Goal: Submit feedback/report problem: Submit feedback/report problem

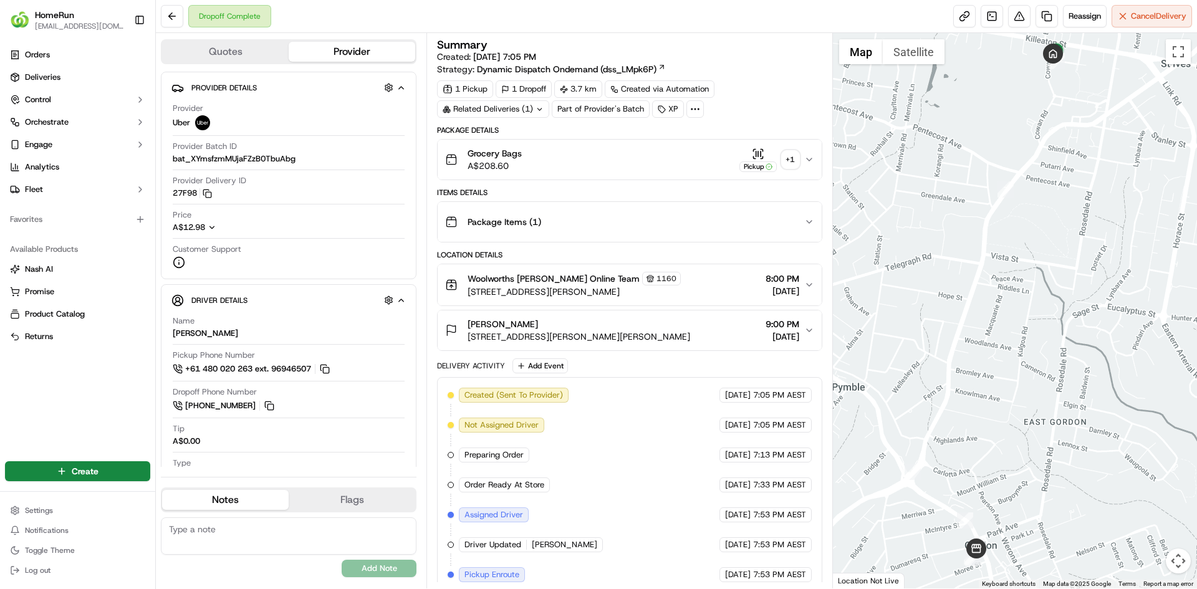
click at [515, 105] on div "Related Deliveries (1)" at bounding box center [493, 108] width 112 height 17
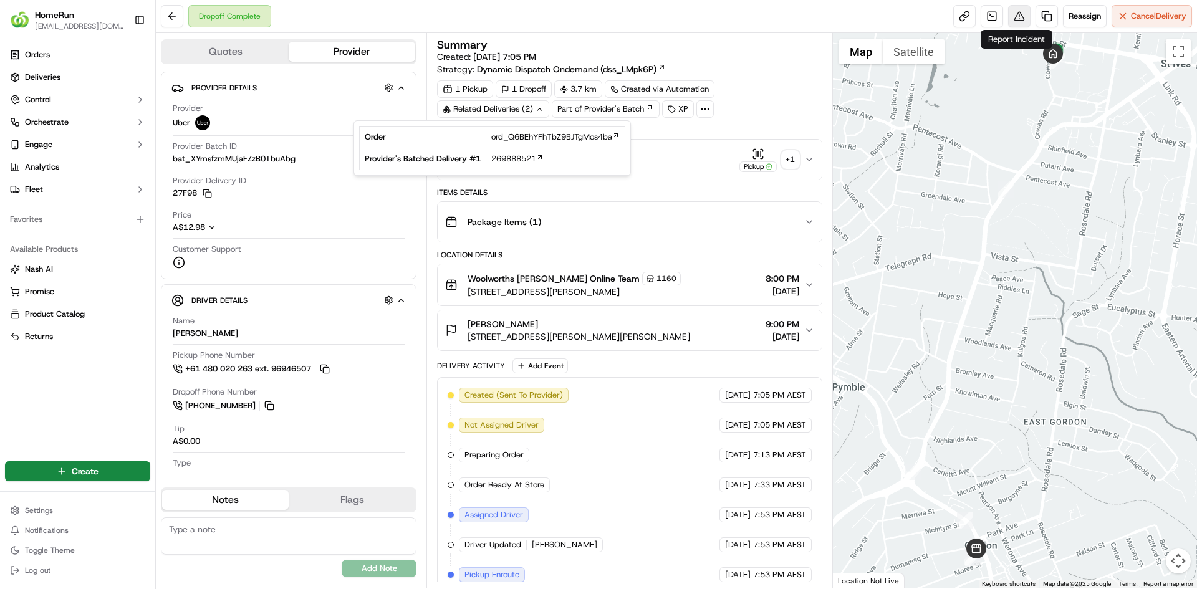
click at [1021, 19] on button at bounding box center [1019, 16] width 22 height 22
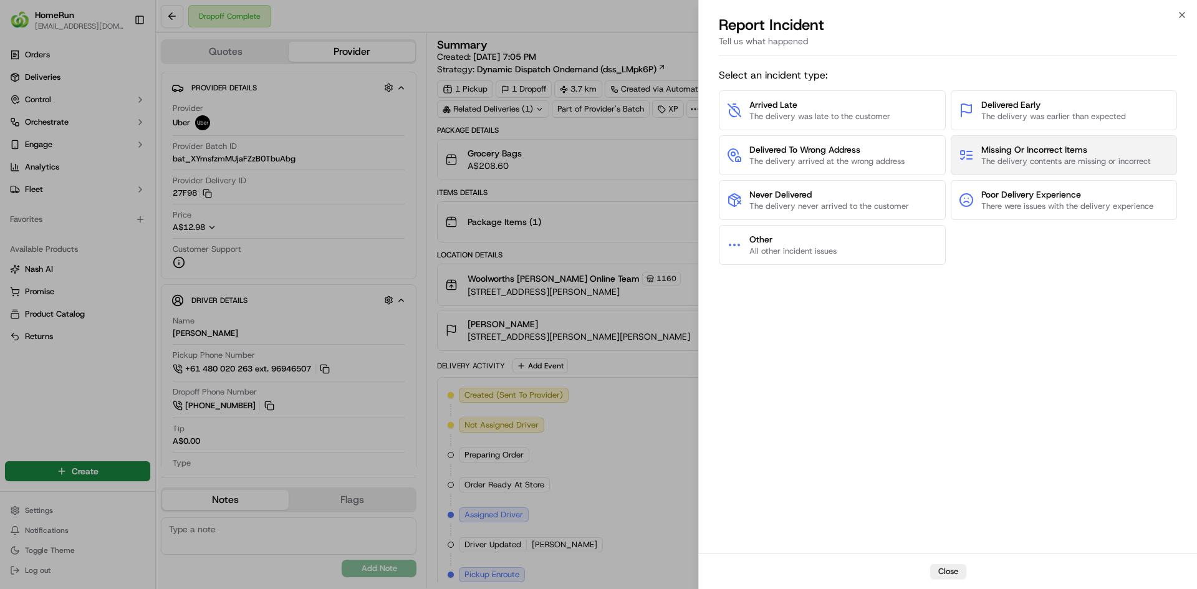
click at [1034, 153] on span "Missing Or Incorrect Items" at bounding box center [1066, 149] width 170 height 12
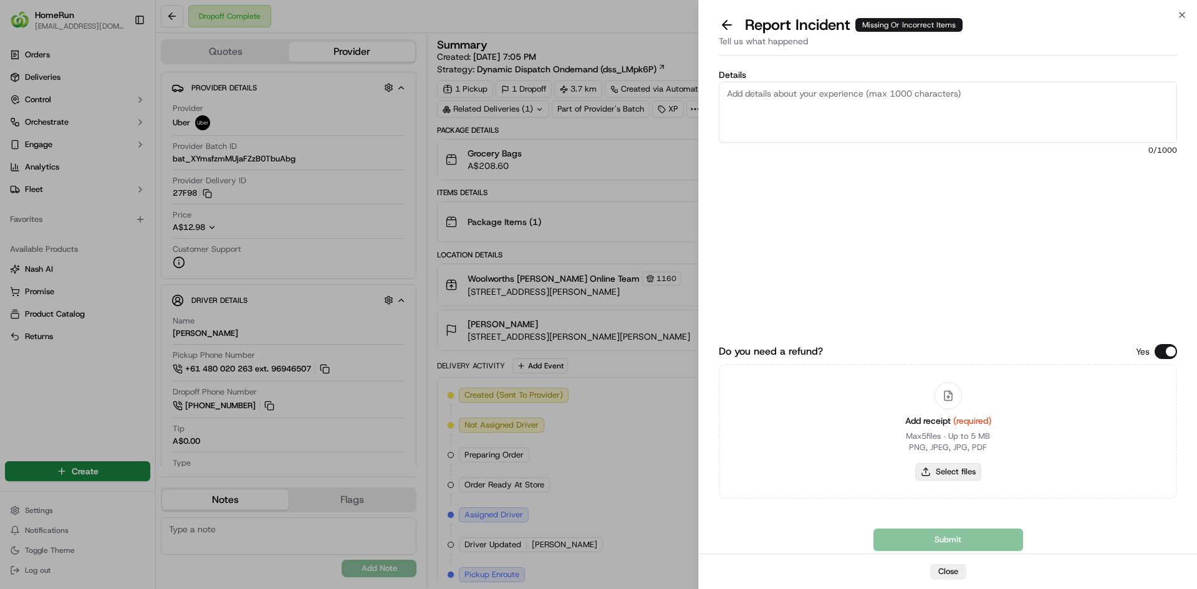
click at [952, 475] on button "Select files" at bounding box center [948, 471] width 66 height 17
type input "C:\fakepath\inv-269885394.pdf"
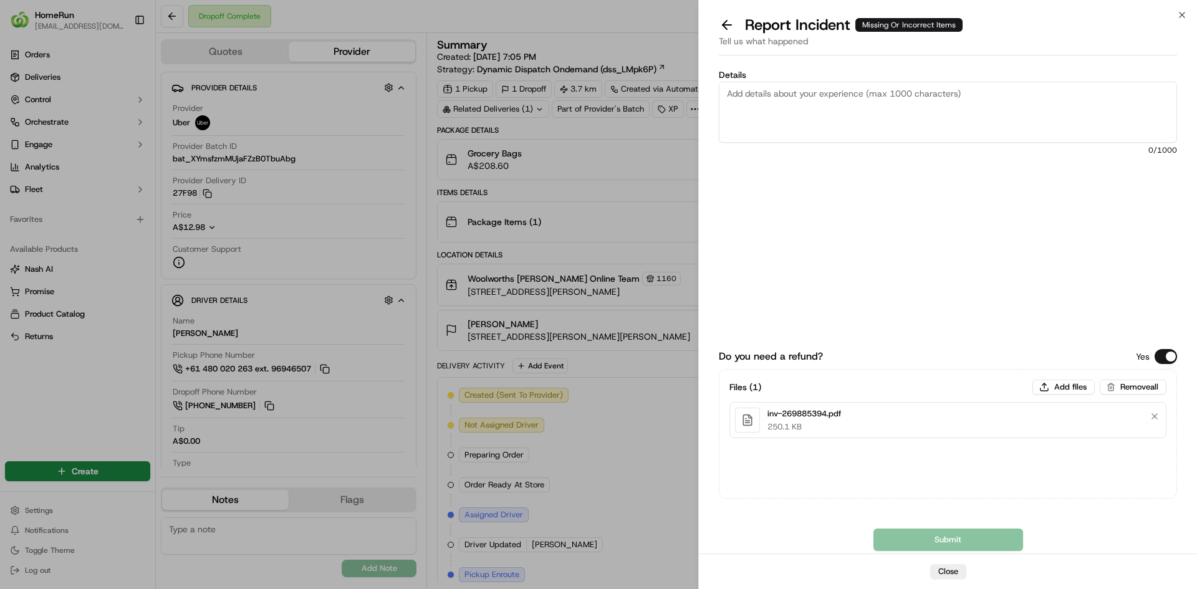
click at [841, 107] on textarea "Details" at bounding box center [948, 112] width 458 height 61
paste textarea "Bundled order - Incorrect bags provided"
type textarea "Bundled order - Incorrect bags provided"
click at [945, 543] on button "Submit" at bounding box center [949, 540] width 150 height 22
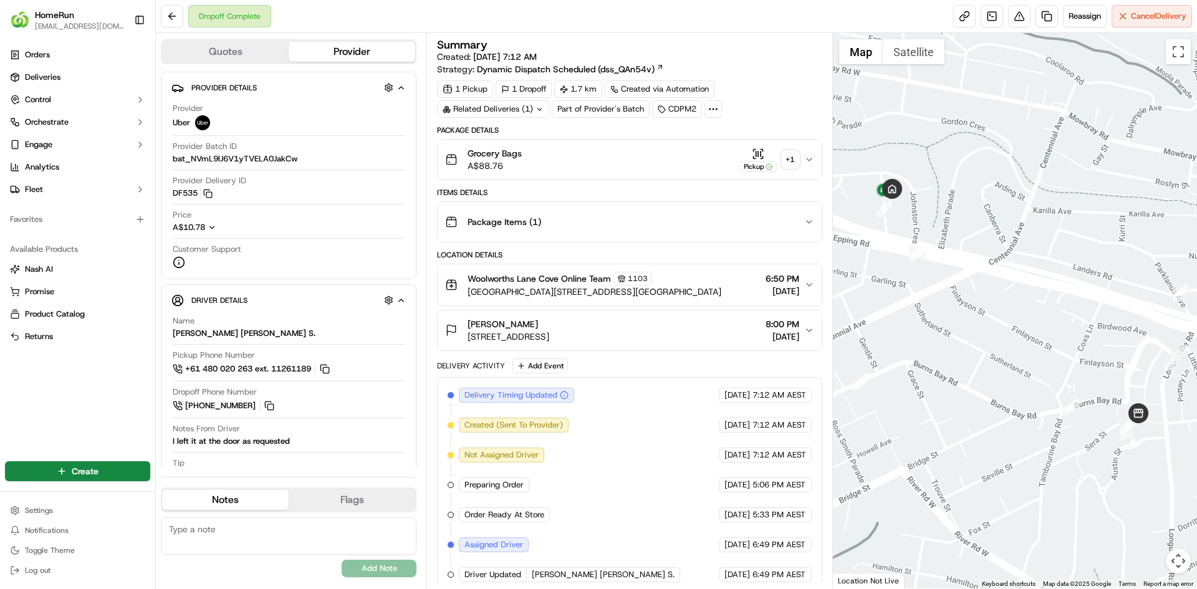
click at [475, 115] on div "Related Deliveries (1)" at bounding box center [493, 108] width 112 height 17
click at [475, 110] on div "Related Deliveries (1)" at bounding box center [493, 108] width 112 height 17
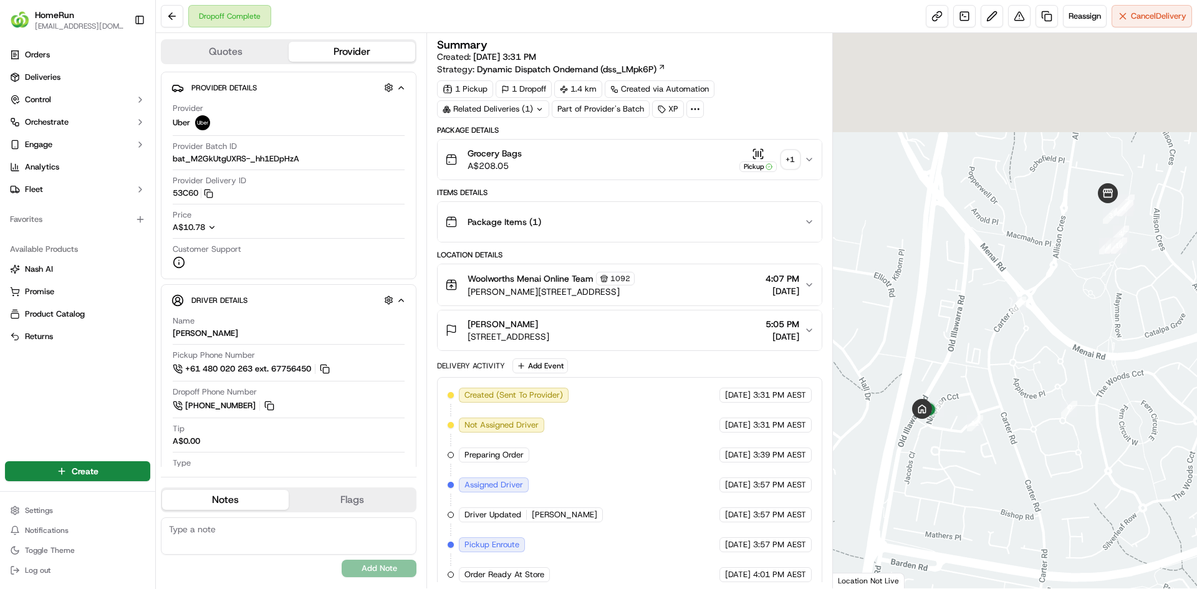
click at [509, 103] on div "Related Deliveries (1)" at bounding box center [493, 108] width 112 height 17
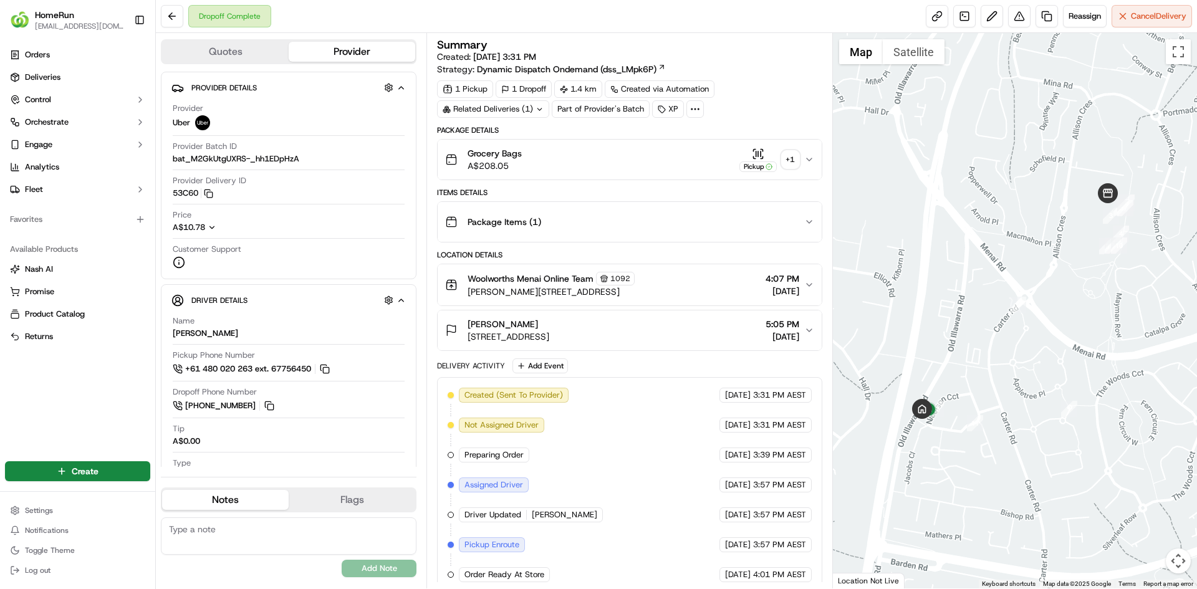
drag, startPoint x: 1020, startPoint y: 26, endPoint x: 1028, endPoint y: 69, distance: 43.8
click at [1024, 64] on div "Dropoff Complete Reassign Cancel Delivery Quotes Provider Provider Details Hidd…" at bounding box center [676, 294] width 1041 height 589
click at [1021, 22] on button at bounding box center [1019, 16] width 22 height 22
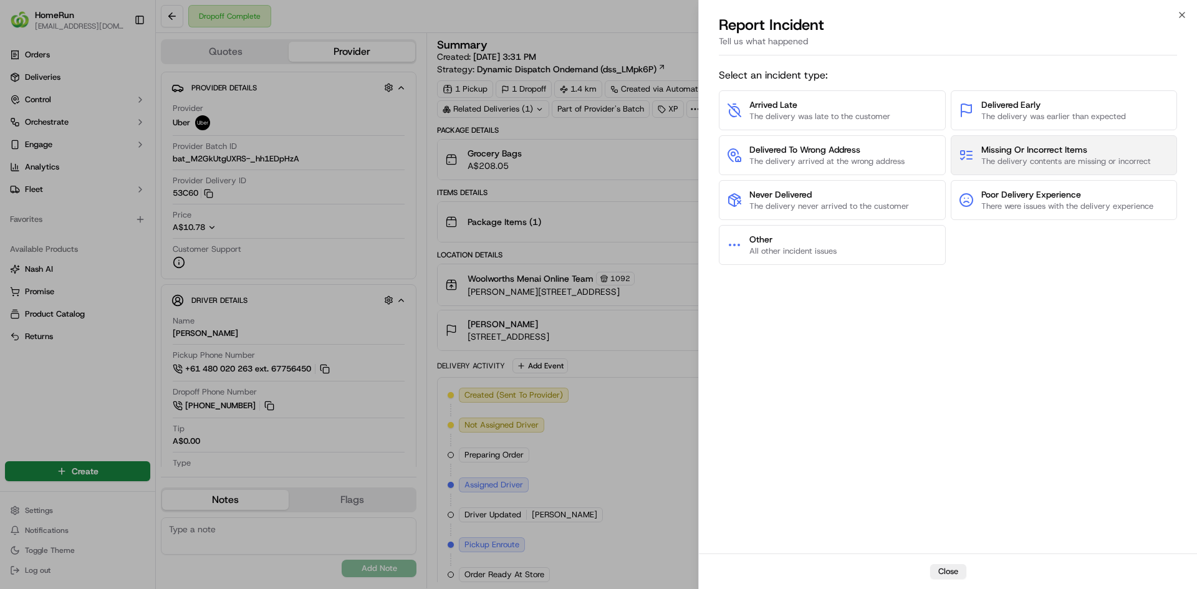
click at [1058, 151] on span "Missing Or Incorrect Items" at bounding box center [1066, 149] width 170 height 12
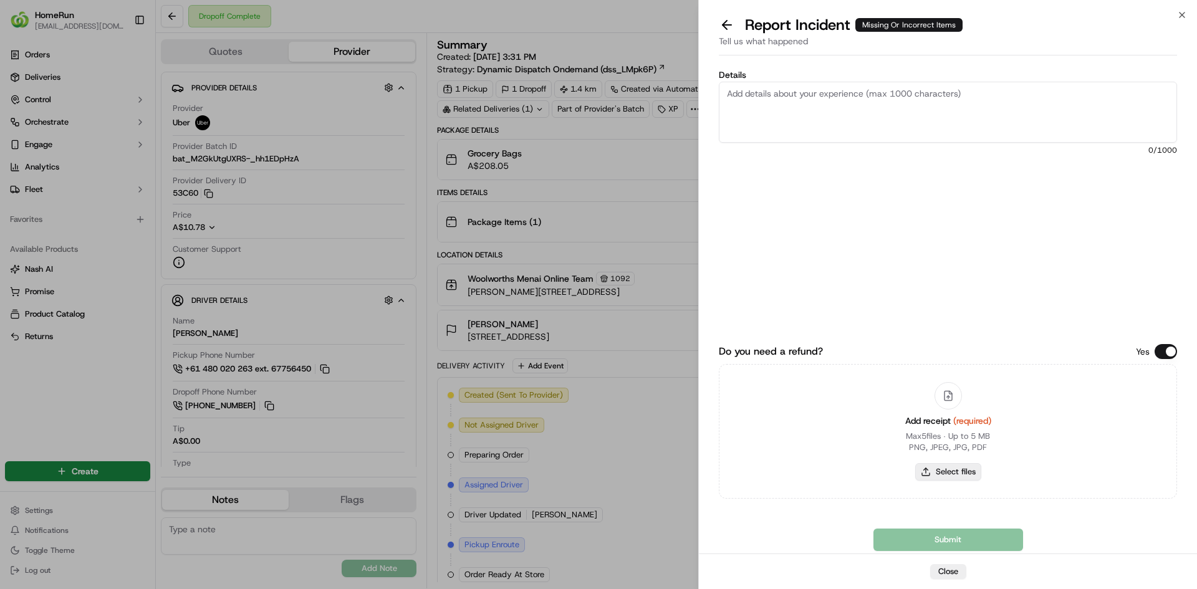
click at [970, 463] on button "Select files" at bounding box center [948, 471] width 66 height 17
type input "C:\fakepath\inv-270000206.pdf"
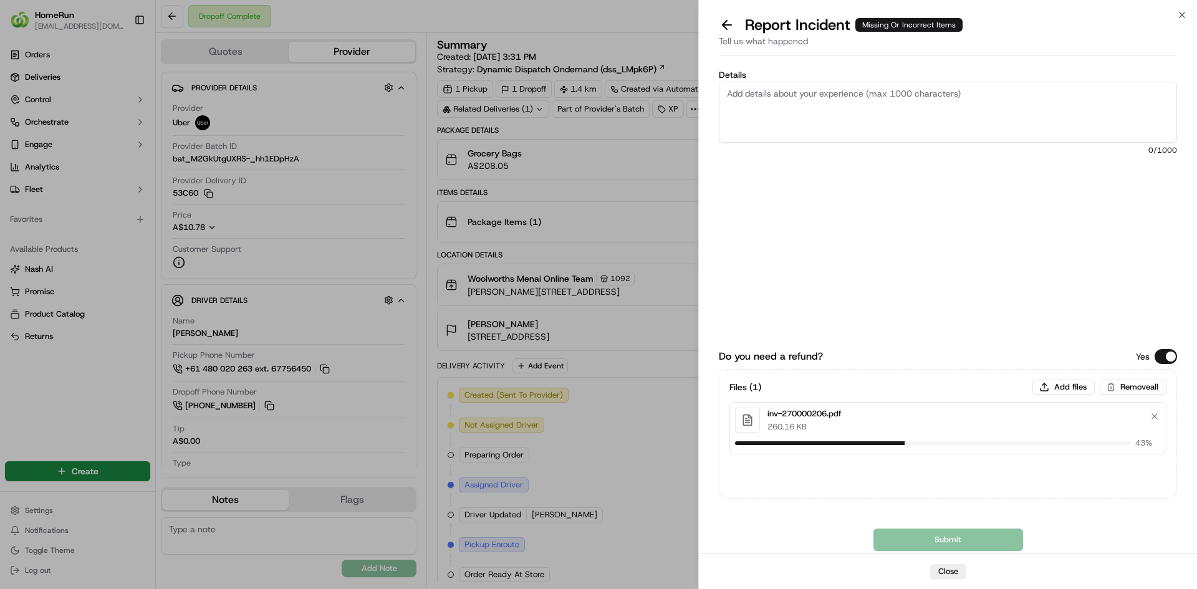
click at [847, 116] on textarea "Details" at bounding box center [948, 112] width 458 height 61
paste textarea "Bundled order - Incorrect bags provided"
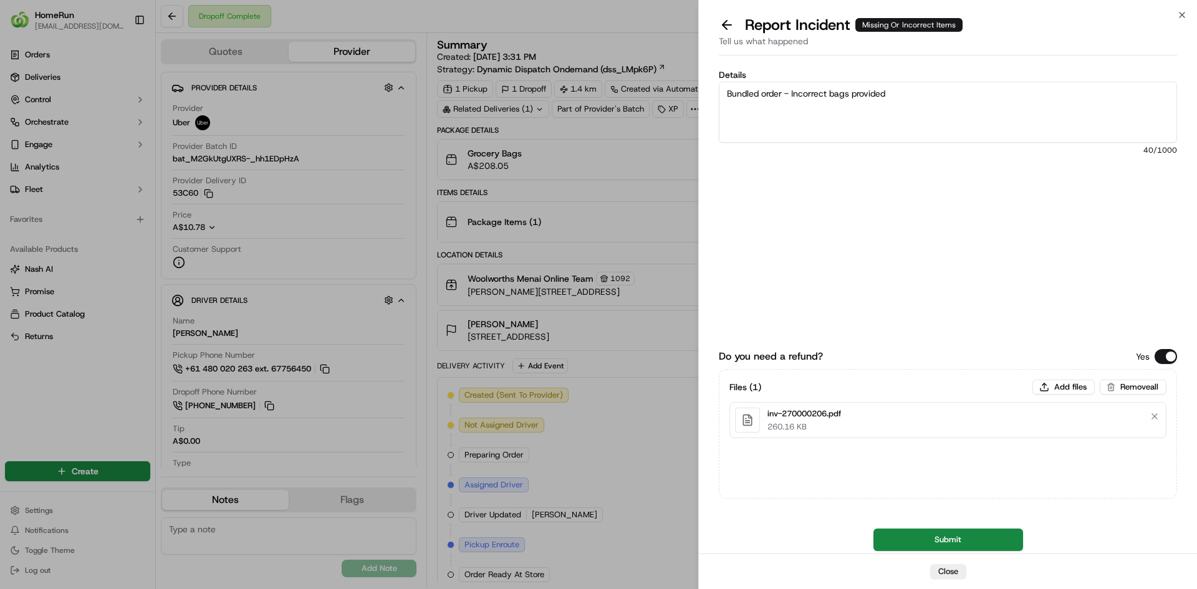
type textarea "Bundled order - Incorrect bags provided"
click at [952, 537] on button "Submit" at bounding box center [949, 540] width 150 height 22
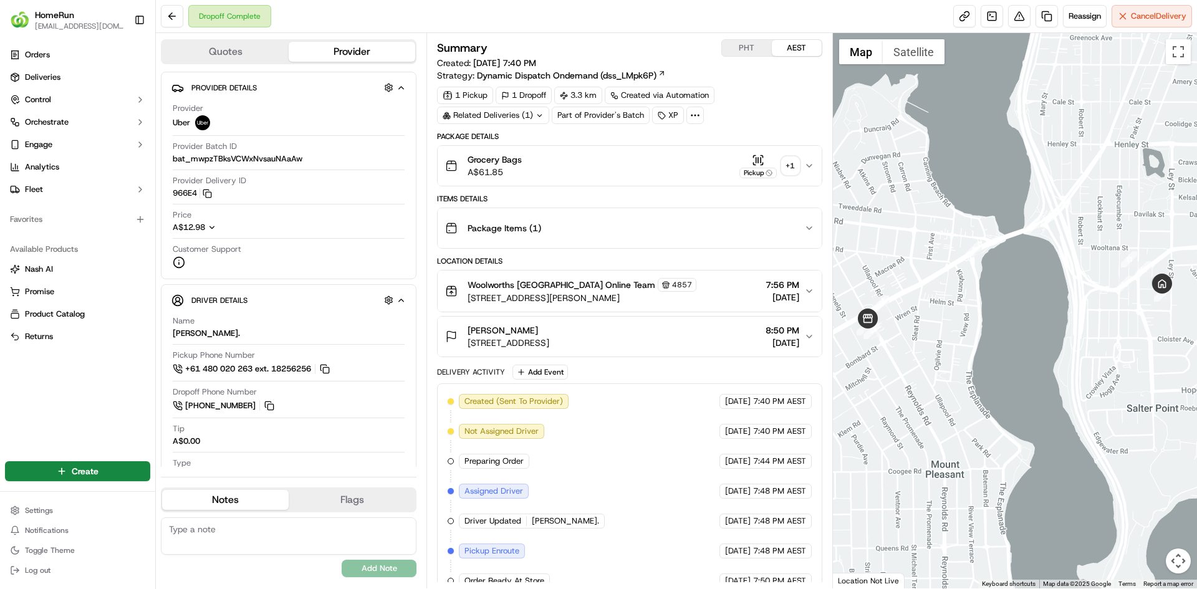
click at [486, 115] on div "Related Deliveries (1)" at bounding box center [493, 115] width 112 height 17
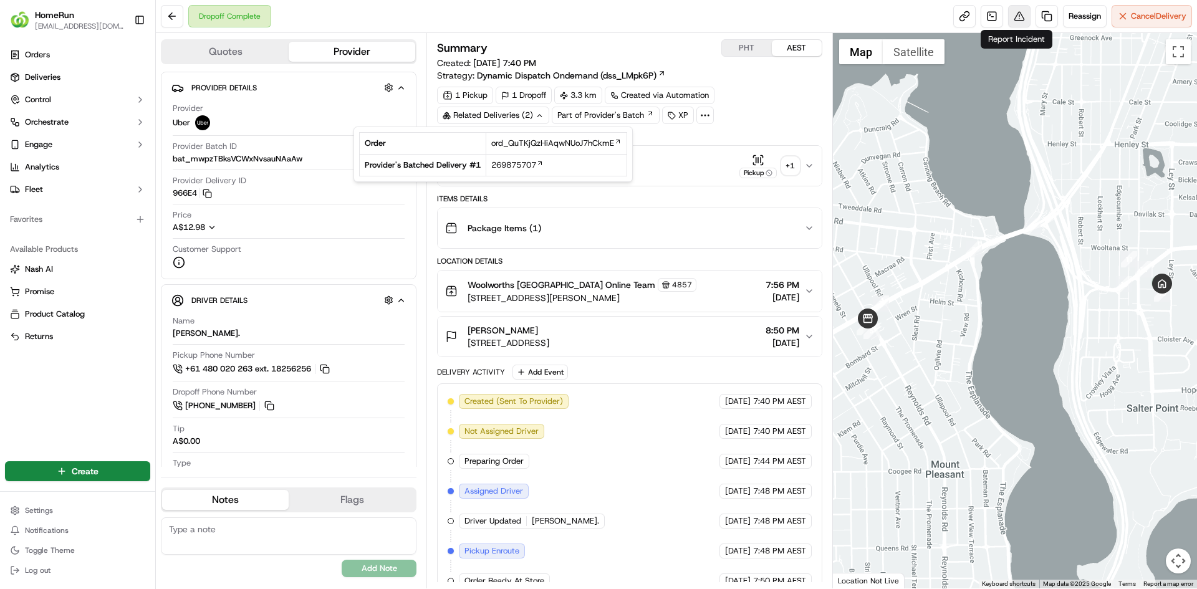
click at [1013, 17] on button at bounding box center [1019, 16] width 22 height 22
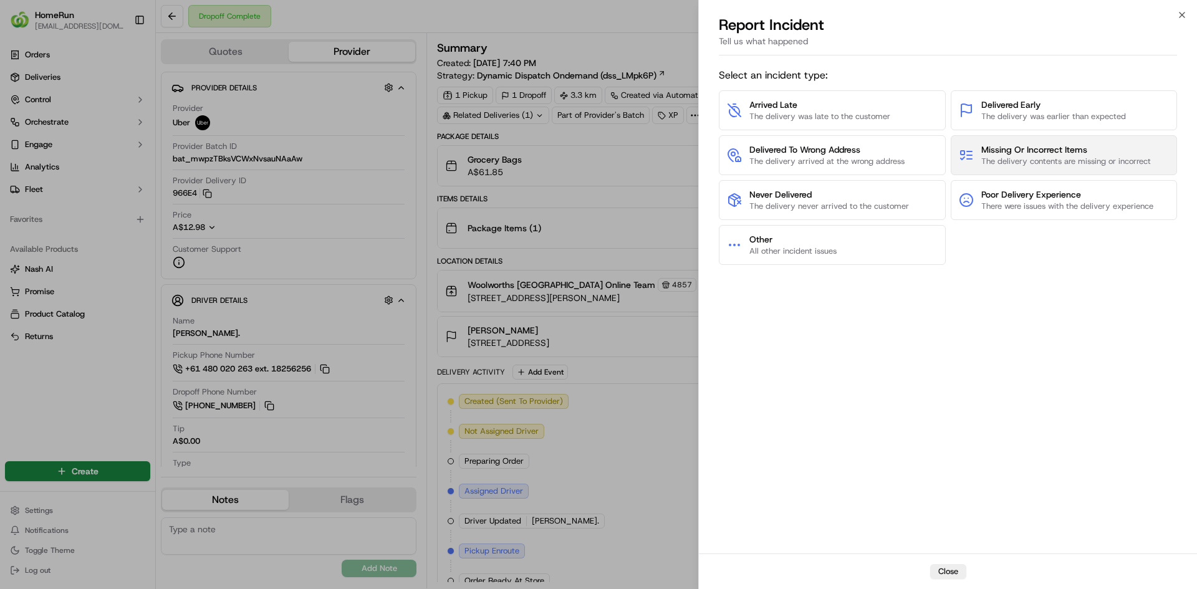
click at [1024, 146] on span "Missing Or Incorrect Items" at bounding box center [1066, 149] width 170 height 12
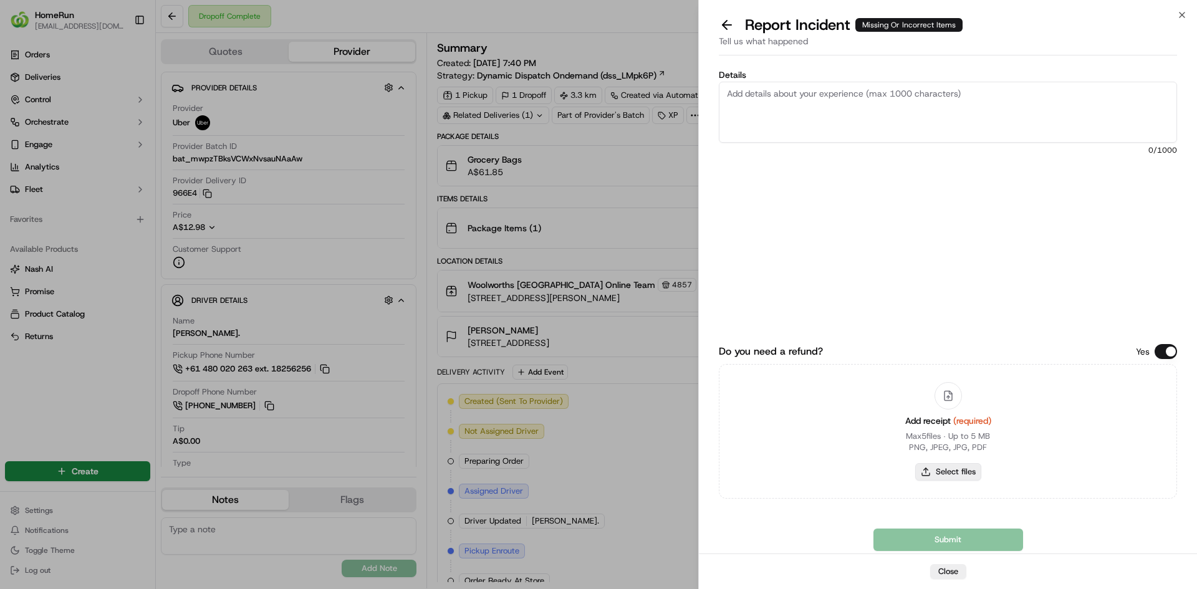
click at [967, 474] on button "Select files" at bounding box center [948, 471] width 66 height 17
type input "C:\fakepath\inv-269892499.pdf"
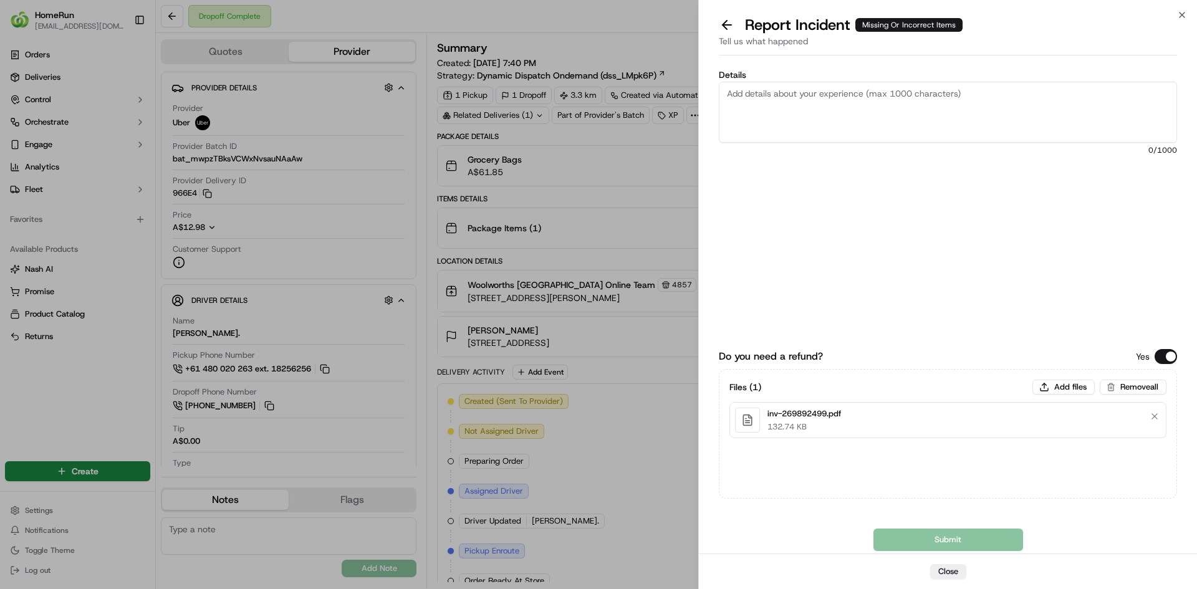
click at [796, 120] on textarea "Details" at bounding box center [948, 112] width 458 height 61
paste textarea "Bundled order - Incorrect bags provided"
type textarea "Bundled order - Incorrect bags provided"
click at [900, 541] on button "Submit" at bounding box center [949, 540] width 150 height 22
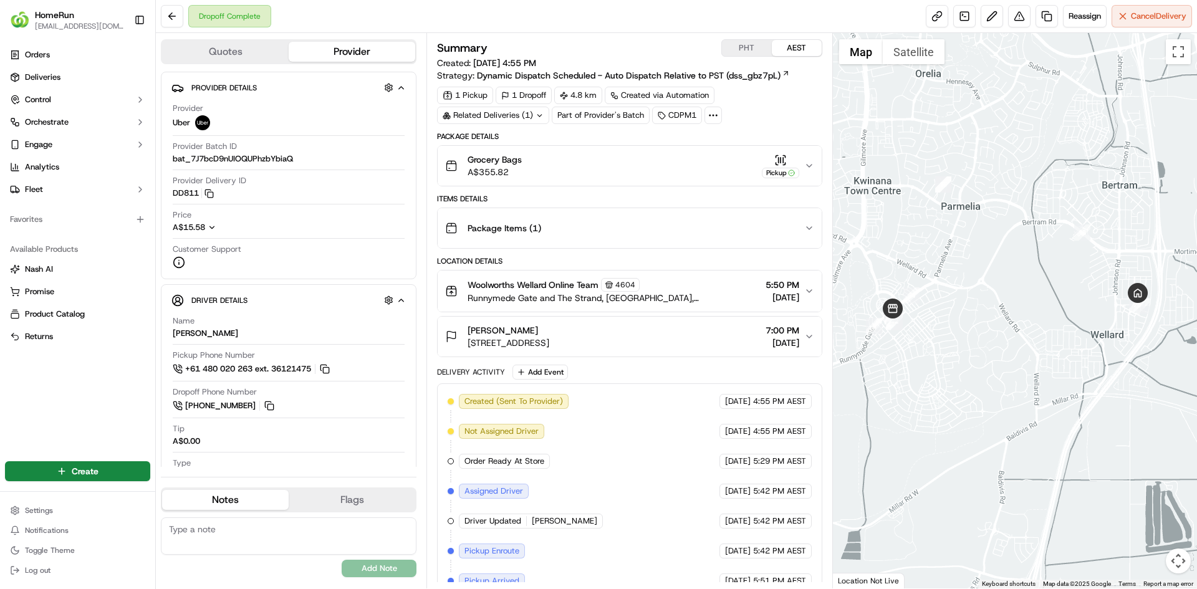
click at [528, 115] on div "Related Deliveries (1)" at bounding box center [493, 115] width 112 height 17
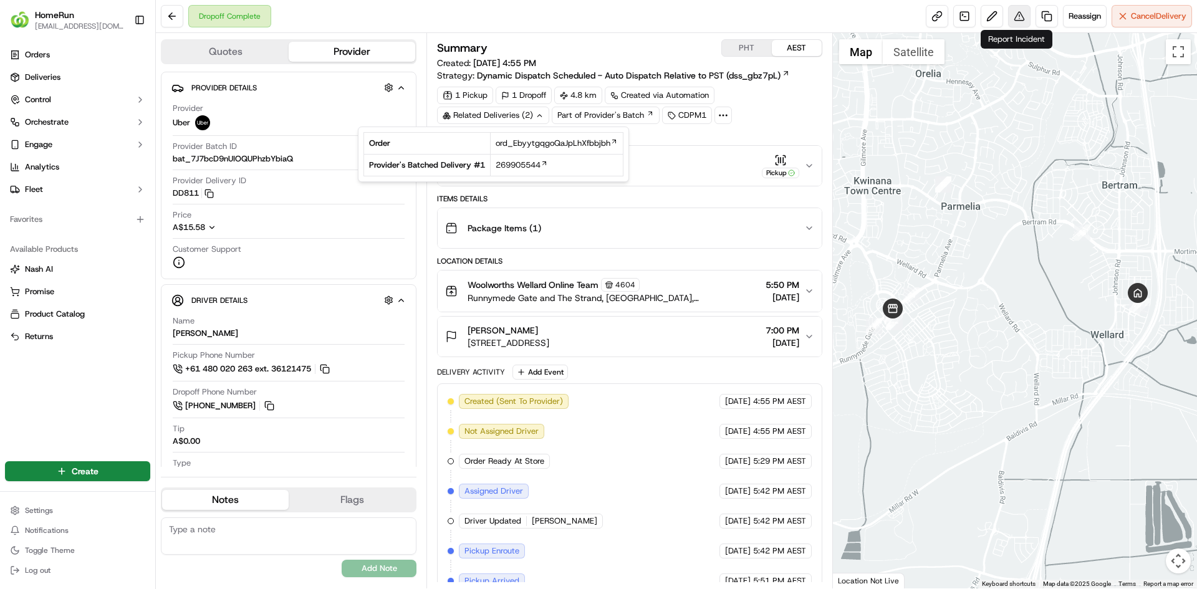
click at [1011, 18] on button at bounding box center [1019, 16] width 22 height 22
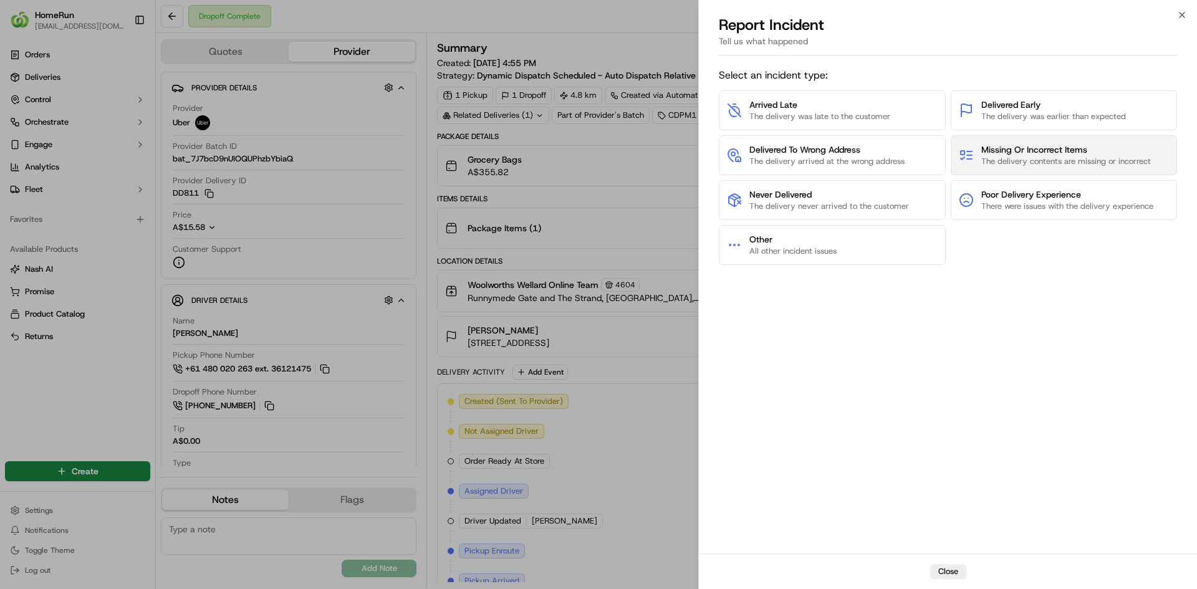
click at [1073, 143] on button "Missing Or Incorrect Items The delivery contents are missing or incorrect" at bounding box center [1064, 155] width 227 height 40
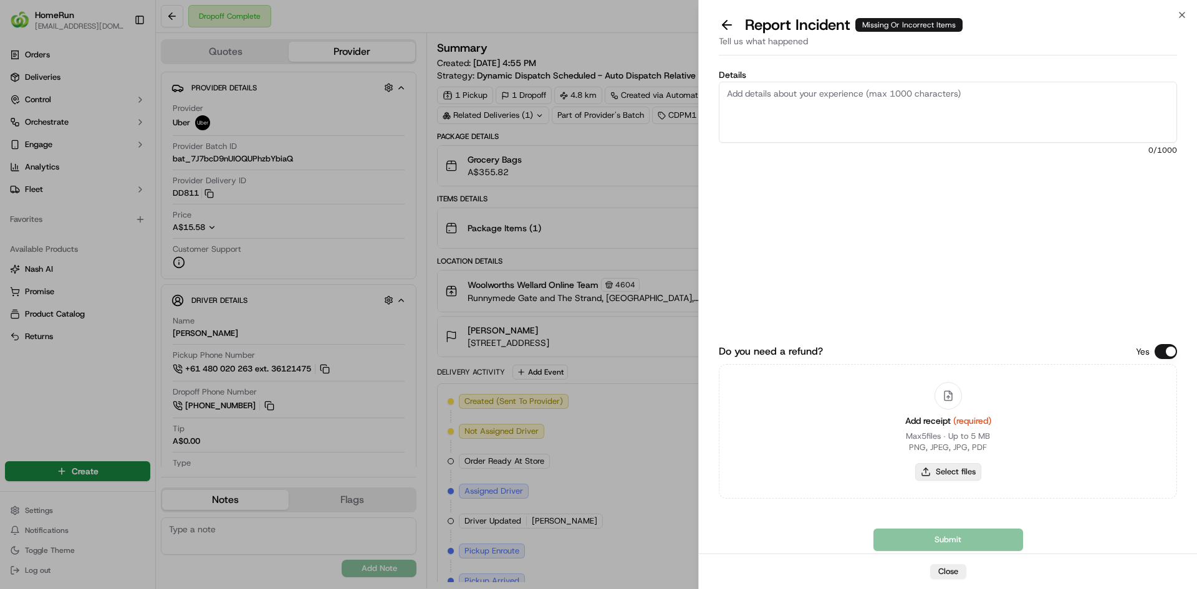
click at [949, 474] on button "Select files" at bounding box center [948, 471] width 66 height 17
type input "C:\fakepath\inv-269384810.pdf"
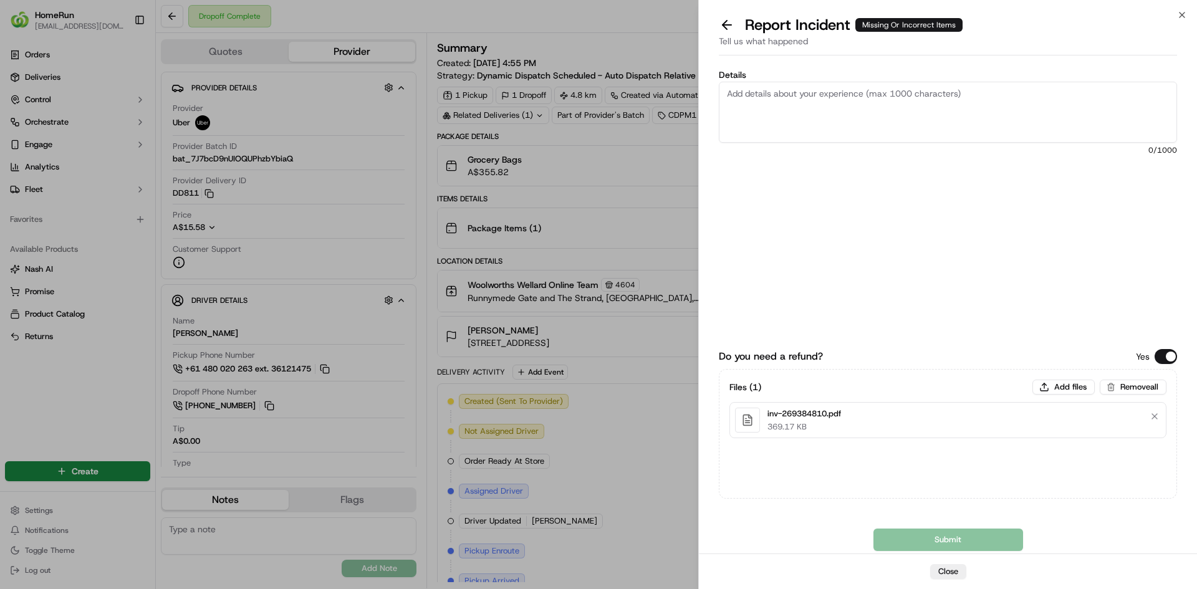
click at [787, 97] on textarea "Details" at bounding box center [948, 112] width 458 height 61
paste textarea "Bundled order - Incorrect bags provided"
type textarea "Bundled order - Incorrect bags provided"
click at [917, 538] on button "Submit" at bounding box center [949, 540] width 150 height 22
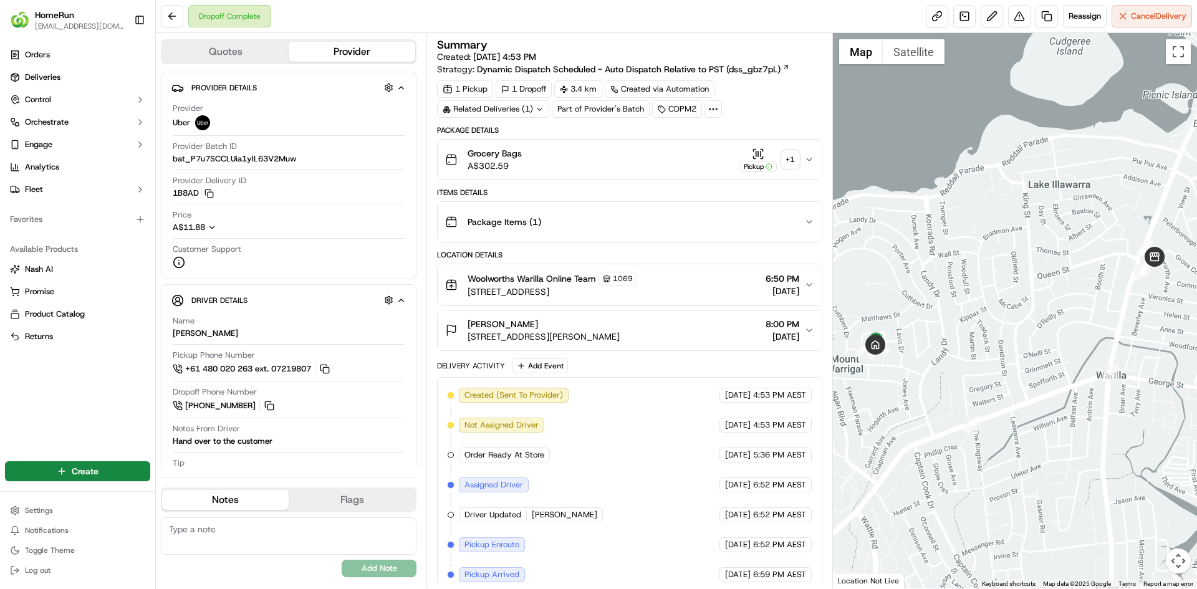
click at [488, 111] on div "Related Deliveries (1)" at bounding box center [493, 108] width 112 height 17
click at [702, 25] on div "Dropoff Complete Reassign Cancel Delivery" at bounding box center [676, 16] width 1041 height 33
click at [1015, 16] on button at bounding box center [1019, 16] width 22 height 22
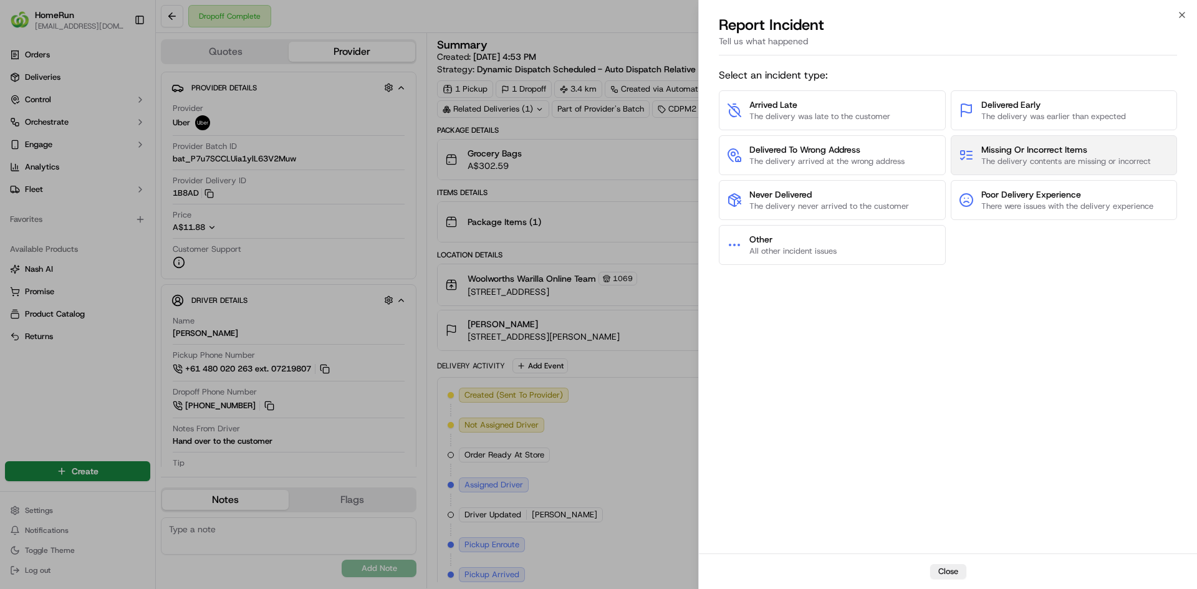
click at [1036, 171] on button "Missing Or Incorrect Items The delivery contents are missing or incorrect" at bounding box center [1064, 155] width 227 height 40
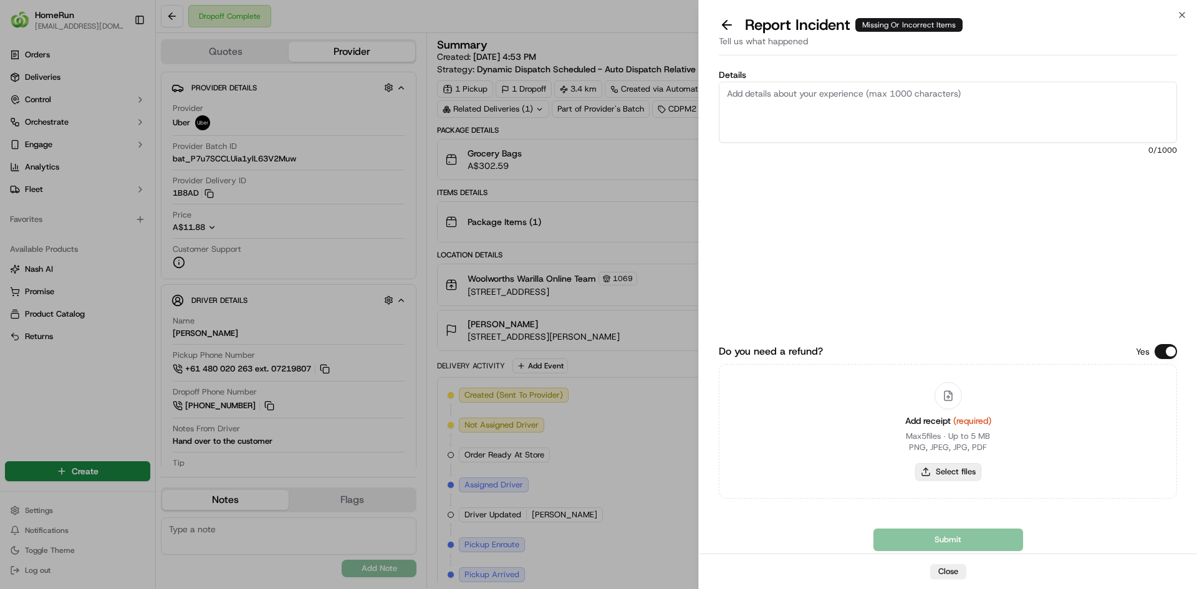
click at [962, 466] on button "Select files" at bounding box center [948, 471] width 66 height 17
type input "C:\fakepath\inv-269984239.pdf"
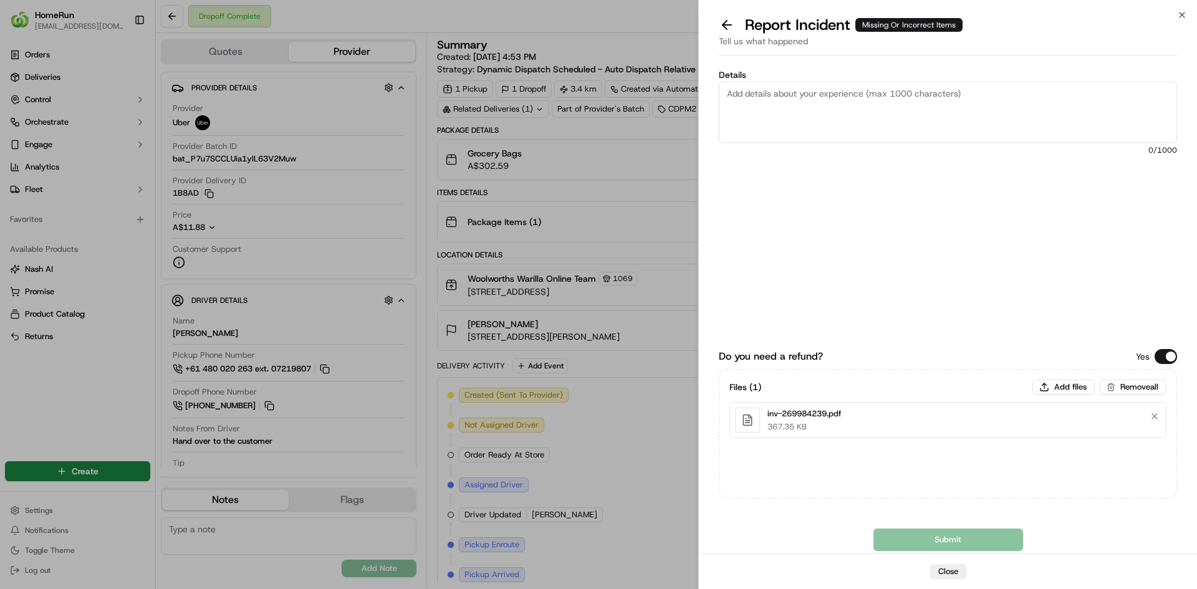
click at [796, 96] on textarea "Details" at bounding box center [948, 112] width 458 height 61
paste textarea "Bundled order - Incorrect bags provided"
type textarea "Bundled order - Incorrect bags provided"
click at [894, 544] on button "Submit" at bounding box center [949, 540] width 150 height 22
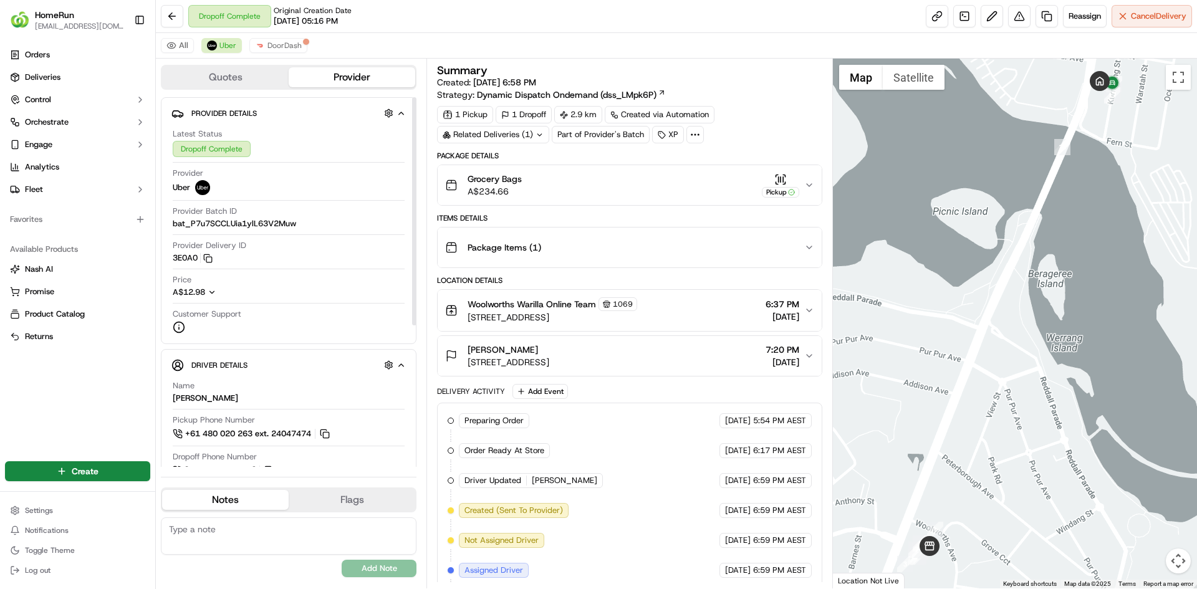
click at [464, 135] on div "Related Deliveries (1)" at bounding box center [493, 134] width 112 height 17
click at [738, 52] on div "All Uber DoorDash" at bounding box center [676, 46] width 1041 height 26
click at [526, 130] on div "Related Deliveries (1)" at bounding box center [493, 134] width 112 height 17
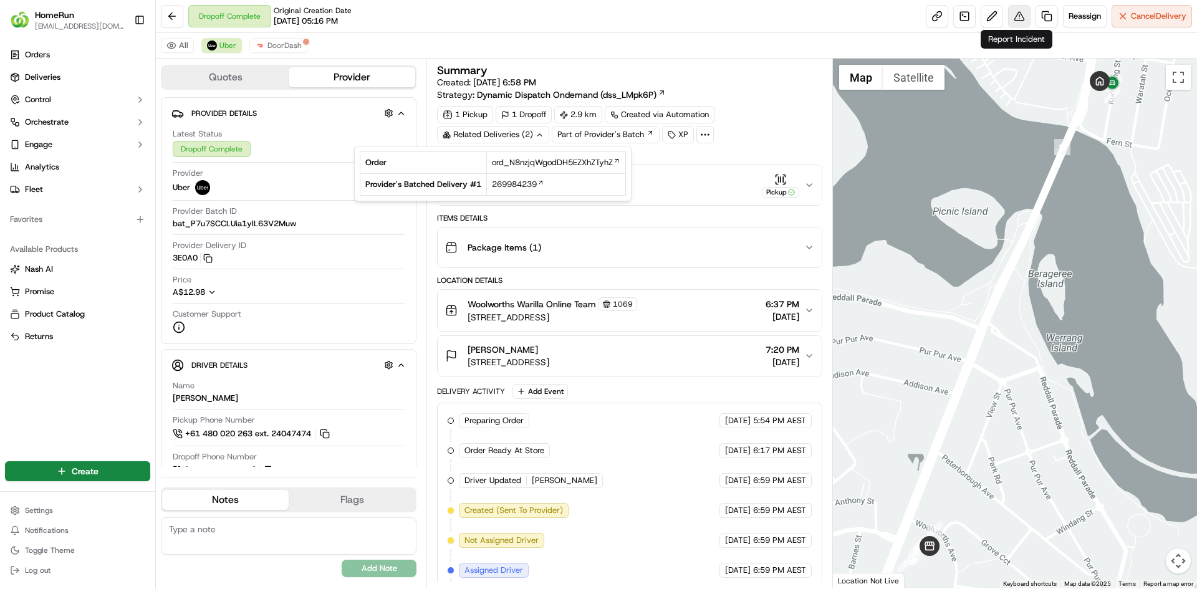
click at [1011, 19] on button at bounding box center [1019, 16] width 22 height 22
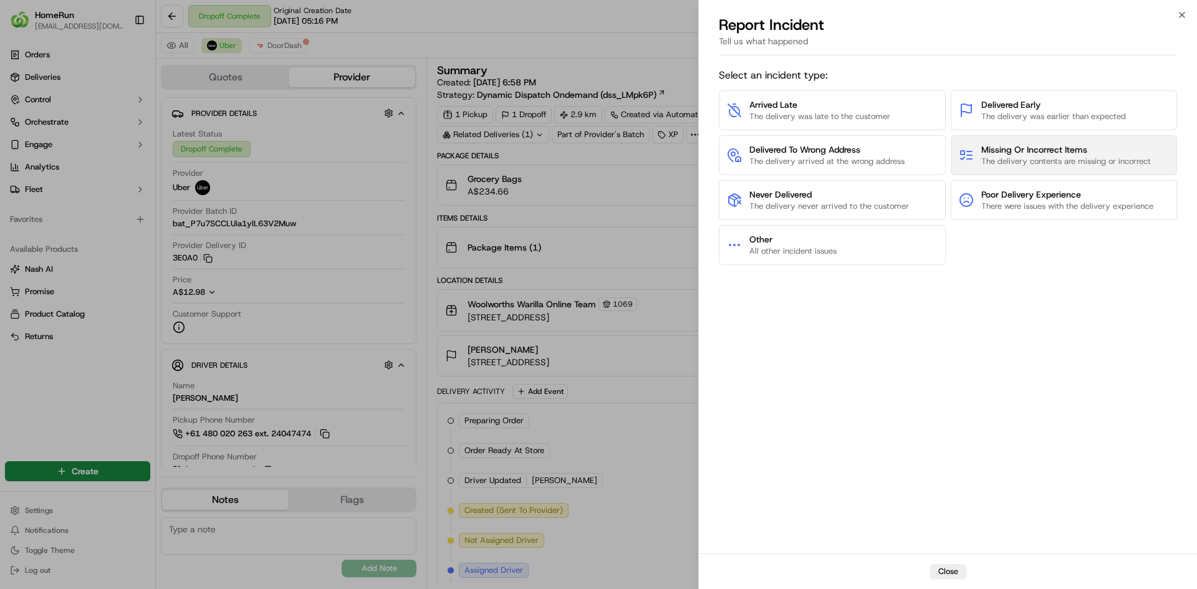
click at [999, 155] on span "Missing Or Incorrect Items" at bounding box center [1066, 149] width 170 height 12
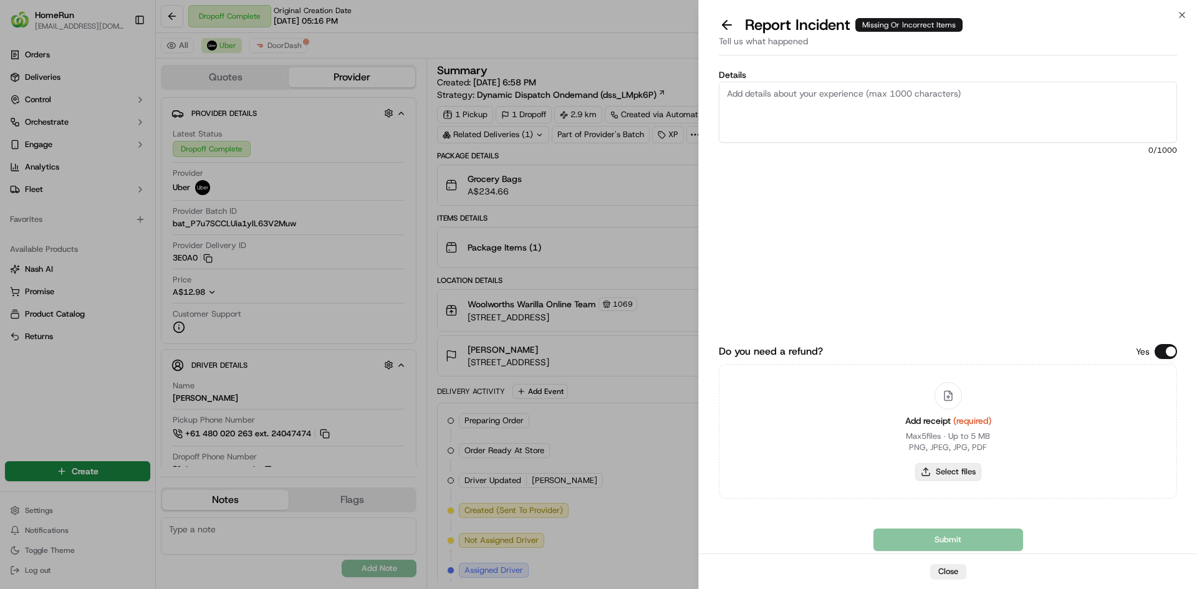
click at [969, 473] on button "Select files" at bounding box center [948, 471] width 66 height 17
type input "C:\fakepath\inv-270015852.pdf"
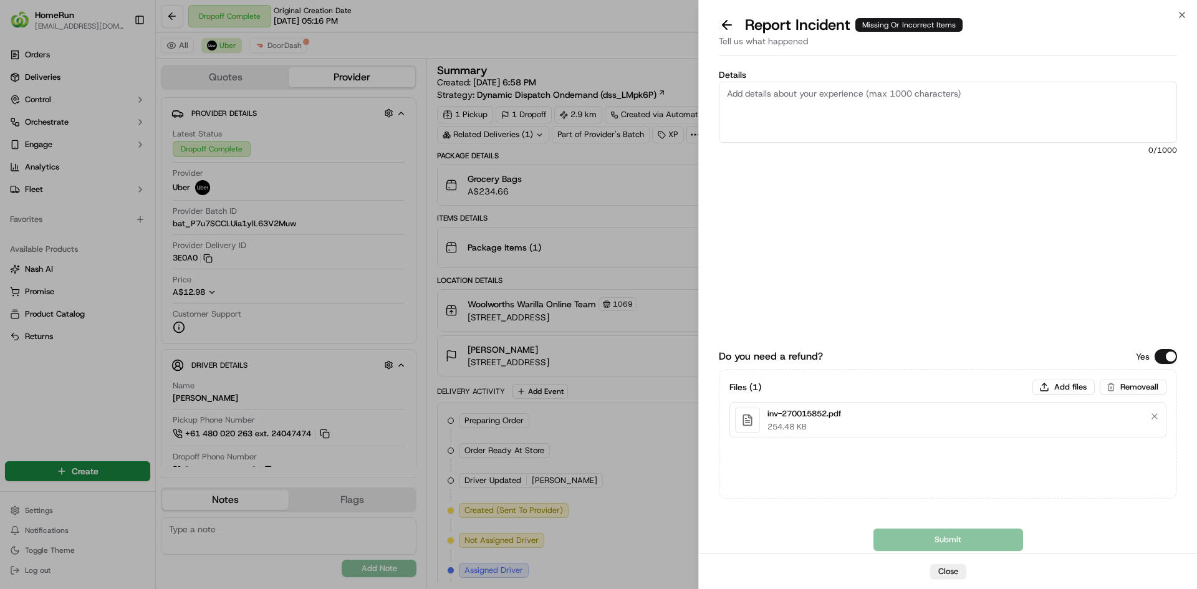
click at [874, 105] on textarea "Details" at bounding box center [948, 112] width 458 height 61
paste textarea "Bundled order - Incorrect bags provided"
type textarea "Bundled order - Incorrect bags provided"
click at [931, 540] on button "Submit" at bounding box center [949, 540] width 150 height 22
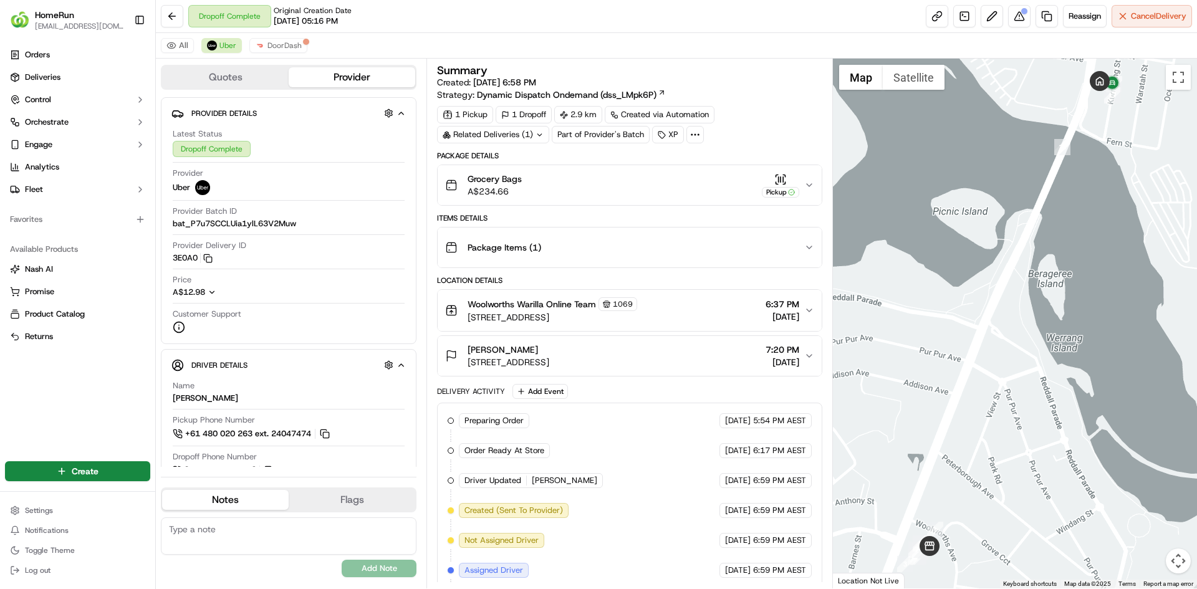
click at [542, 138] on div "Related Deliveries (1)" at bounding box center [493, 134] width 112 height 17
drag, startPoint x: 740, startPoint y: 43, endPoint x: 945, endPoint y: 2, distance: 209.2
click at [745, 39] on div "All Uber DoorDash" at bounding box center [676, 46] width 1041 height 26
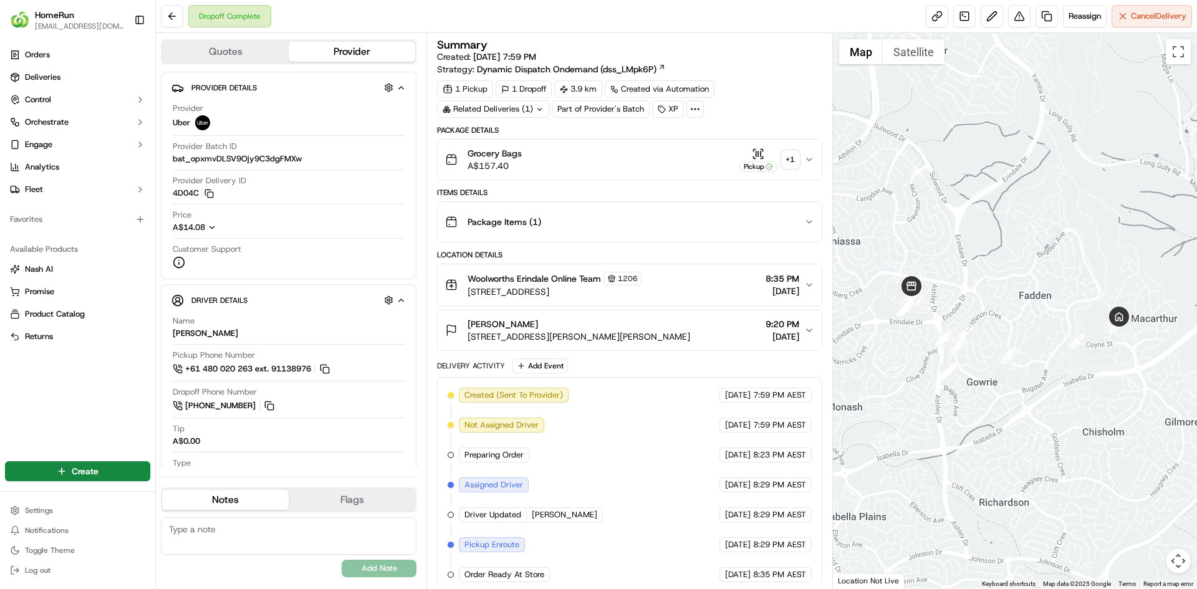
click at [506, 113] on div "Related Deliveries (1)" at bounding box center [493, 108] width 112 height 17
click at [527, 107] on div "Related Deliveries (1)" at bounding box center [493, 108] width 112 height 17
click at [528, 107] on div "Related Deliveries (1)" at bounding box center [493, 108] width 112 height 17
click at [530, 108] on div "Related Deliveries (1)" at bounding box center [493, 108] width 112 height 17
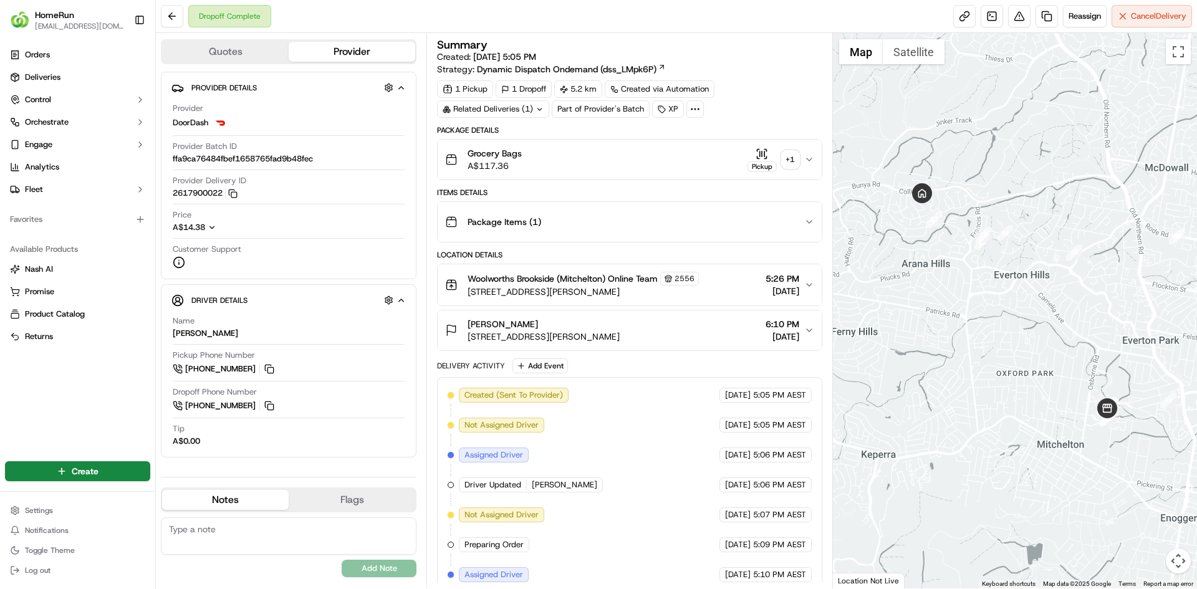
click at [691, 27] on div "Dropoff Complete Reassign Cancel Delivery" at bounding box center [676, 16] width 1041 height 33
click at [533, 109] on div "Related Deliveries (1)" at bounding box center [493, 108] width 112 height 17
click at [503, 112] on div "Related Deliveries (1)" at bounding box center [493, 108] width 112 height 17
click at [1012, 25] on button at bounding box center [1019, 16] width 22 height 22
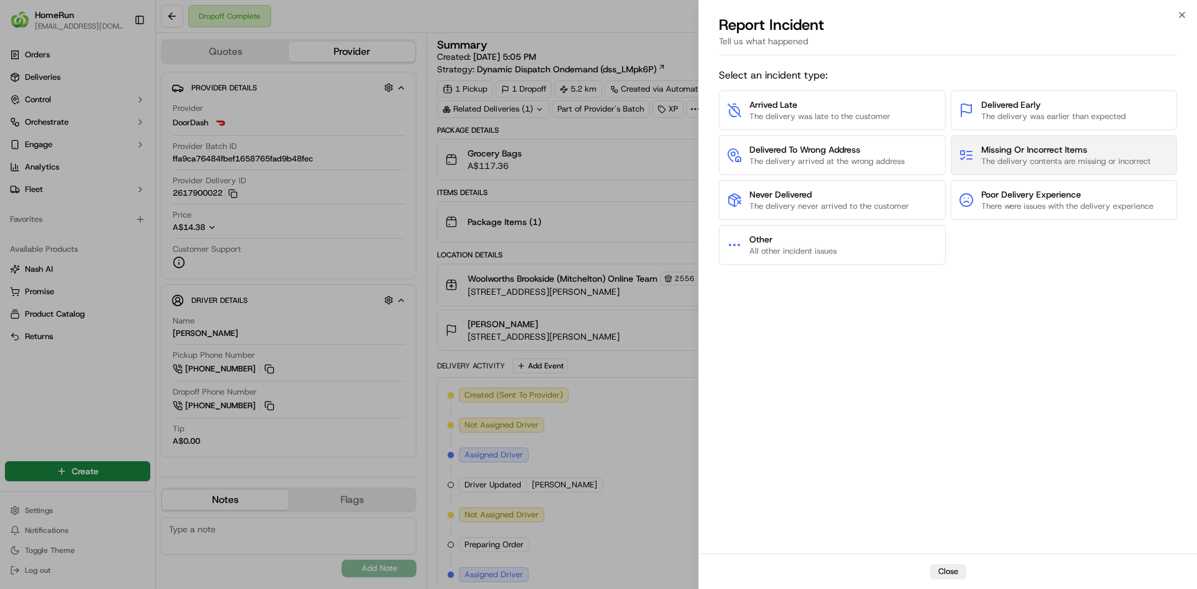
click at [998, 151] on span "Missing Or Incorrect Items" at bounding box center [1066, 149] width 170 height 12
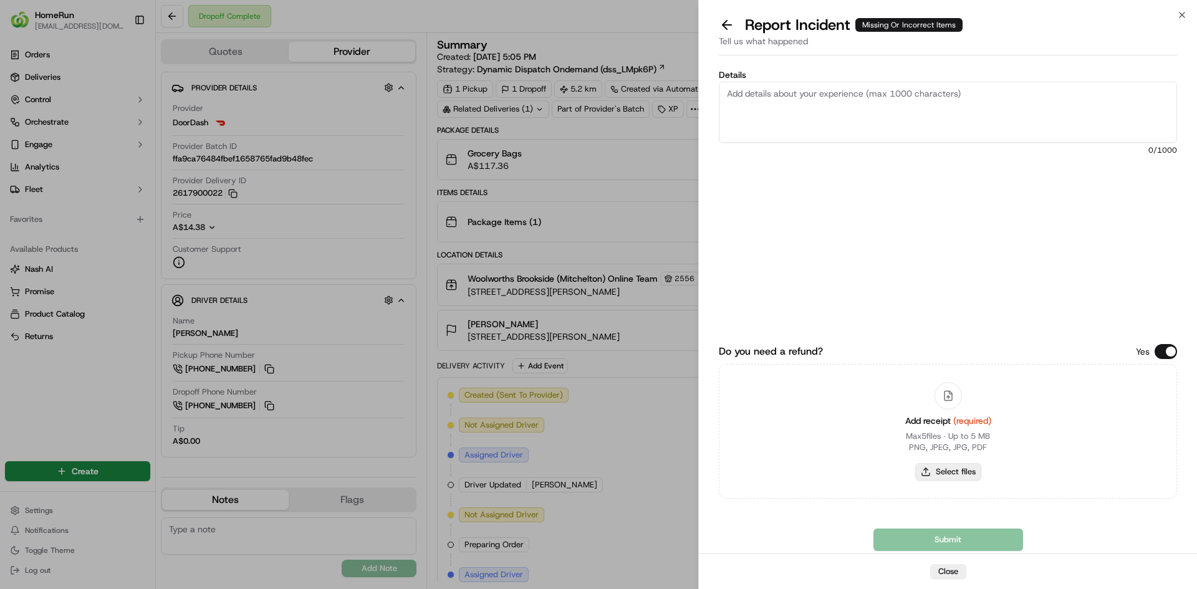
click at [949, 471] on button "Select files" at bounding box center [948, 471] width 66 height 17
type input "C:\fakepath\inv-269868139.pdf"
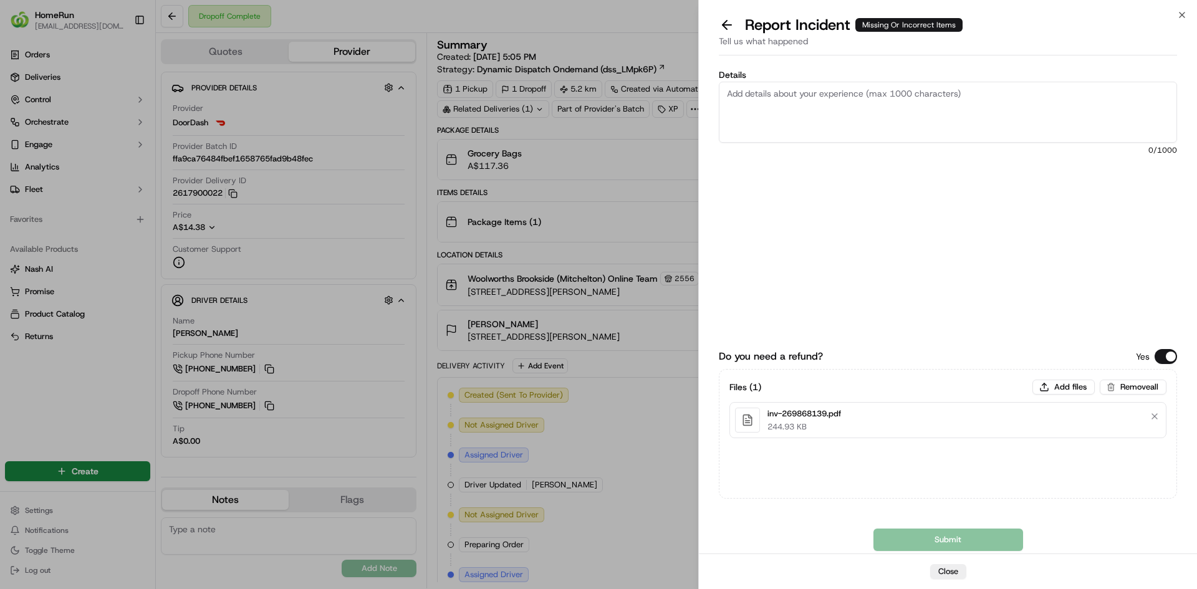
click at [1026, 107] on textarea "Details" at bounding box center [948, 112] width 458 height 61
paste textarea "Bundled order - Incorrect bags provided"
type textarea "Bundled order - Incorrect bags provided"
drag, startPoint x: 900, startPoint y: 545, endPoint x: 748, endPoint y: 368, distance: 233.1
click at [900, 546] on button "Submit" at bounding box center [949, 540] width 150 height 22
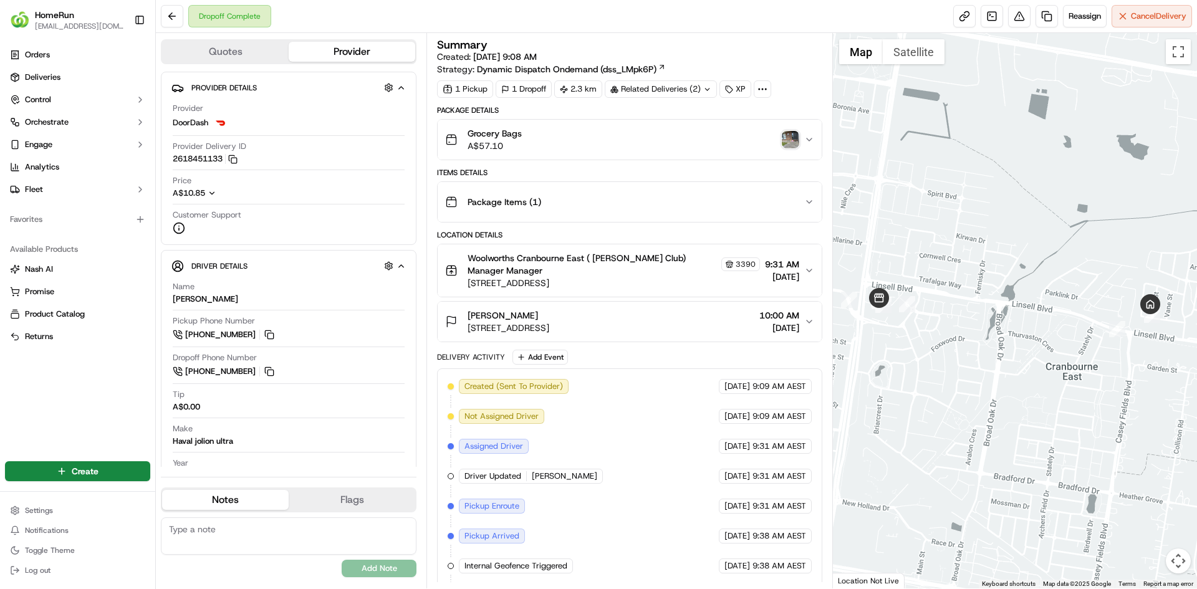
click at [678, 86] on div "Related Deliveries (2)" at bounding box center [661, 88] width 112 height 17
click at [691, 88] on div "Related Deliveries (2)" at bounding box center [661, 88] width 112 height 17
click at [692, 89] on div "Related Deliveries (2)" at bounding box center [661, 88] width 112 height 17
click at [710, 114] on span "ord_565yBmvj4Nk9gjXCXACTTa" at bounding box center [695, 117] width 122 height 11
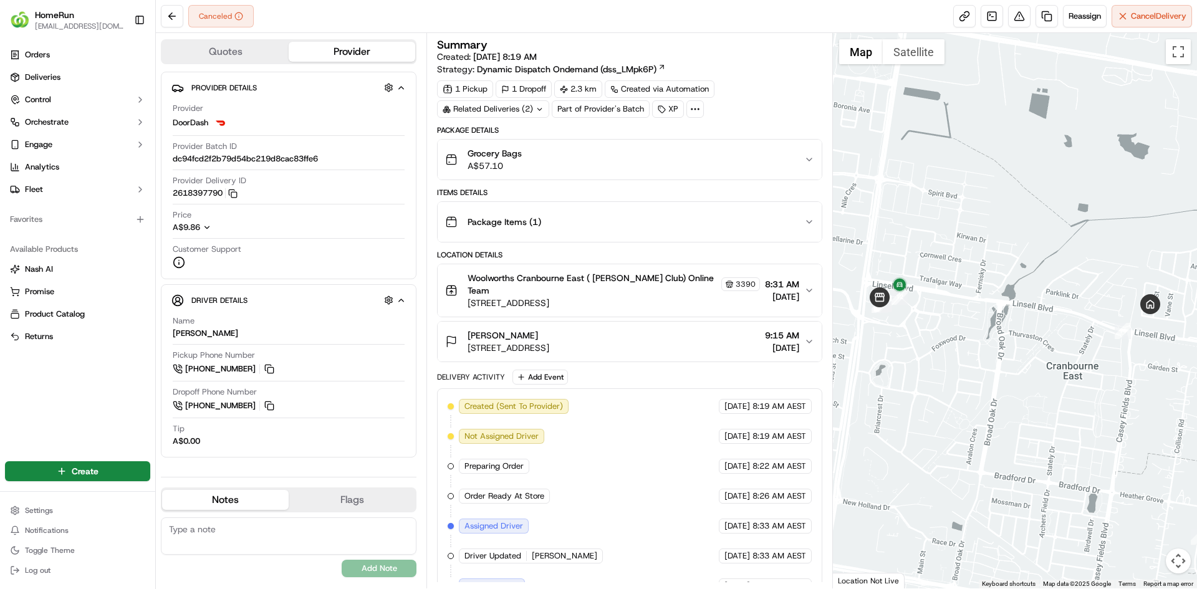
click at [522, 108] on div "Related Deliveries (2)" at bounding box center [493, 108] width 112 height 17
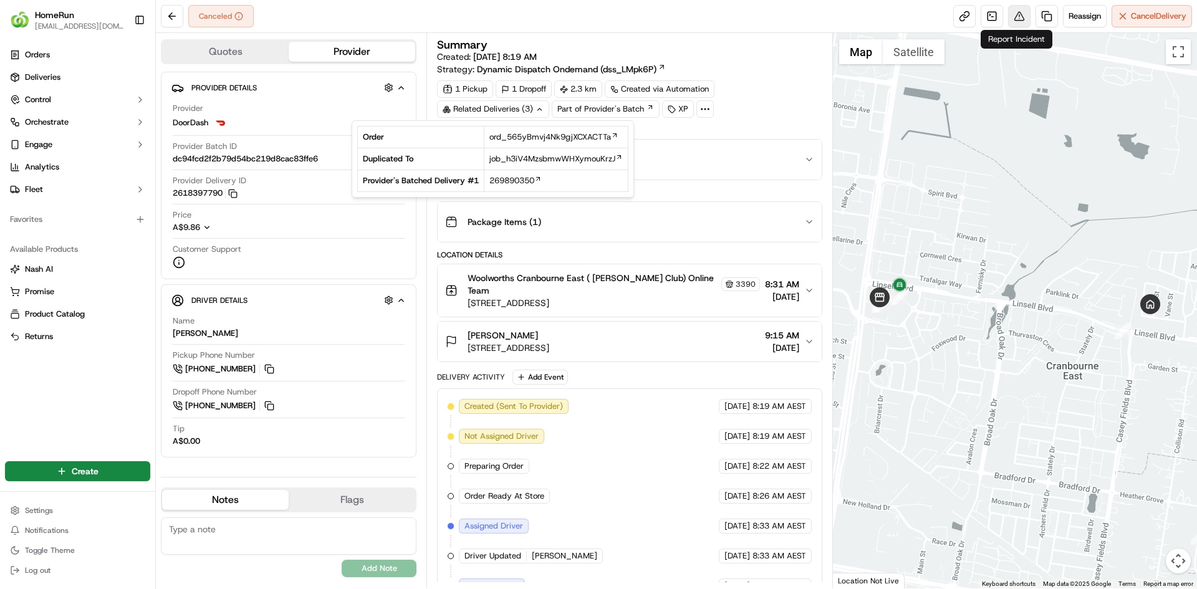
click at [1016, 14] on button at bounding box center [1019, 16] width 22 height 22
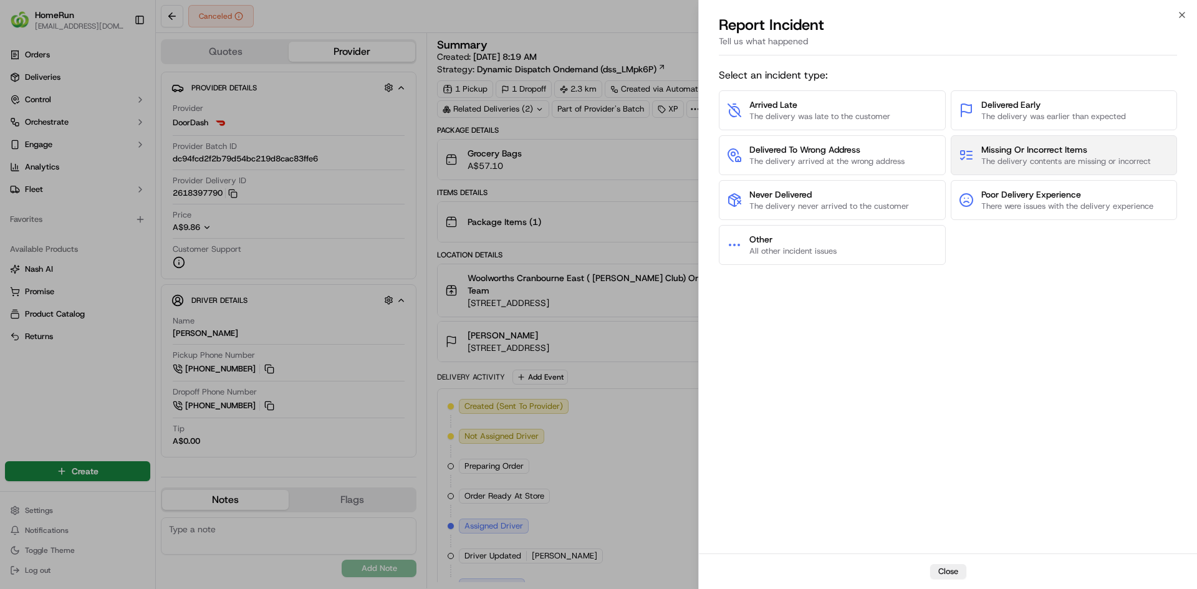
click at [995, 159] on span "The delivery contents are missing or incorrect" at bounding box center [1066, 161] width 170 height 11
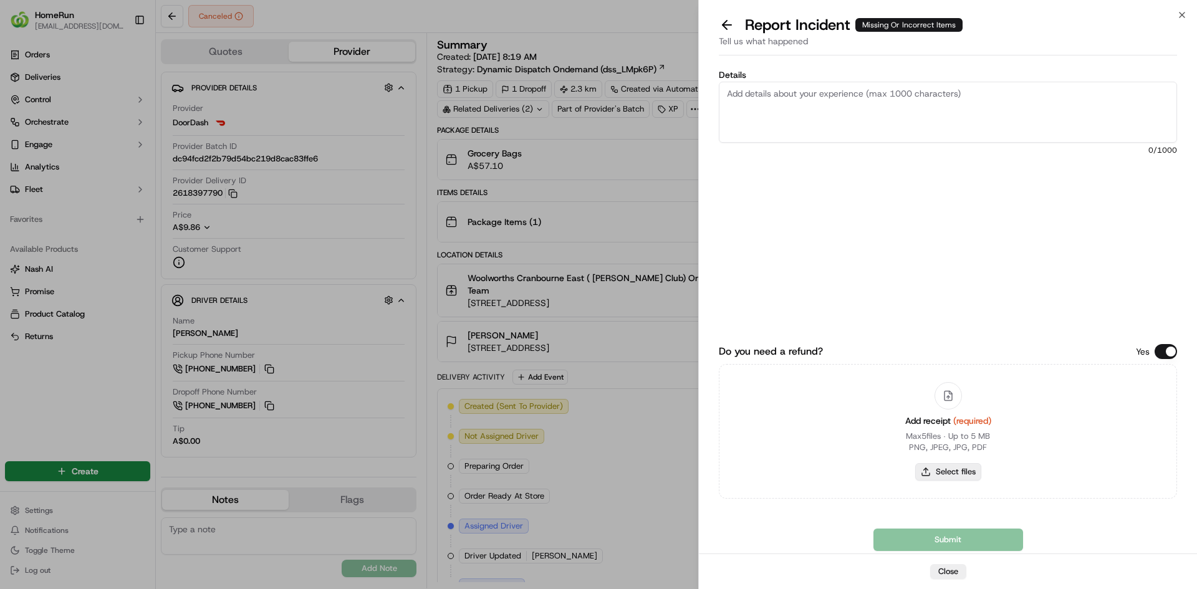
click at [950, 473] on button "Select files" at bounding box center [948, 471] width 66 height 17
type input "C:\fakepath\inv-269934312.pdf"
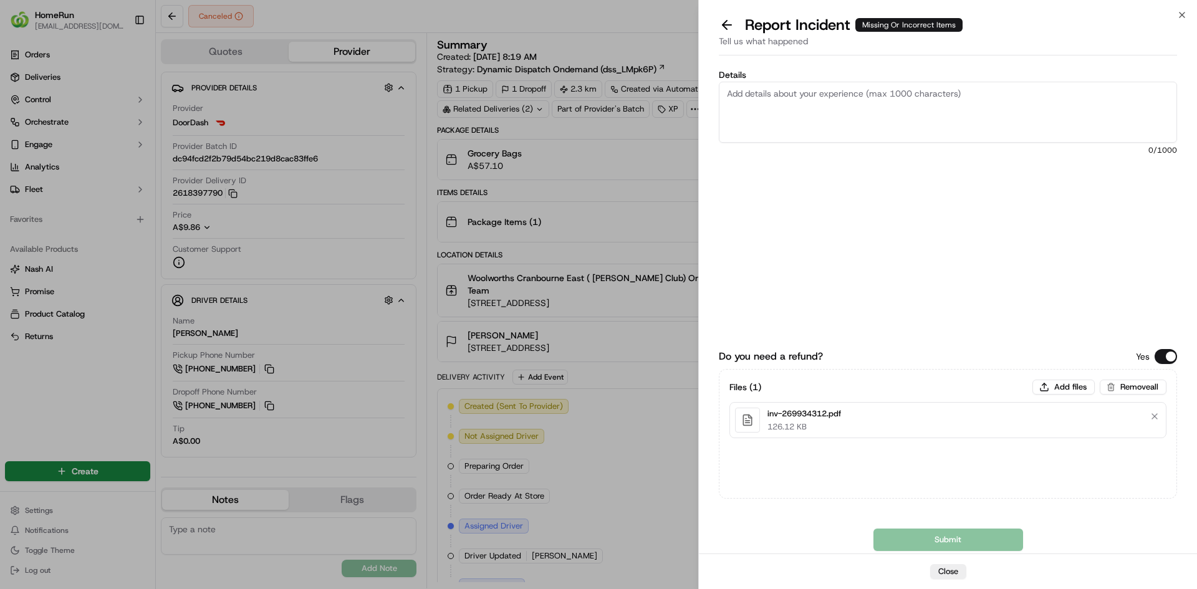
click at [995, 127] on textarea "Details" at bounding box center [948, 112] width 458 height 61
paste textarea "Bundled order - Incorrect bags provided"
type textarea "Bundled order - Incorrect bags provided"
click at [919, 542] on button "Submit" at bounding box center [949, 540] width 150 height 22
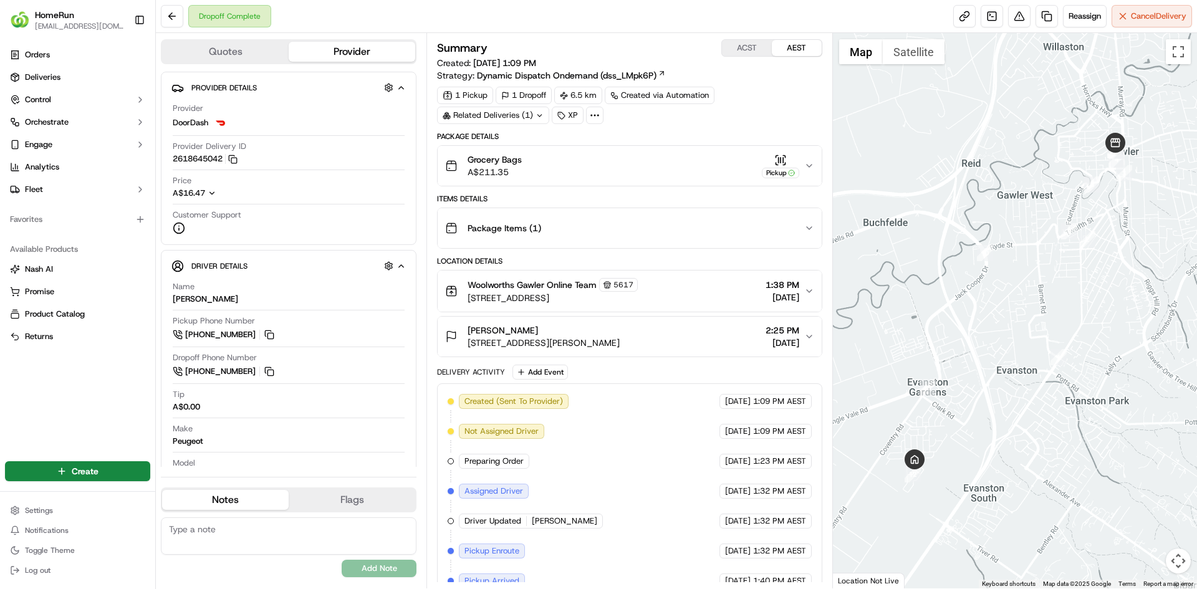
click at [518, 120] on div "Related Deliveries (1)" at bounding box center [493, 115] width 112 height 17
click at [534, 111] on div "Related Deliveries (1)" at bounding box center [493, 115] width 112 height 17
click at [523, 113] on div "Related Deliveries (1)" at bounding box center [493, 115] width 112 height 17
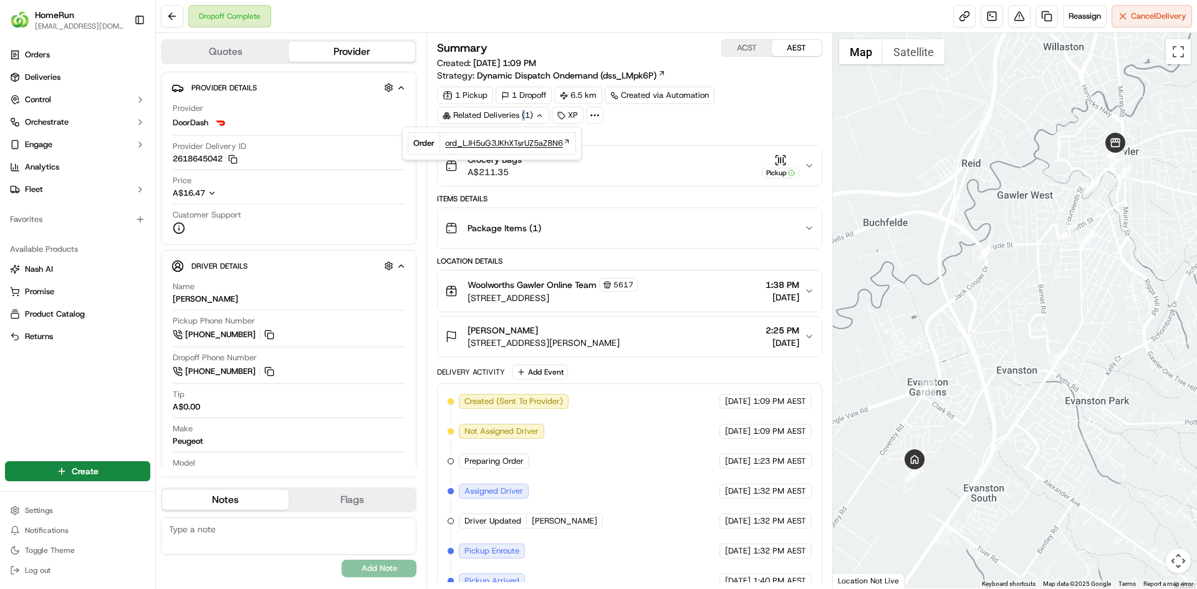
click at [552, 142] on span "ord_LJH5uG3JKhXTsrUZ5aZ8N6" at bounding box center [504, 143] width 118 height 11
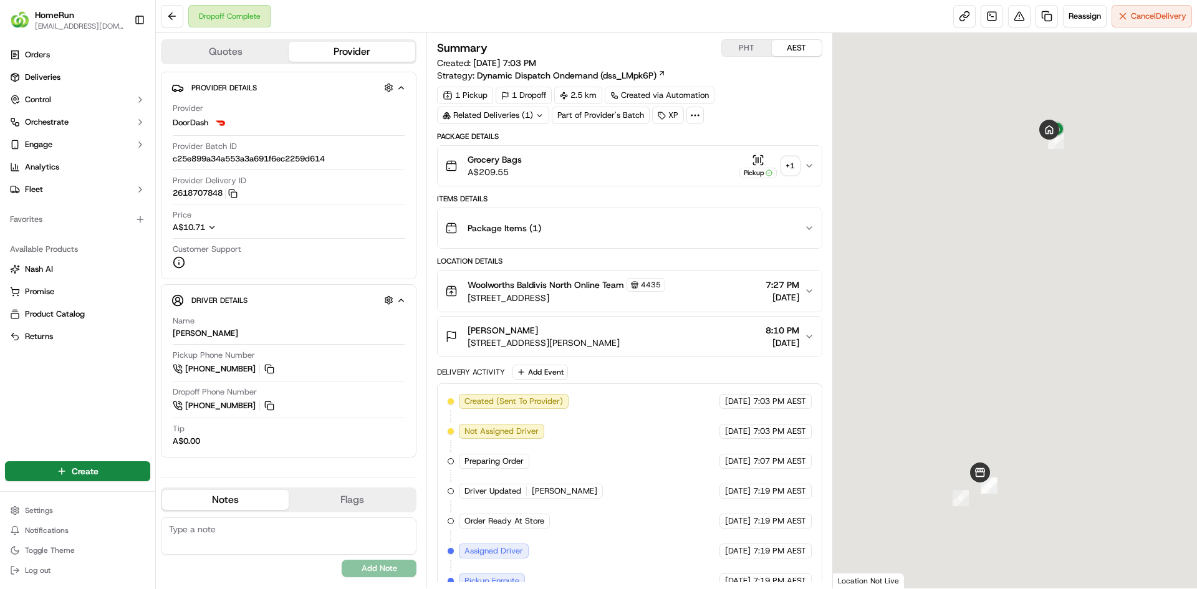
click at [502, 117] on div "Related Deliveries (1)" at bounding box center [493, 115] width 112 height 17
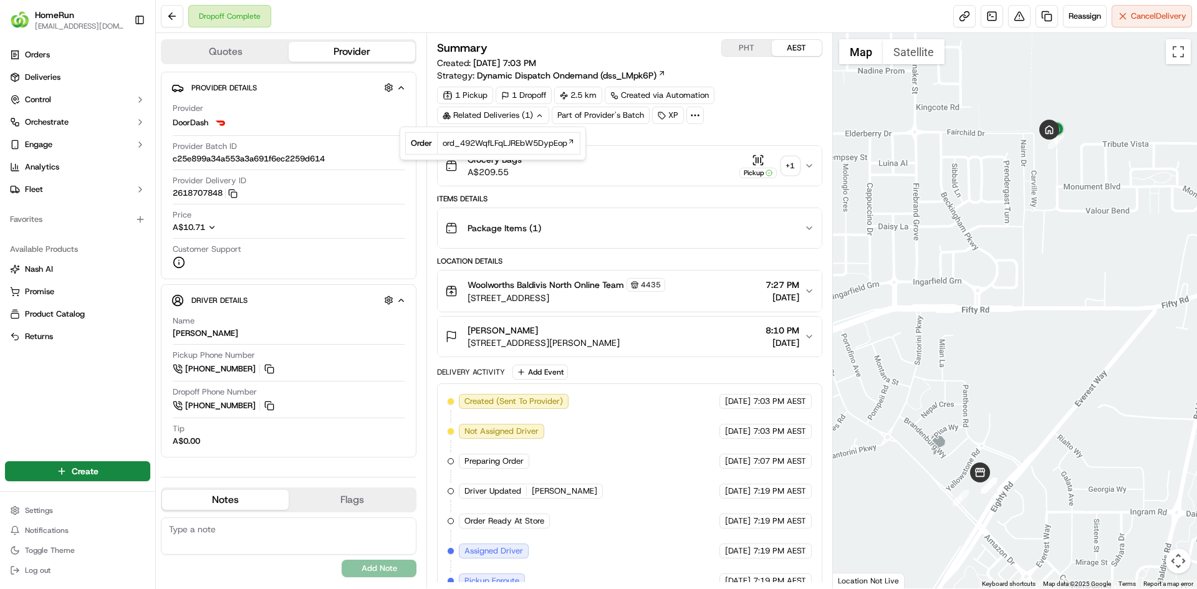
click at [533, 117] on div "Related Deliveries (1)" at bounding box center [493, 115] width 112 height 17
click at [538, 120] on div "Related Deliveries (1)" at bounding box center [493, 115] width 112 height 17
click at [549, 146] on span "ord_492WqfLFqLJREbW5DypEop" at bounding box center [505, 143] width 125 height 11
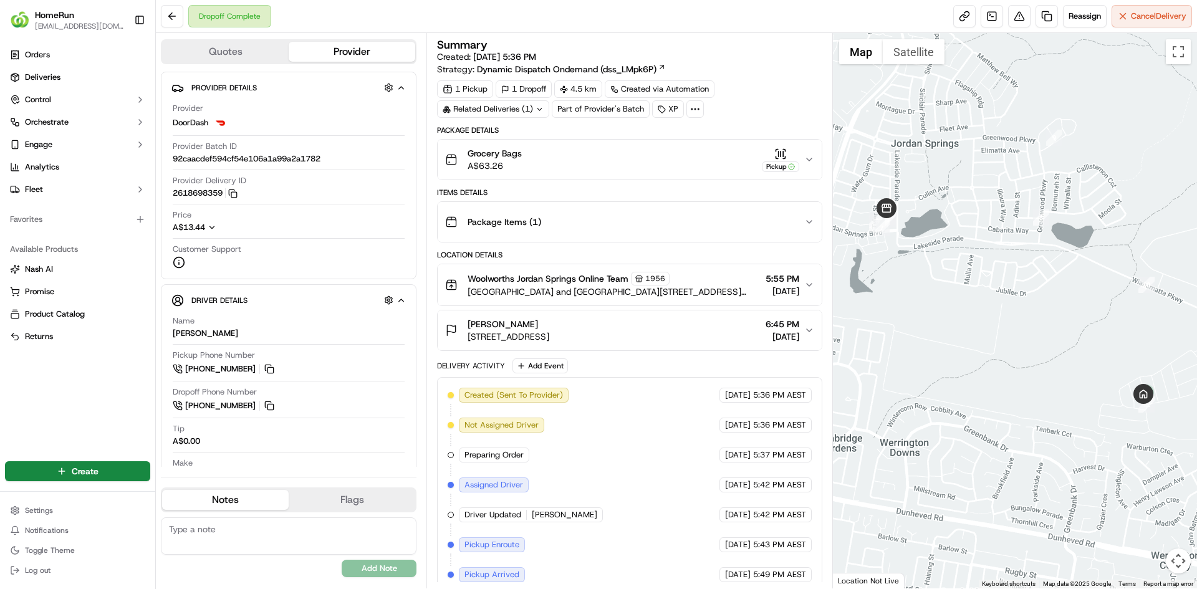
click at [502, 110] on div "Related Deliveries (1)" at bounding box center [493, 108] width 112 height 17
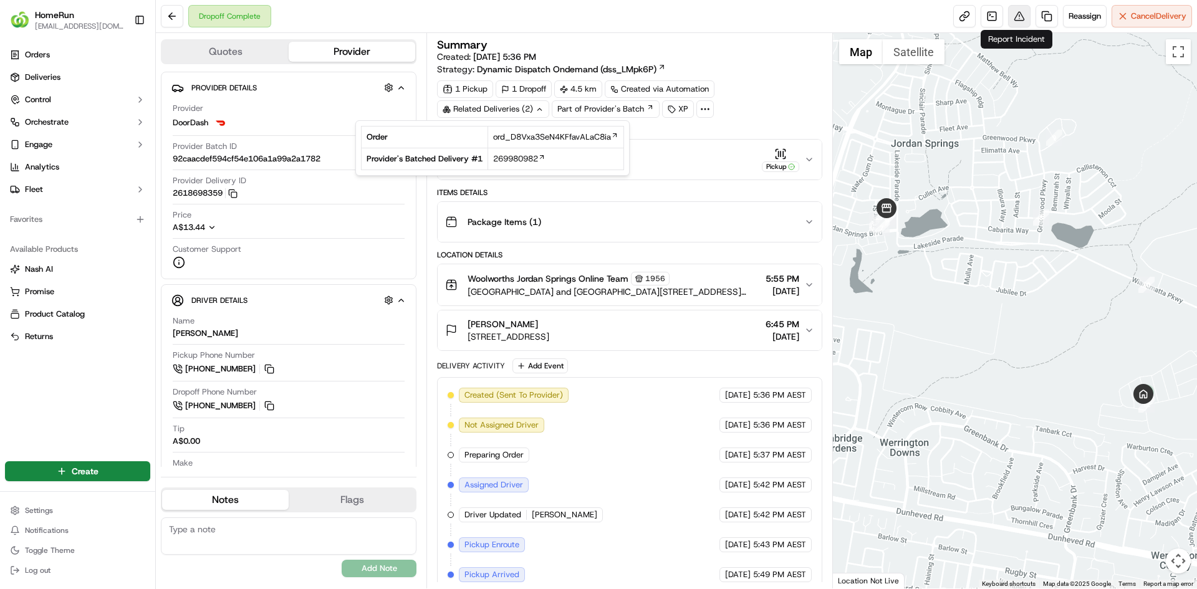
click at [1021, 12] on button at bounding box center [1019, 16] width 22 height 22
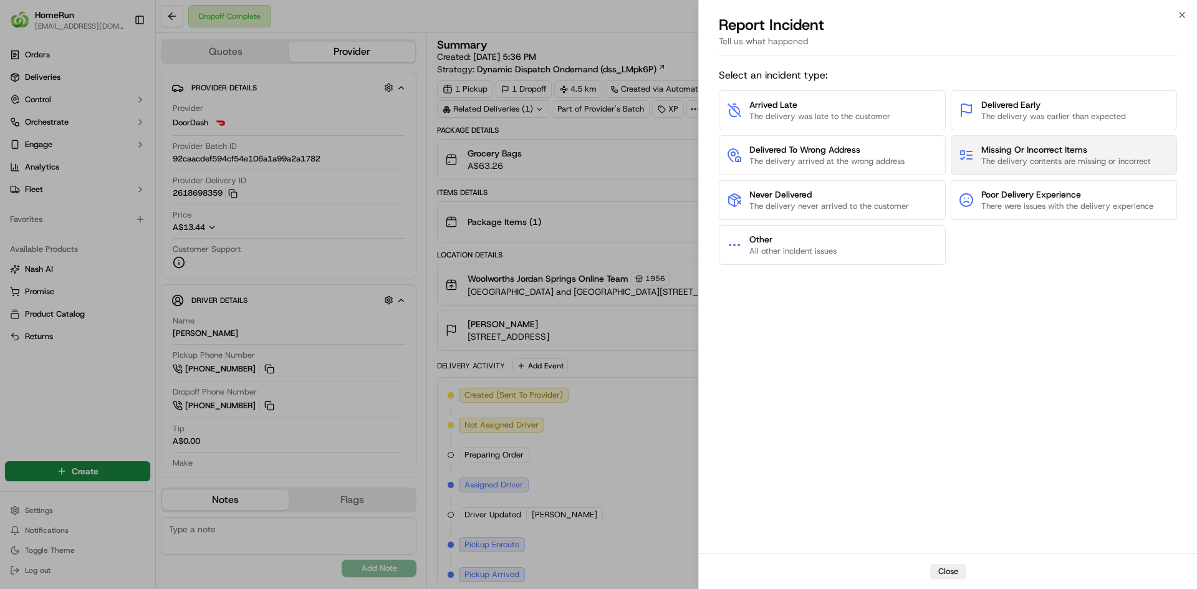
click at [1028, 150] on span "Missing Or Incorrect Items" at bounding box center [1066, 149] width 170 height 12
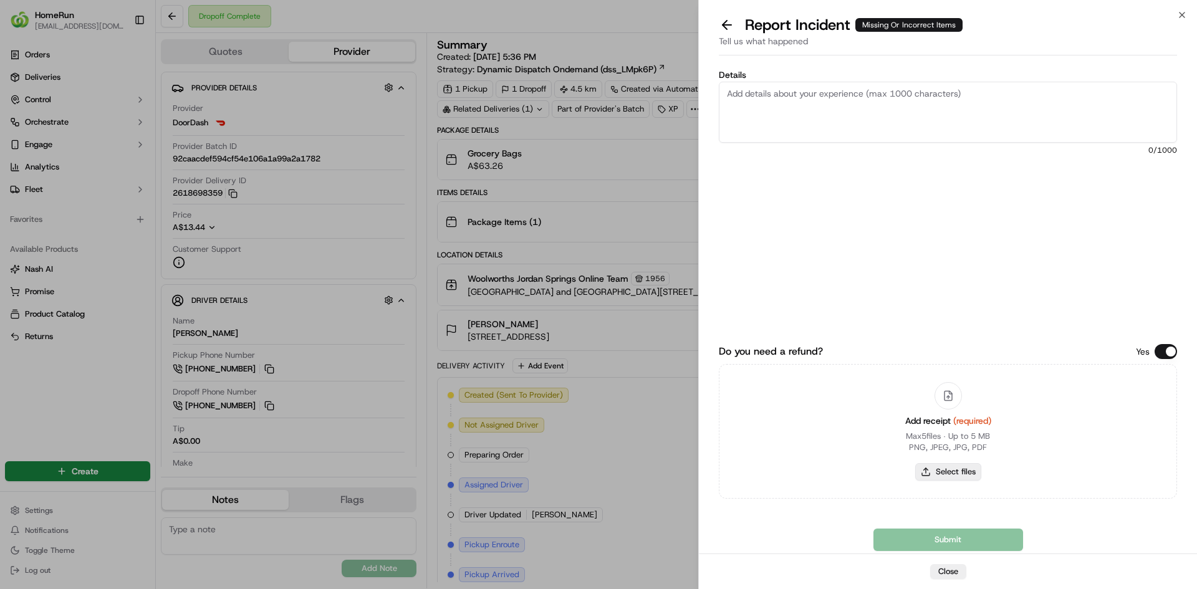
click at [978, 469] on button "Select files" at bounding box center [948, 471] width 66 height 17
type input "C:\fakepath\INV-270008441.pdf"
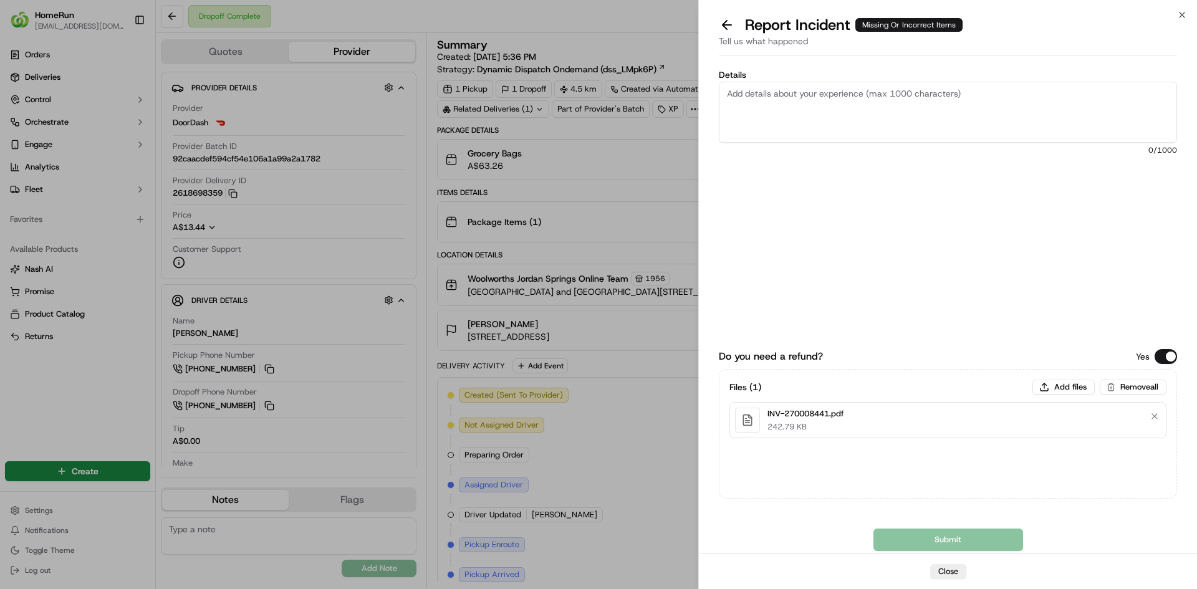
click at [1063, 112] on textarea "Details" at bounding box center [948, 112] width 458 height 61
paste textarea "Bundled order - Incorrect bags provided"
type textarea "Bundled order - Incorrect bags provided"
click at [919, 543] on button "Submit" at bounding box center [949, 540] width 150 height 22
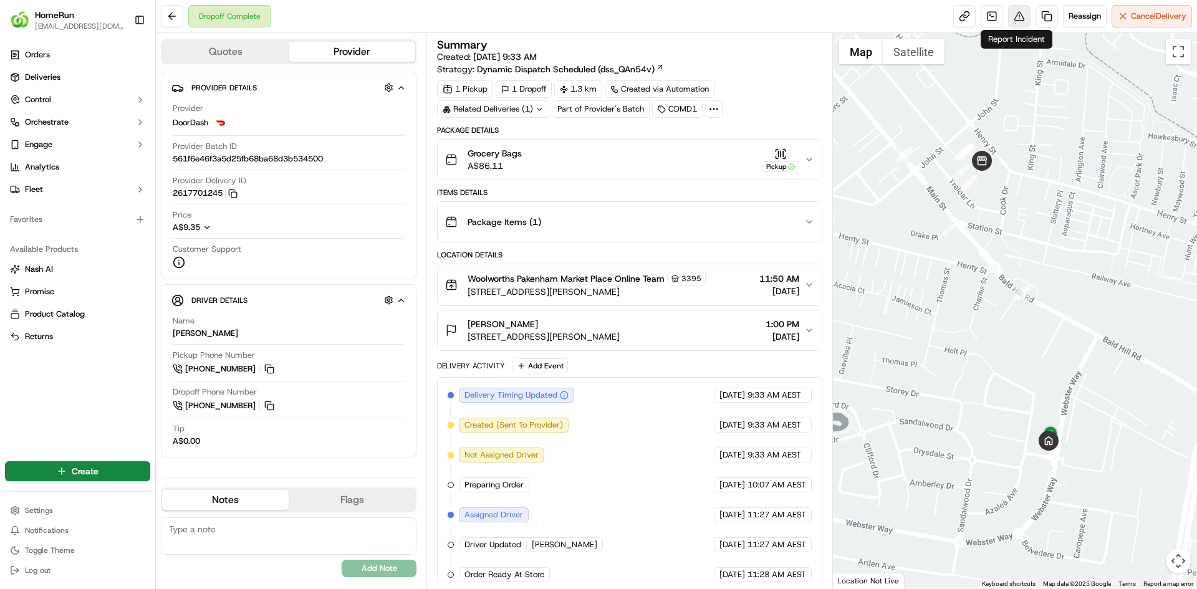
click at [1008, 21] on button at bounding box center [1019, 16] width 22 height 22
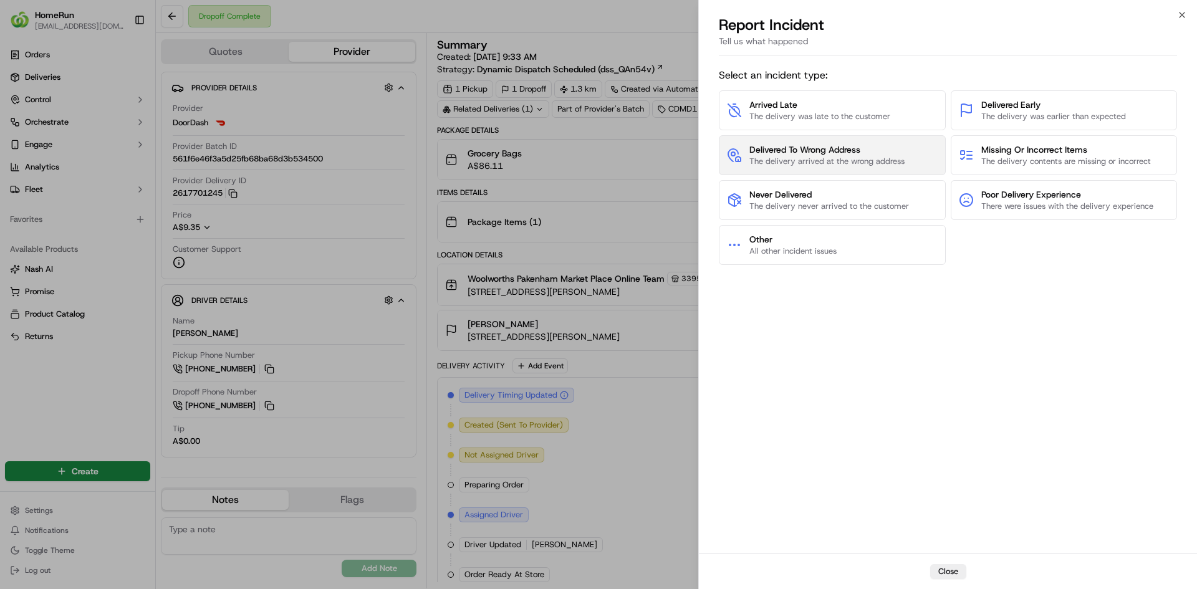
click at [817, 154] on span "Delivered To Wrong Address" at bounding box center [827, 149] width 155 height 12
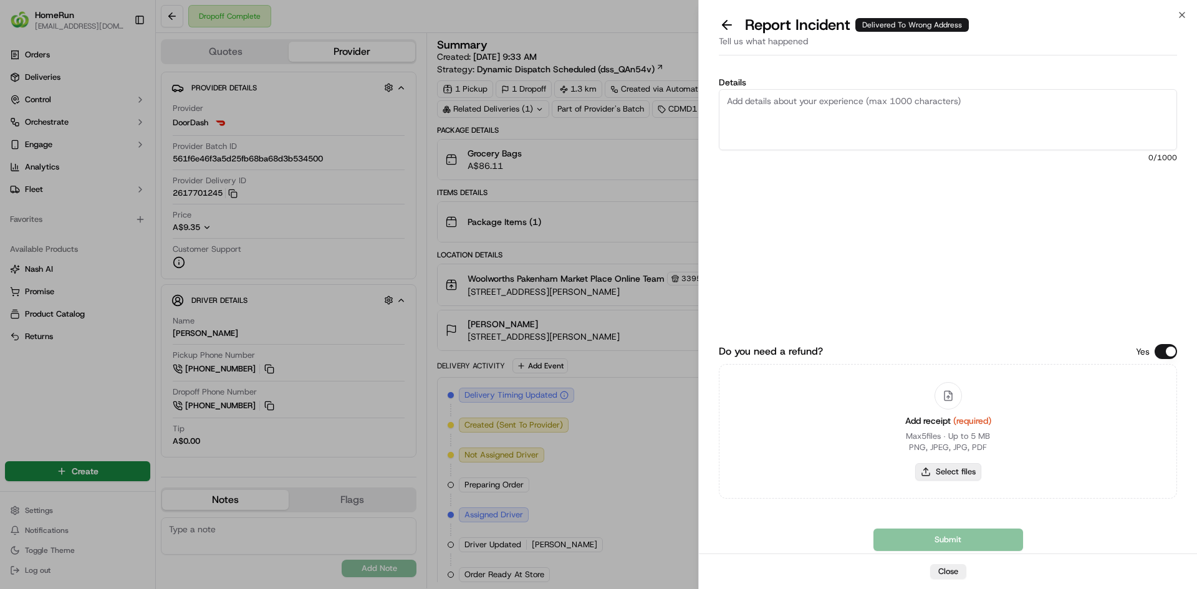
click at [940, 468] on button "Select files" at bounding box center [948, 471] width 66 height 17
type input "C:\fakepath\inv-269794793.pdf"
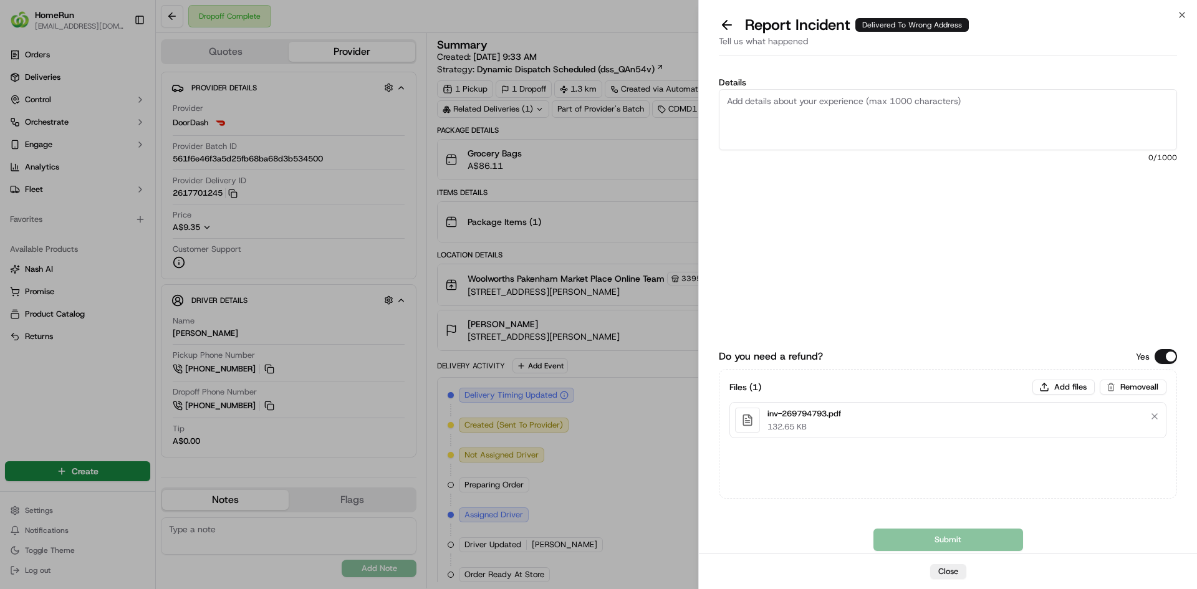
click at [813, 118] on textarea "Details" at bounding box center [948, 119] width 458 height 61
paste textarea "Delivered to incorrect address No POD provided"
type textarea "Delivered to incorrect address No POD provided"
click at [985, 538] on button "Submit" at bounding box center [949, 540] width 150 height 22
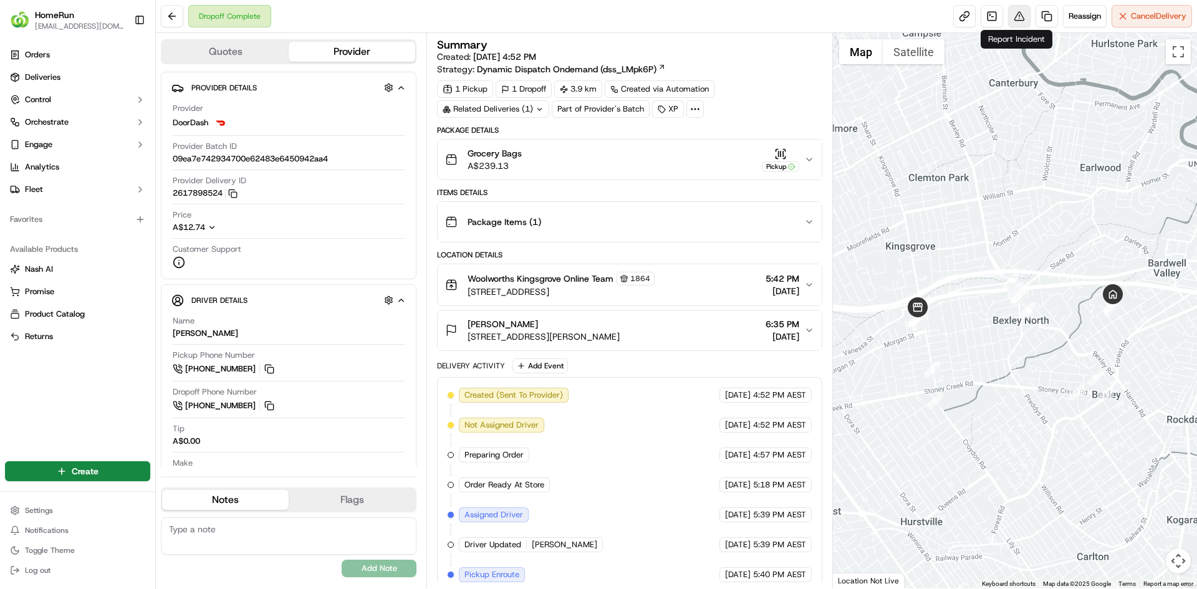
click at [1023, 19] on button at bounding box center [1019, 16] width 22 height 22
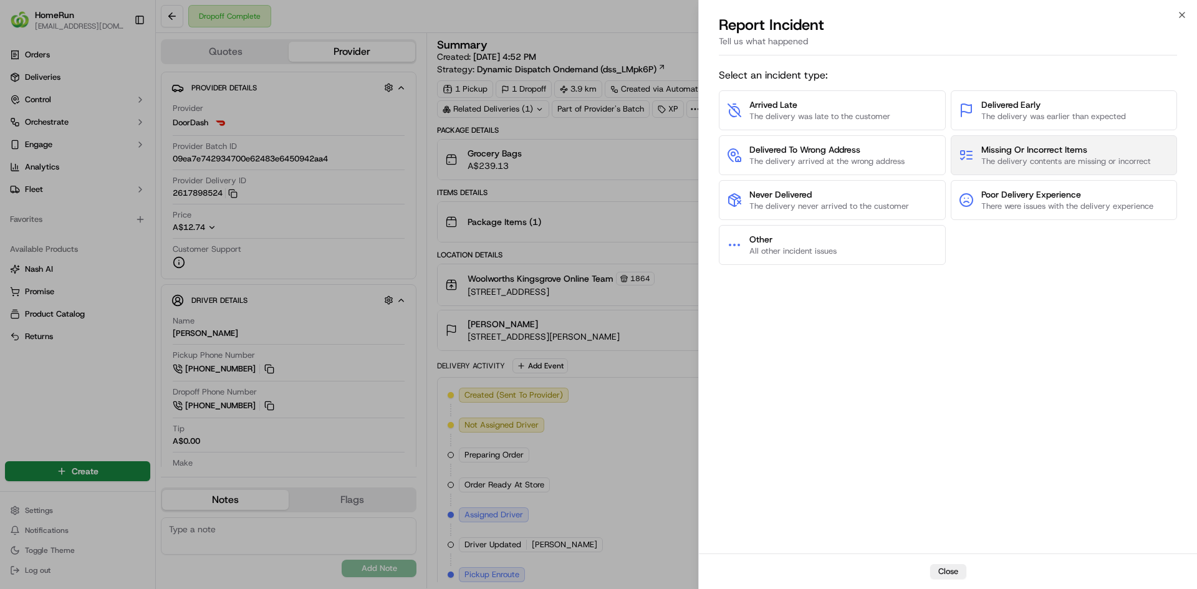
click at [1008, 156] on span "The delivery contents are missing or incorrect" at bounding box center [1066, 161] width 170 height 11
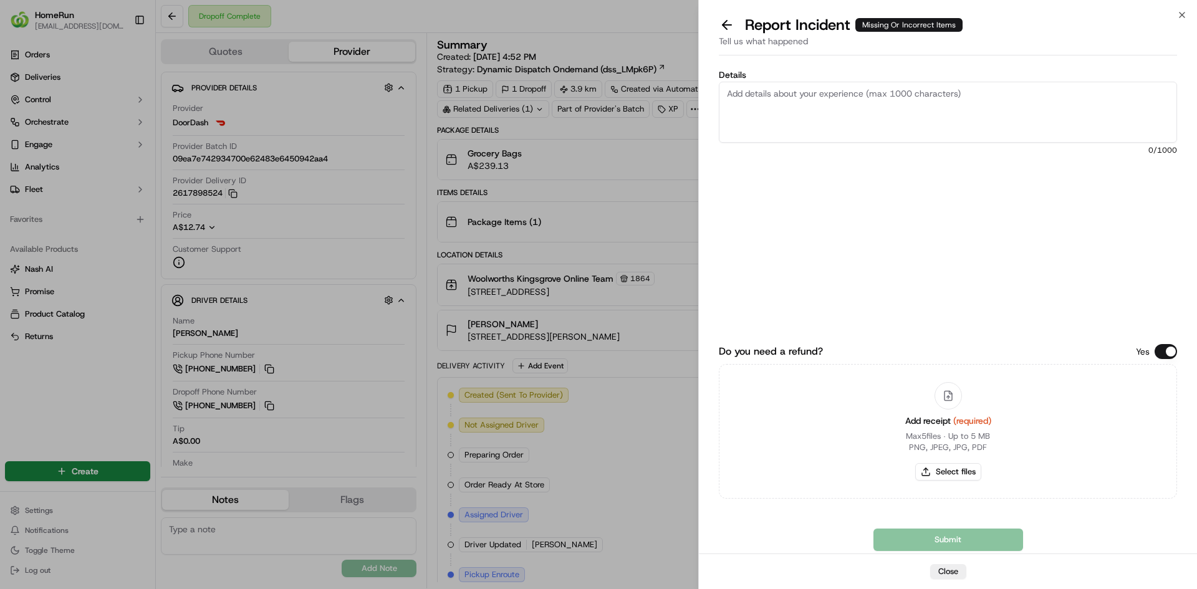
drag, startPoint x: 960, startPoint y: 473, endPoint x: 734, endPoint y: 117, distance: 421.9
click at [826, 355] on div "Do you need a refund? Yes Add receipt (required) Max 5 files ∙ Up to 5 MB PNG, …" at bounding box center [948, 421] width 458 height 155
click at [721, 27] on button at bounding box center [727, 24] width 26 height 17
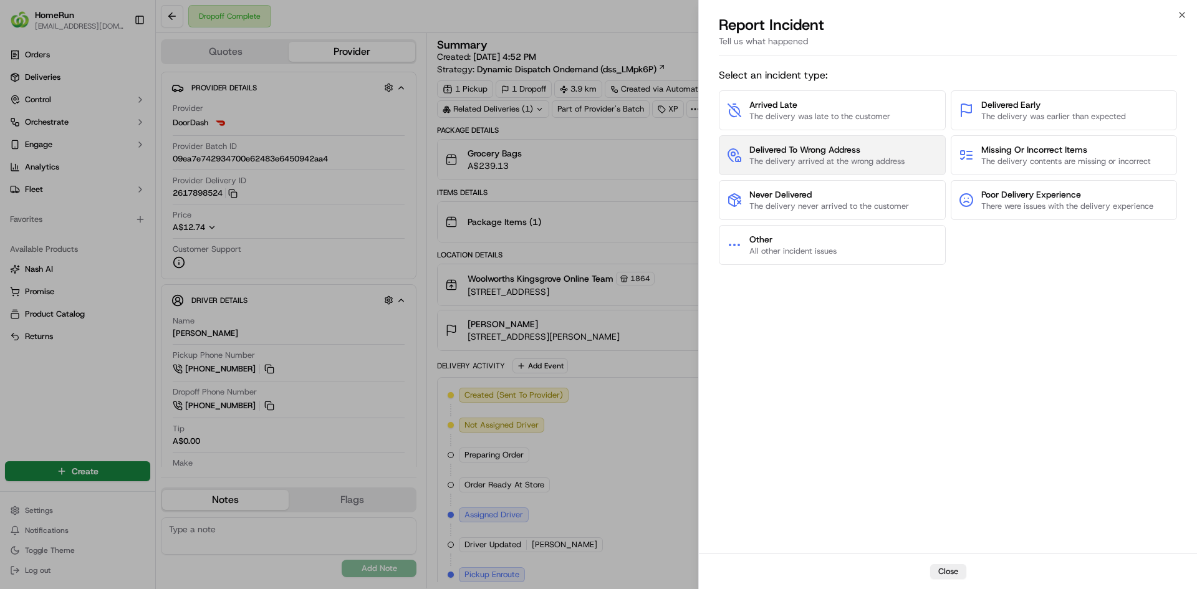
click at [773, 147] on span "Delivered To Wrong Address" at bounding box center [827, 149] width 155 height 12
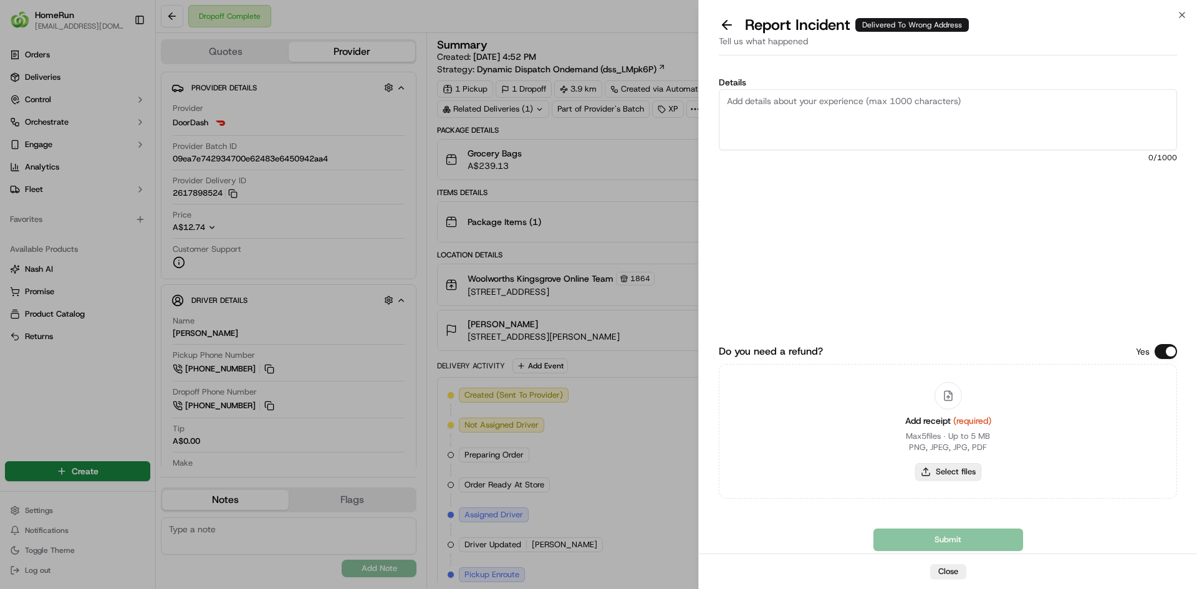
click at [963, 474] on button "Select files" at bounding box center [948, 471] width 66 height 17
type input "C:\fakepath\inv-269865609.pdf"
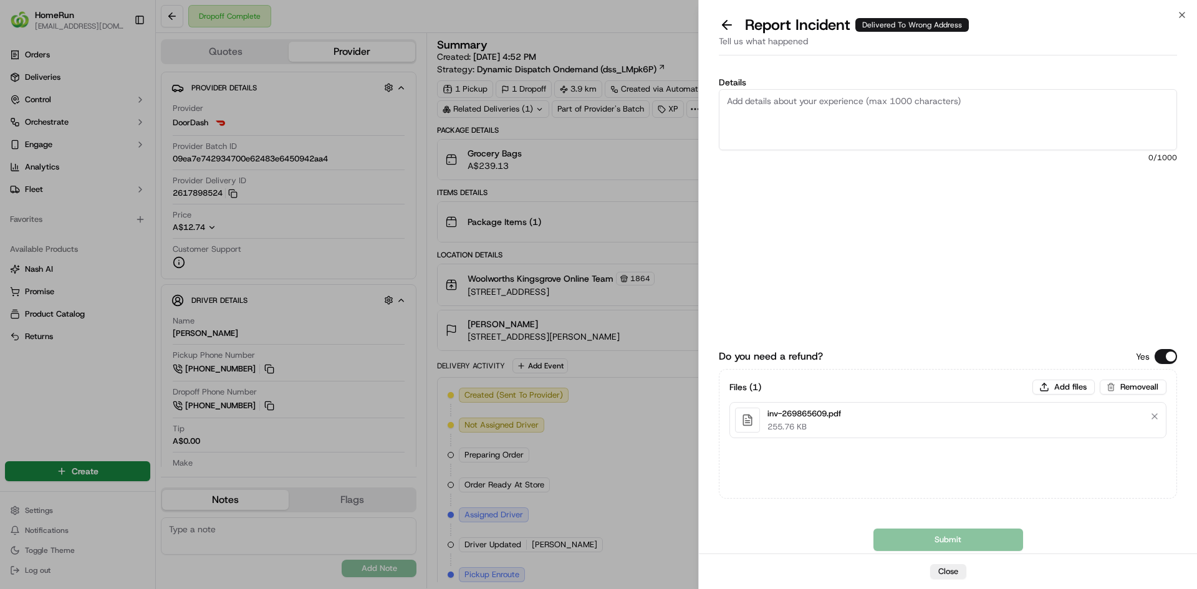
click at [914, 125] on textarea "Details" at bounding box center [948, 119] width 458 height 61
paste textarea "Delivered to incorrect address No POD provided"
type textarea "Delivered to incorrect address No POD provided"
click at [938, 546] on button "Submit" at bounding box center [949, 540] width 150 height 22
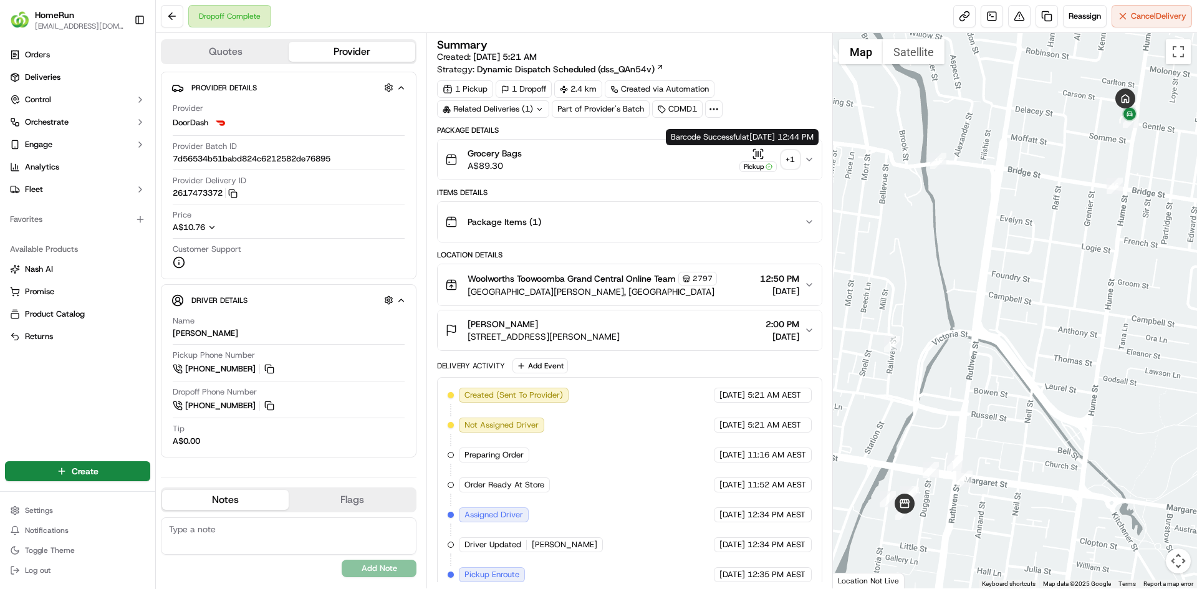
click at [784, 160] on div "+ 1" at bounding box center [790, 159] width 17 height 17
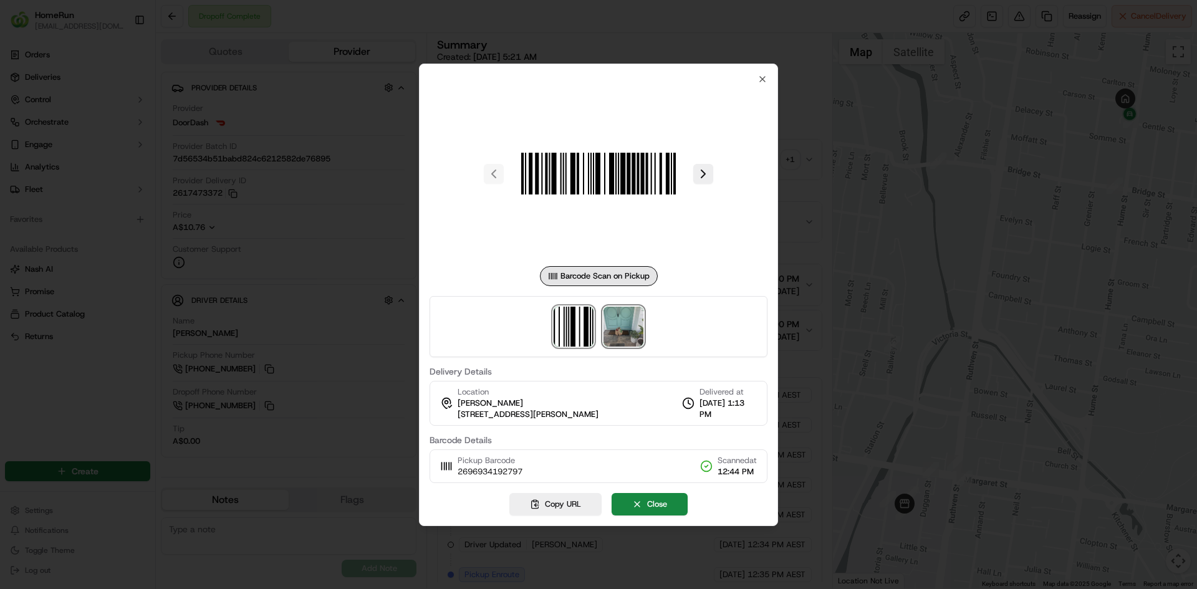
click at [628, 326] on img at bounding box center [624, 327] width 40 height 40
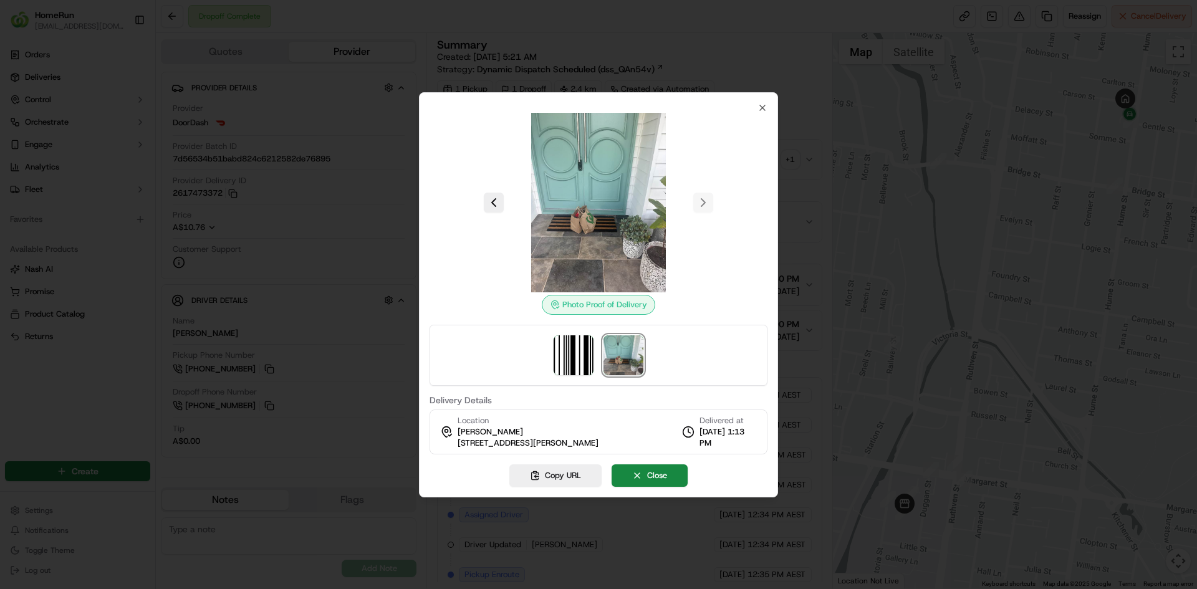
click at [684, 21] on div at bounding box center [598, 294] width 1197 height 589
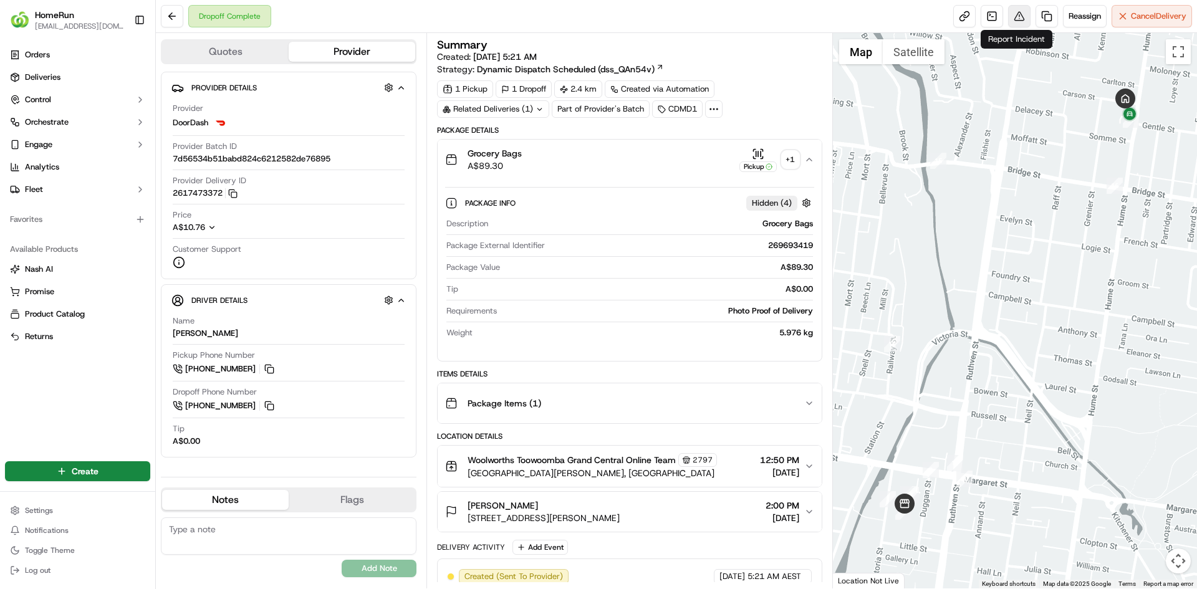
click at [1016, 20] on button at bounding box center [1019, 16] width 22 height 22
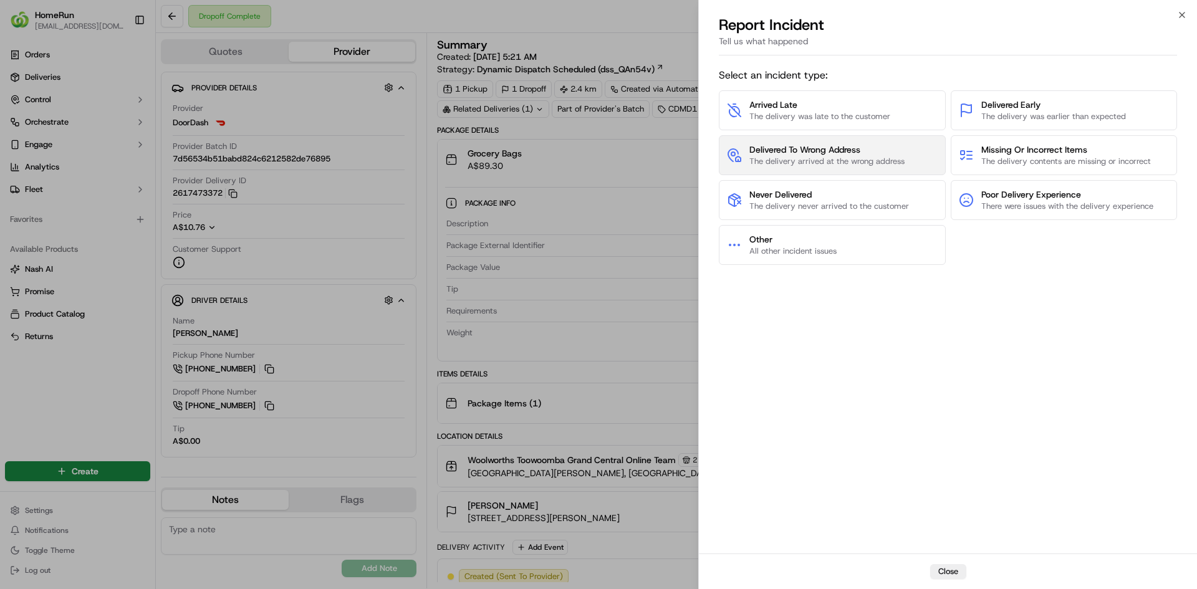
click at [873, 158] on span "Delivered To Wrong Address The delivery arrived at the wrong address" at bounding box center [827, 155] width 155 height 24
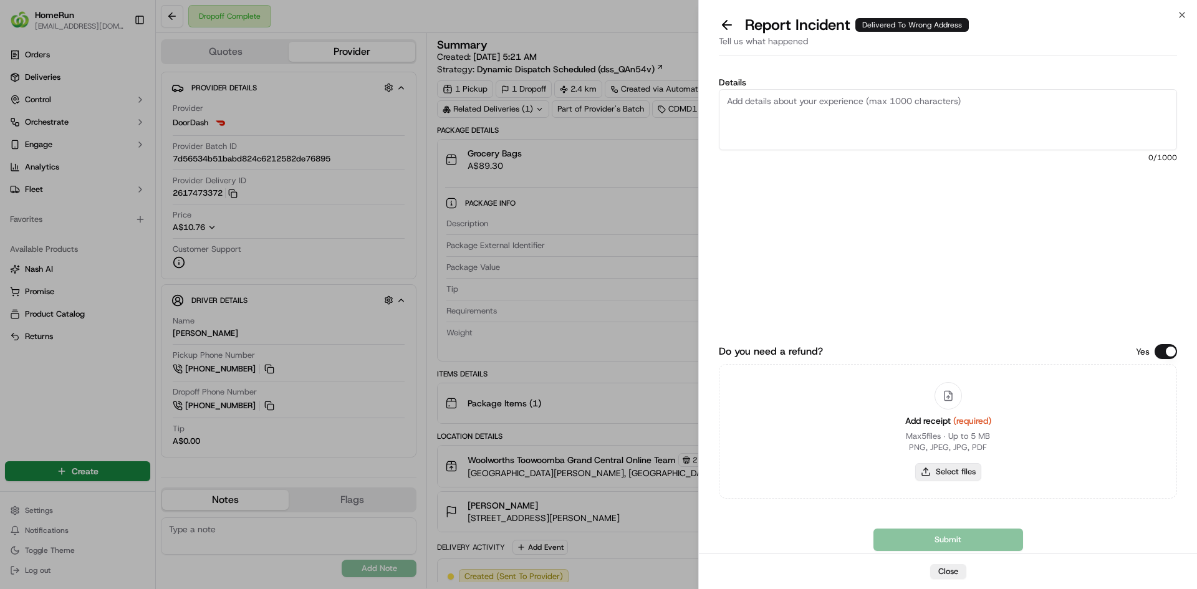
click at [958, 470] on button "Select files" at bounding box center [948, 471] width 66 height 17
type input "C:\fakepath\inv-269693419.pdf"
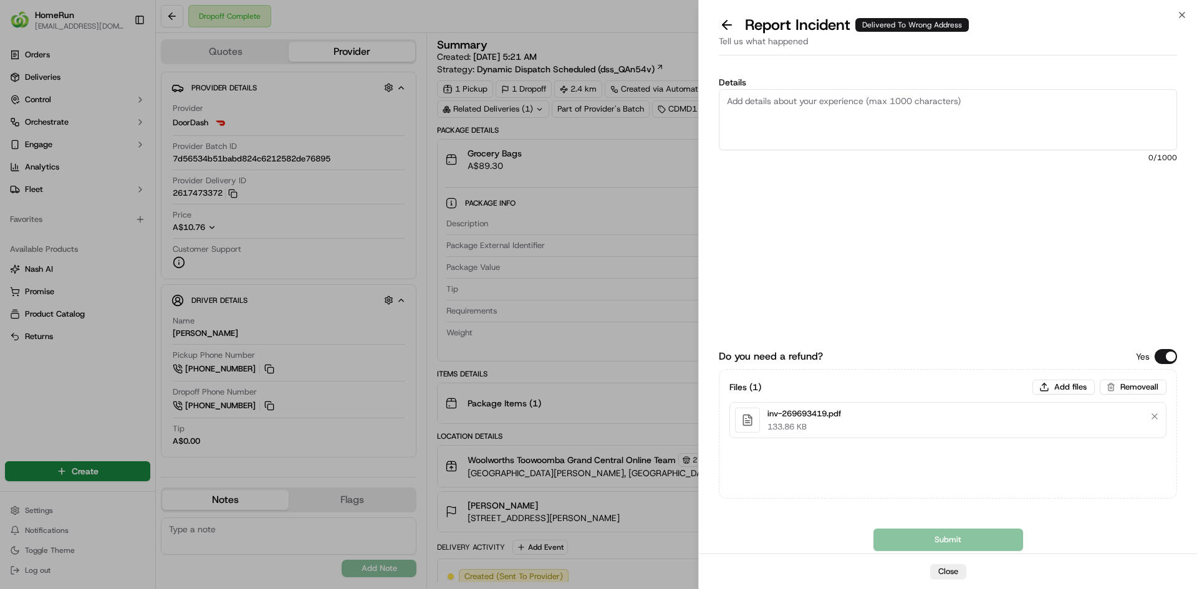
click at [912, 137] on textarea "Details" at bounding box center [948, 119] width 458 height 61
paste textarea "Delivered to incorrect address POD does not match previous ones."
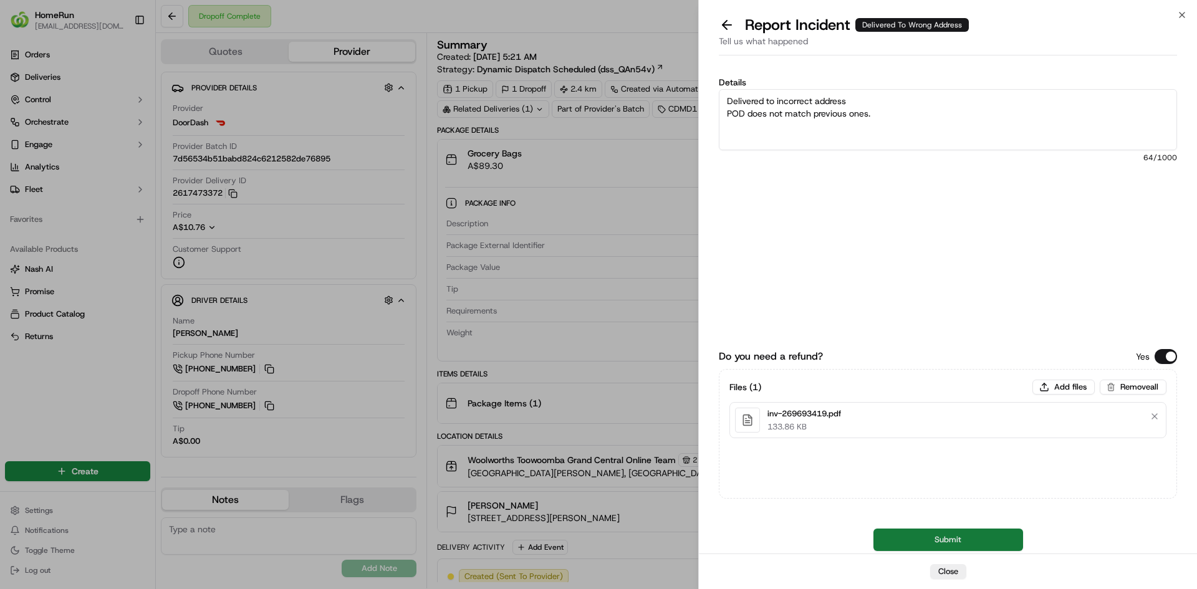
type textarea "Delivered to incorrect address POD does not match previous ones."
click at [919, 533] on button "Submit" at bounding box center [949, 540] width 150 height 22
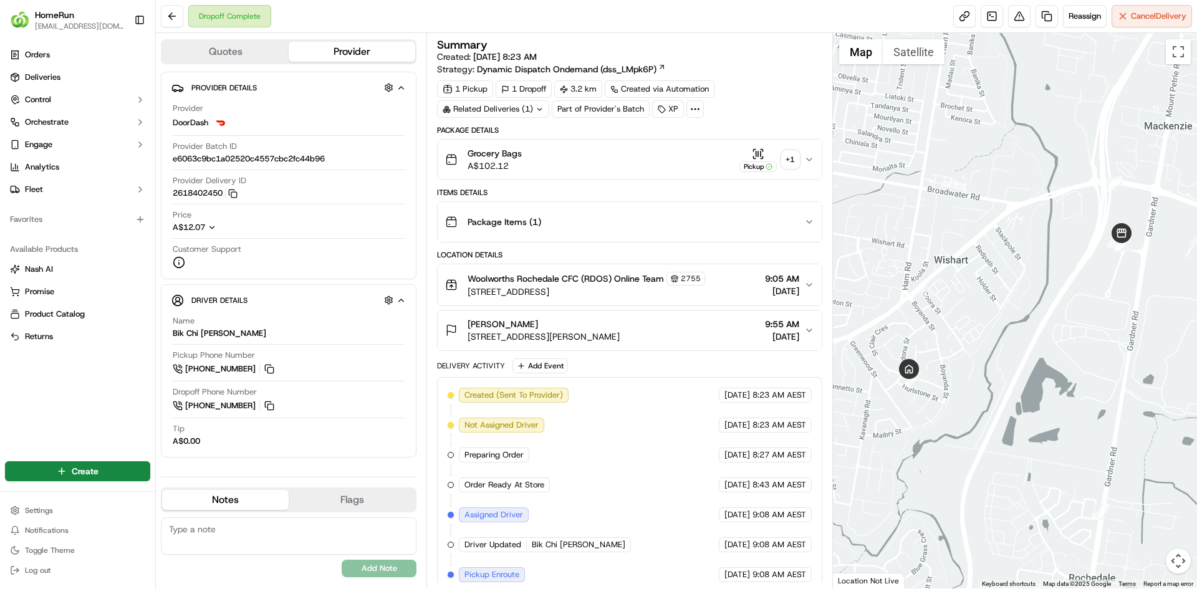
click at [518, 102] on div "Related Deliveries (1)" at bounding box center [493, 108] width 112 height 17
drag, startPoint x: 753, startPoint y: 47, endPoint x: 832, endPoint y: 39, distance: 78.9
click at [751, 43] on div "Summary" at bounding box center [629, 44] width 385 height 11
click at [791, 162] on div "+ 1" at bounding box center [790, 159] width 17 height 17
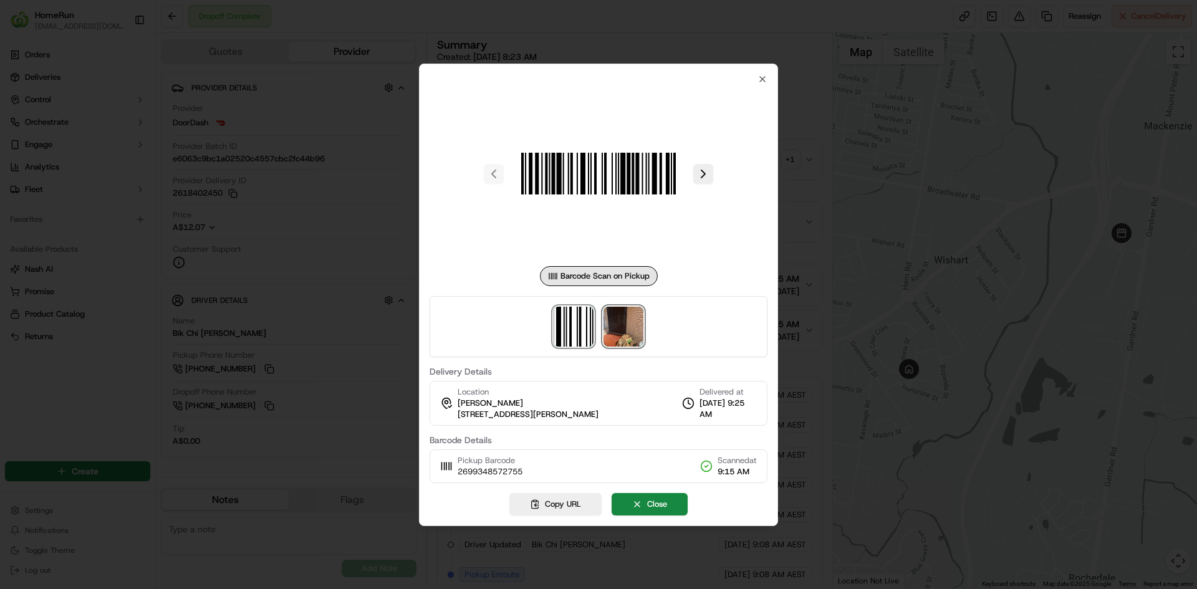
click at [621, 327] on img at bounding box center [624, 327] width 40 height 40
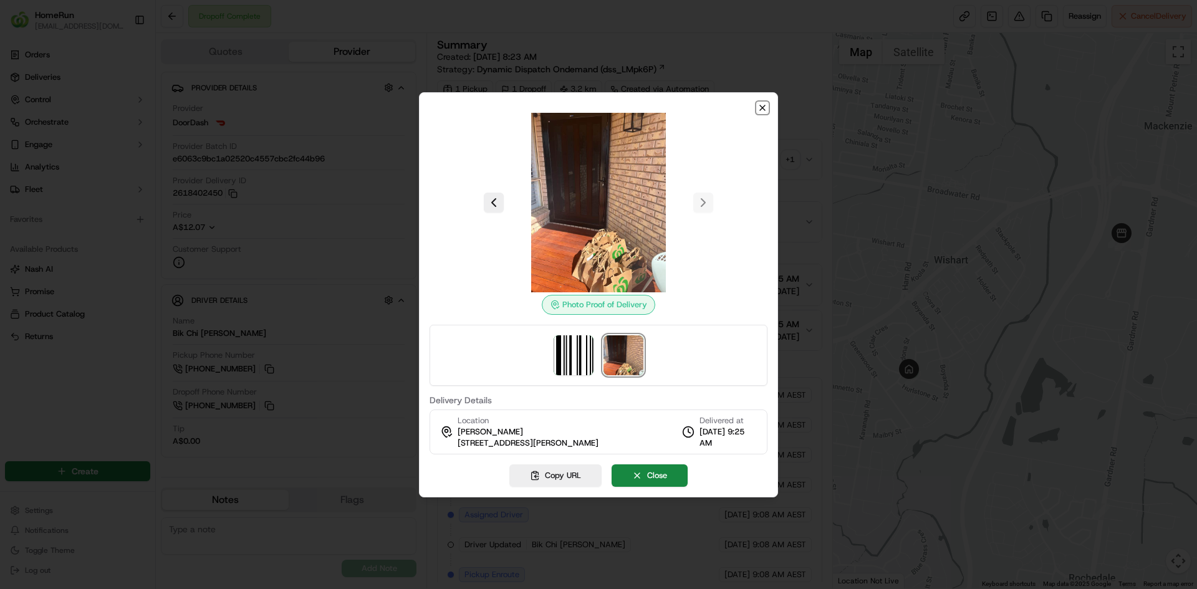
click at [760, 110] on icon "button" at bounding box center [762, 107] width 5 height 5
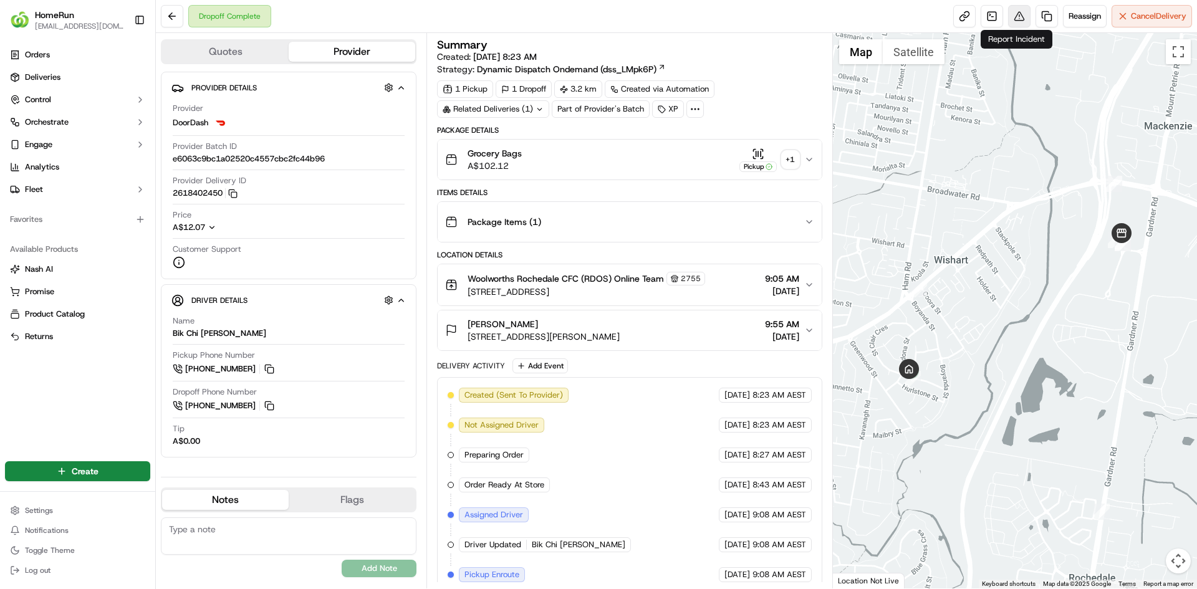
click at [1021, 21] on button at bounding box center [1019, 16] width 22 height 22
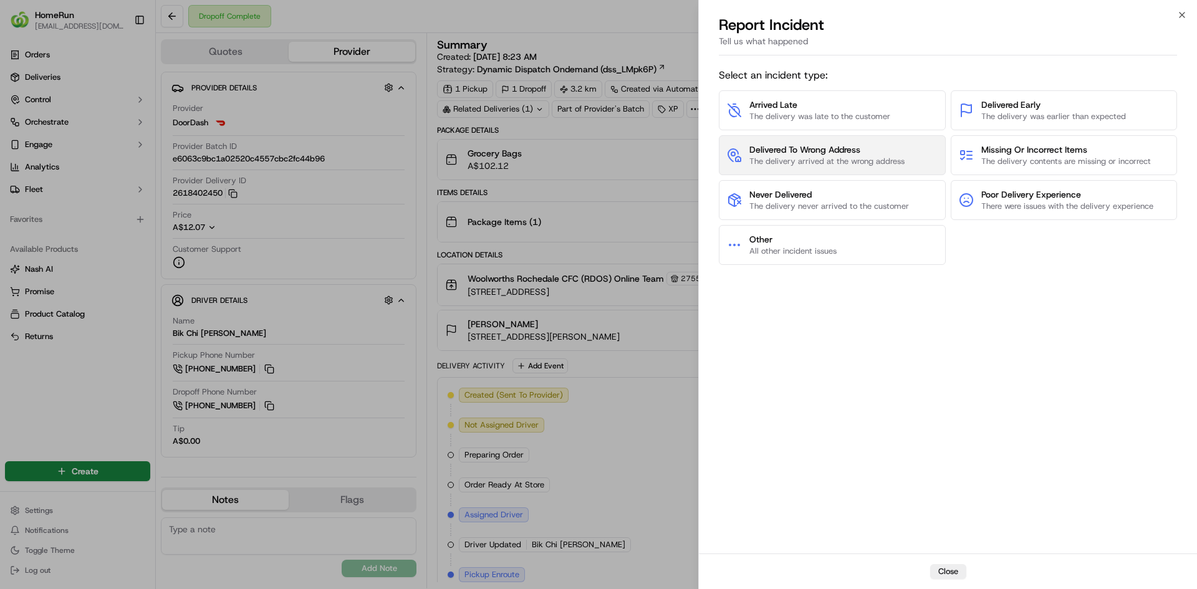
click at [895, 152] on span "Delivered To Wrong Address" at bounding box center [827, 149] width 155 height 12
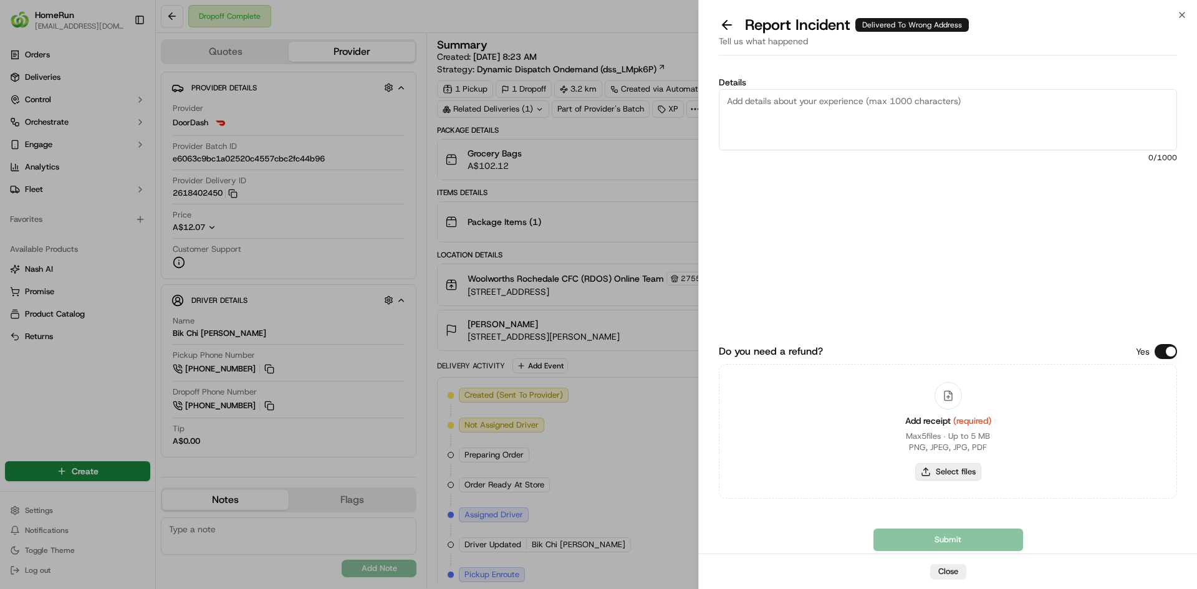
click at [960, 476] on button "Select files" at bounding box center [948, 471] width 66 height 17
type input "C:\fakepath\inv-269934857.pdf"
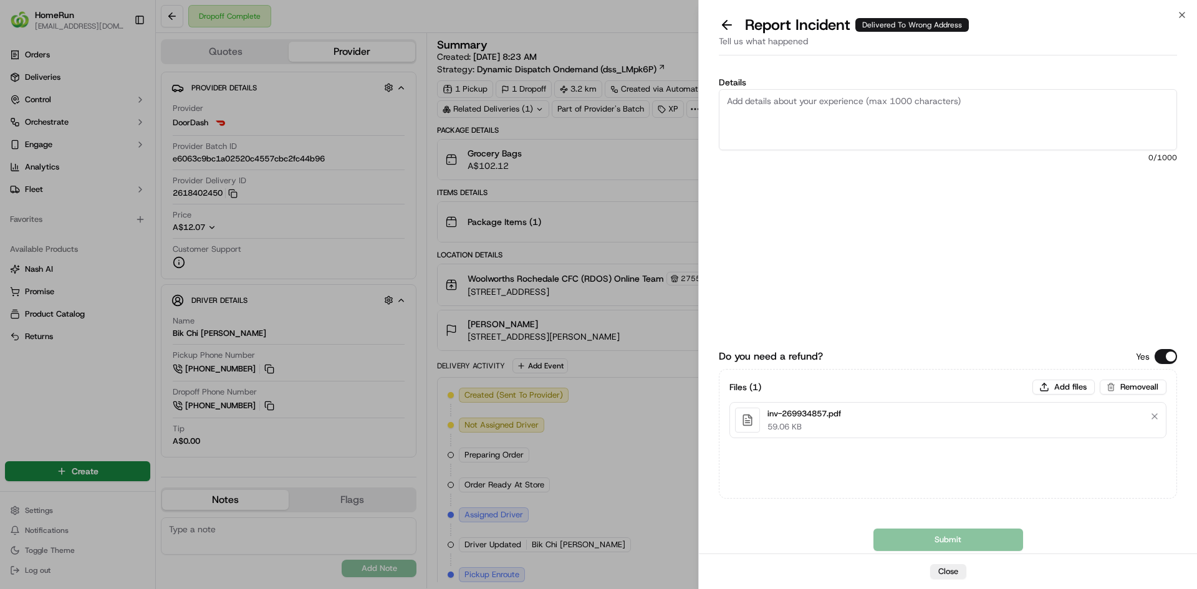
drag, startPoint x: 789, startPoint y: 122, endPoint x: 804, endPoint y: 126, distance: 16.0
click at [789, 122] on textarea "Details" at bounding box center [948, 119] width 458 height 61
paste textarea "Delivered to incorrect address POD does not match previous ones."
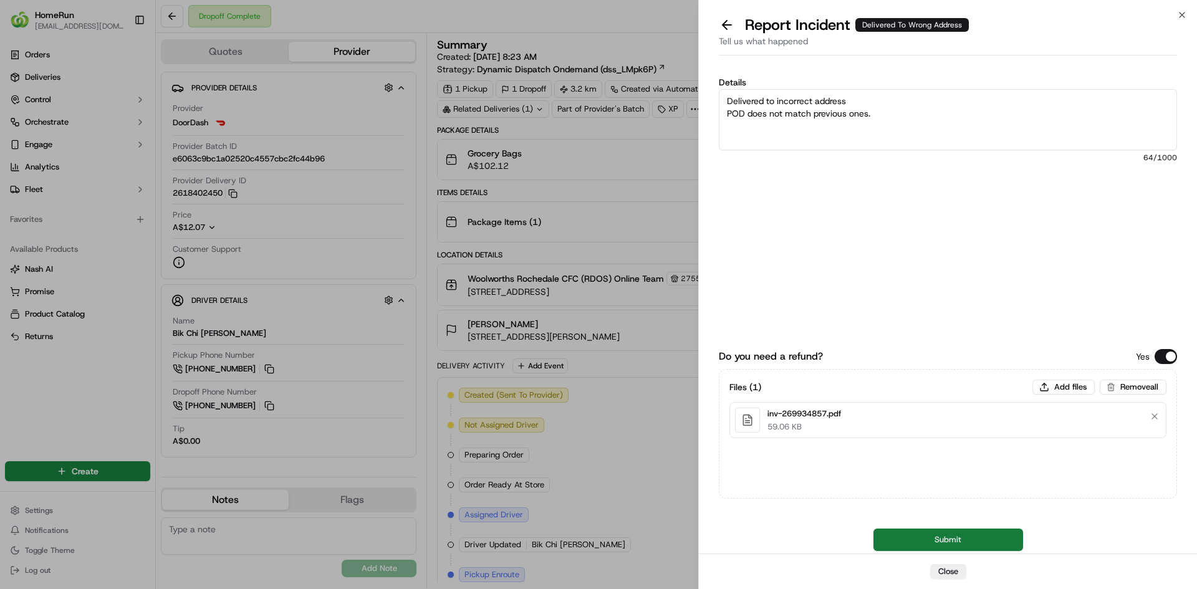
type textarea "Delivered to incorrect address POD does not match previous ones."
click at [933, 531] on button "Submit" at bounding box center [949, 540] width 150 height 22
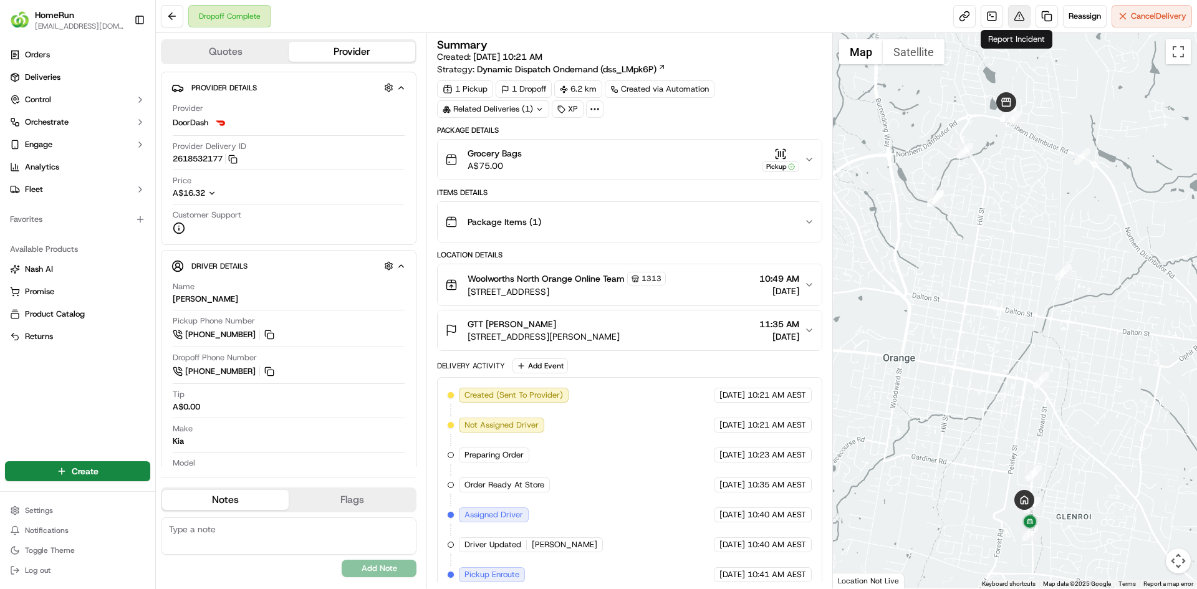
click at [1014, 17] on button at bounding box center [1019, 16] width 22 height 22
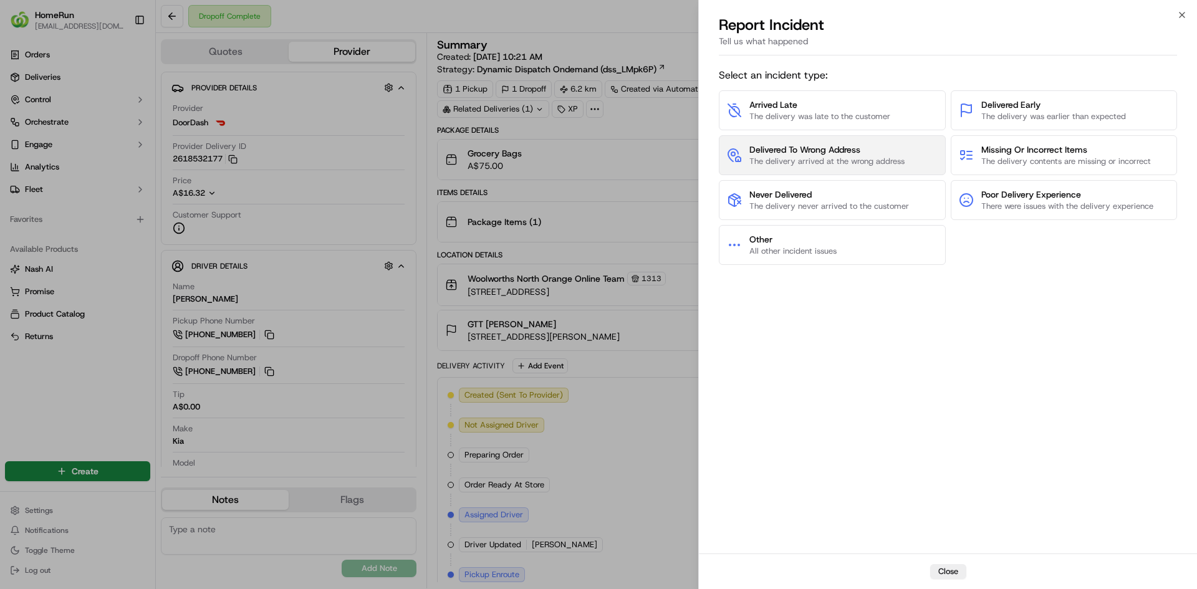
click at [884, 152] on span "Delivered To Wrong Address" at bounding box center [827, 149] width 155 height 12
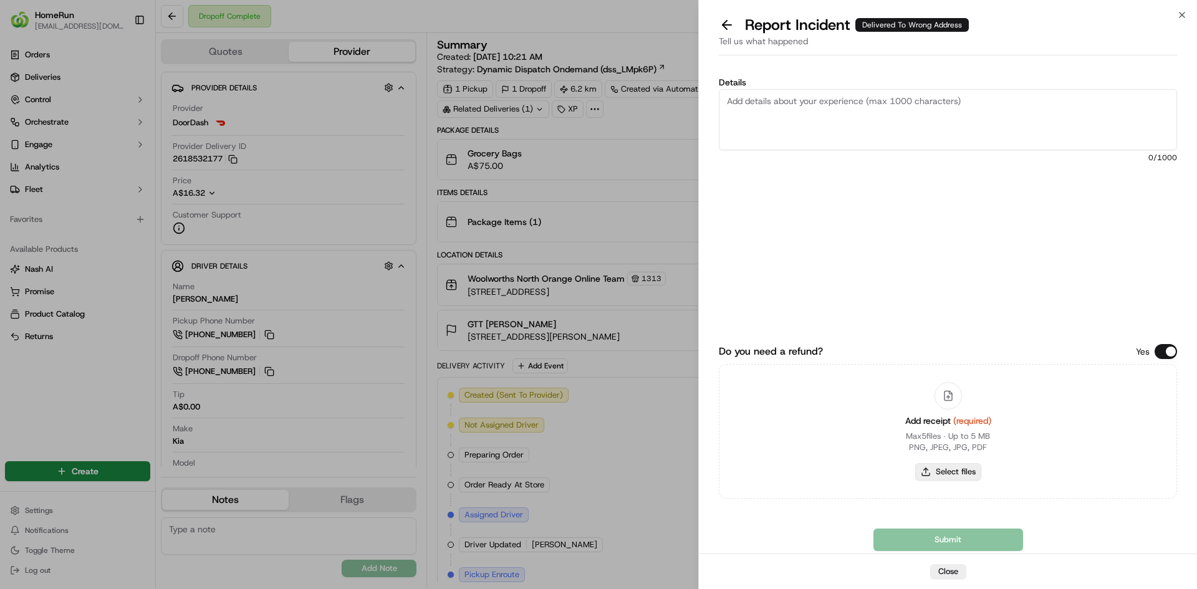
click at [953, 475] on button "Select files" at bounding box center [948, 471] width 66 height 17
type input "C:\fakepath\inv-269952891.pdf"
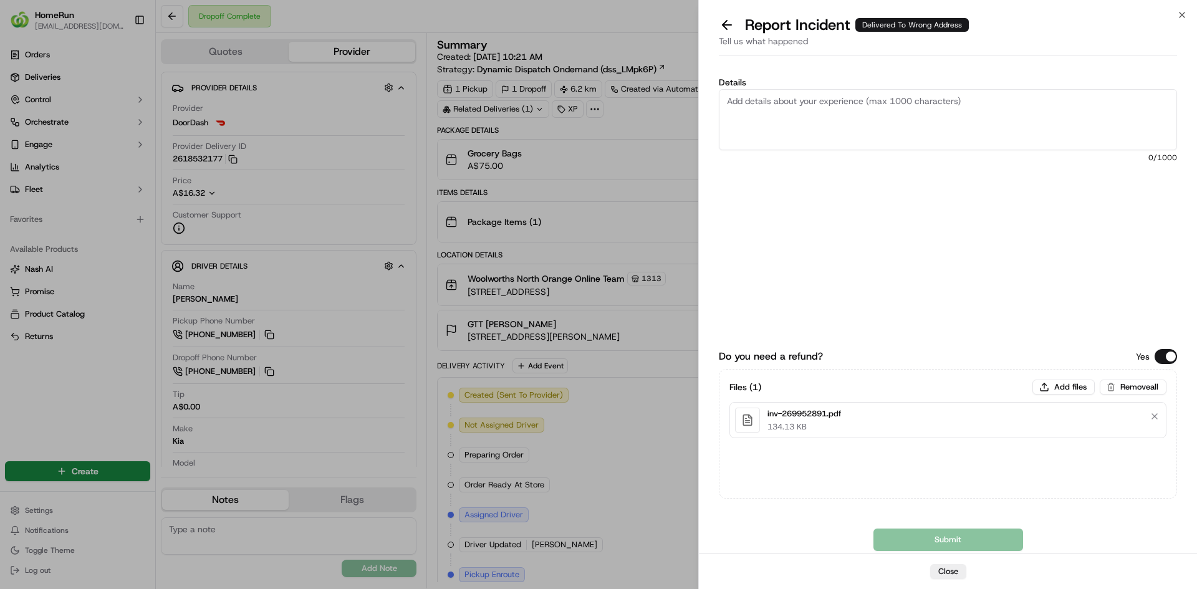
click at [753, 95] on textarea "Details" at bounding box center [948, 119] width 458 height 61
paste textarea "Delivered to incorrect address No POD provided"
type textarea "Delivered to incorrect address No POD provided"
click at [973, 536] on button "Submit" at bounding box center [949, 540] width 150 height 22
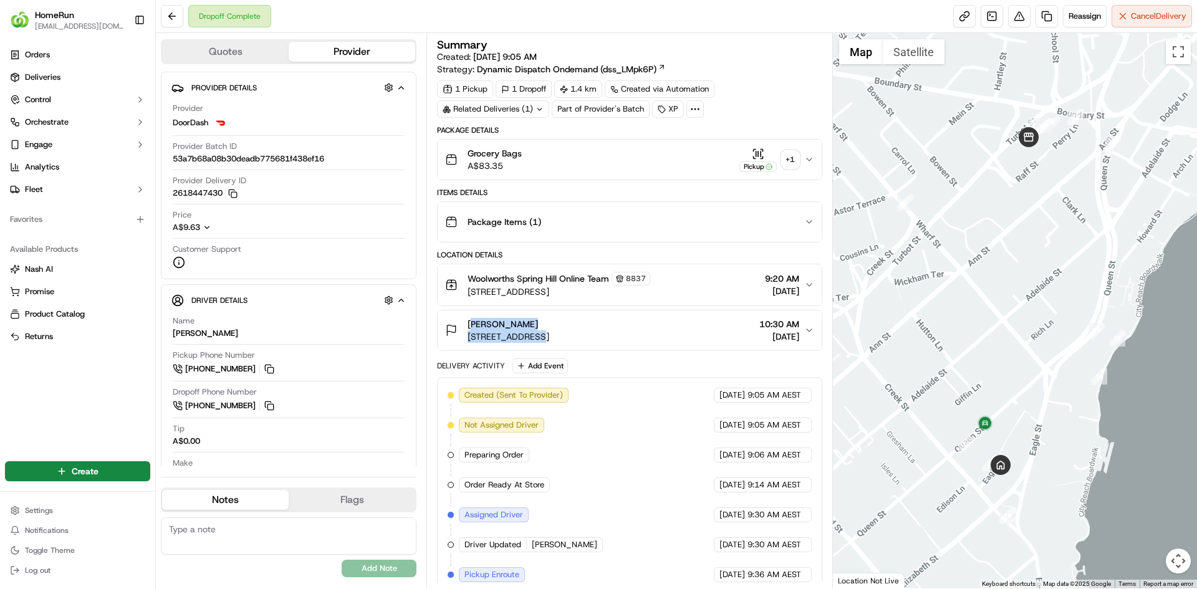
drag, startPoint x: 462, startPoint y: 339, endPoint x: 527, endPoint y: 339, distance: 64.9
click at [527, 339] on div "[PERSON_NAME] [STREET_ADDRESS]" at bounding box center [497, 330] width 104 height 25
click at [788, 157] on div "+ 1" at bounding box center [790, 159] width 17 height 17
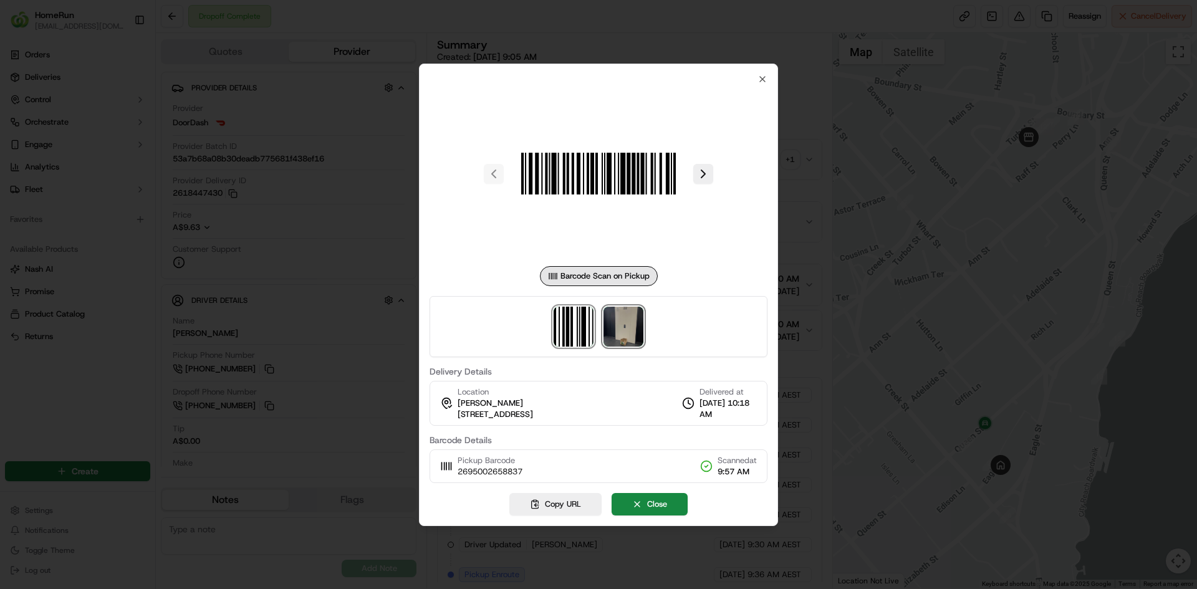
click at [625, 337] on img at bounding box center [624, 327] width 40 height 40
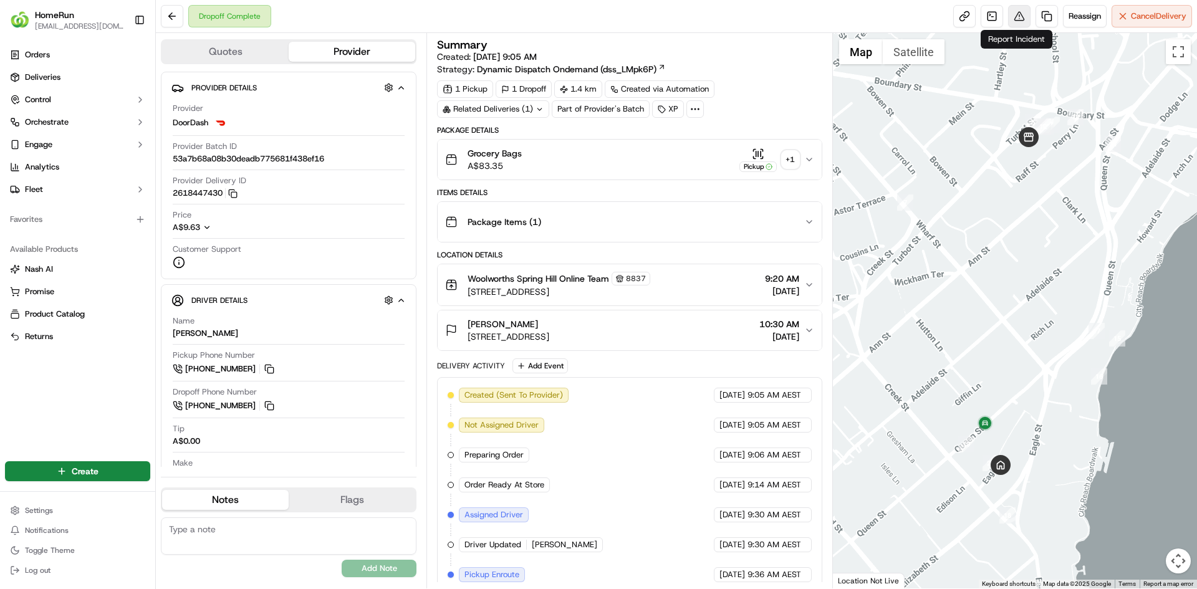
click at [1020, 22] on button at bounding box center [1019, 16] width 22 height 22
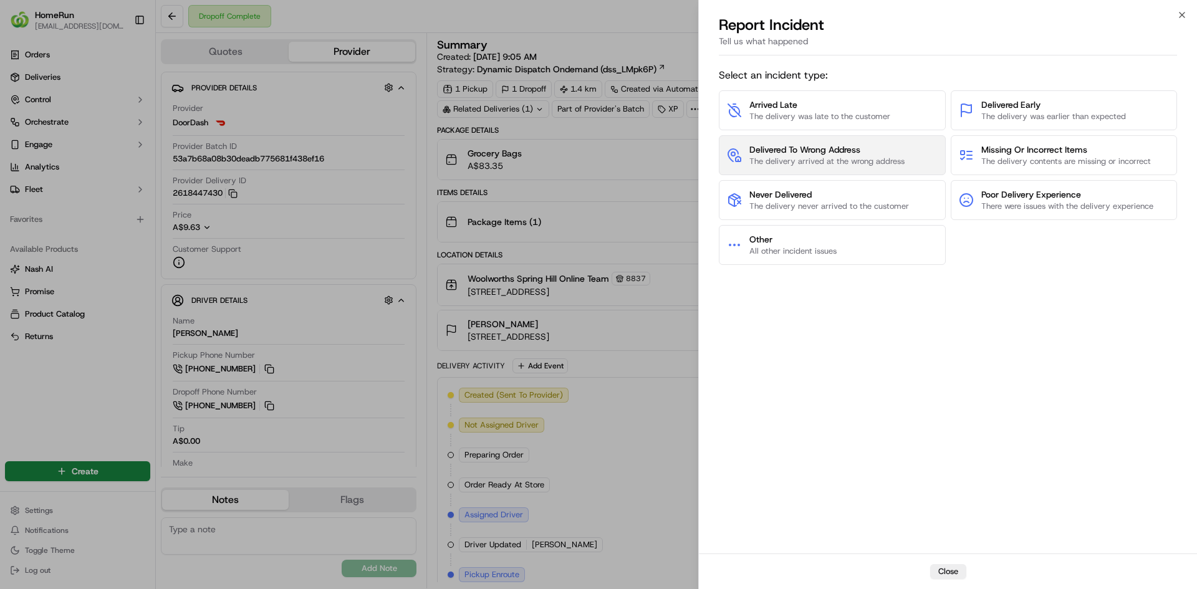
click at [859, 158] on span "The delivery arrived at the wrong address" at bounding box center [827, 161] width 155 height 11
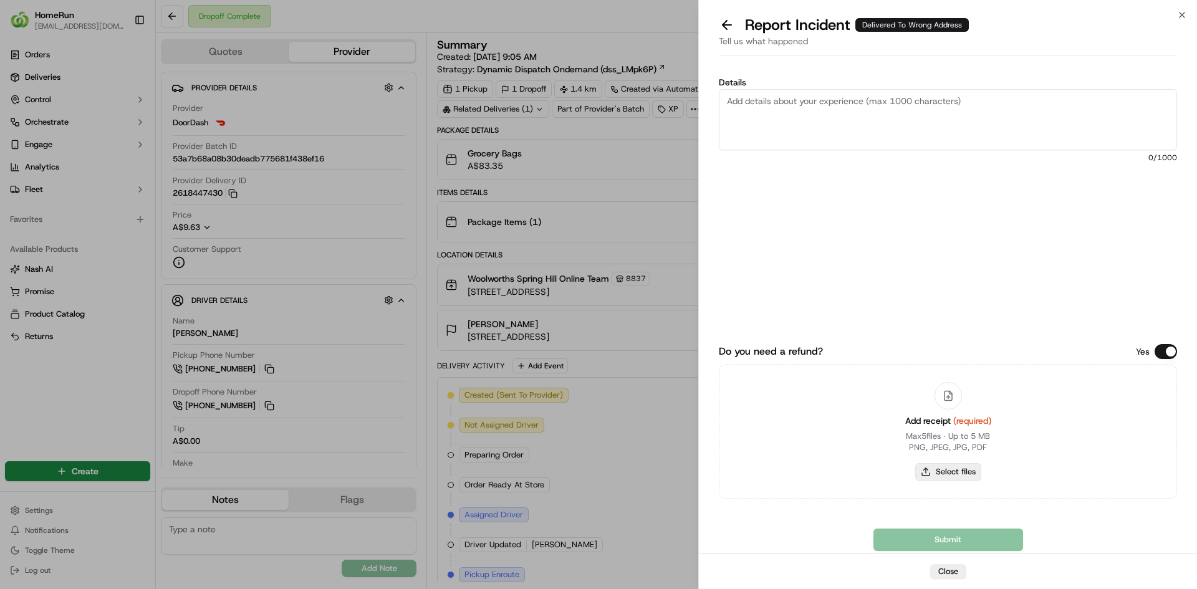
click at [948, 471] on button "Select files" at bounding box center [948, 471] width 66 height 17
type input "C:\fakepath\inv-269500265.pdf"
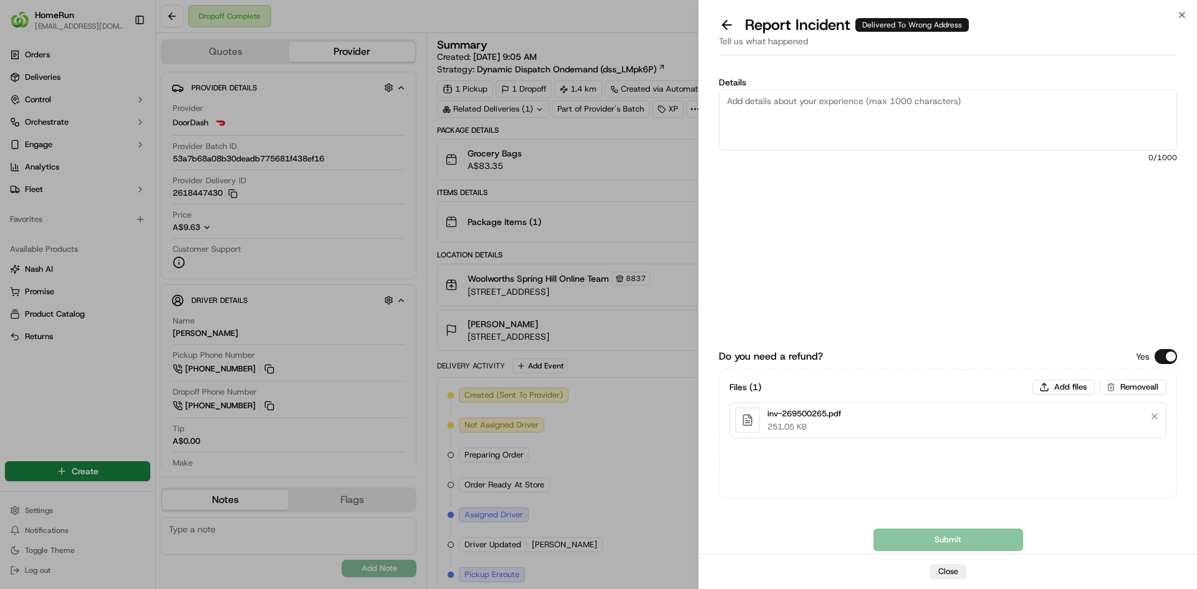
click at [748, 105] on textarea "Details" at bounding box center [948, 119] width 458 height 61
paste textarea "Delivered to incorrect address POD is not helpful."
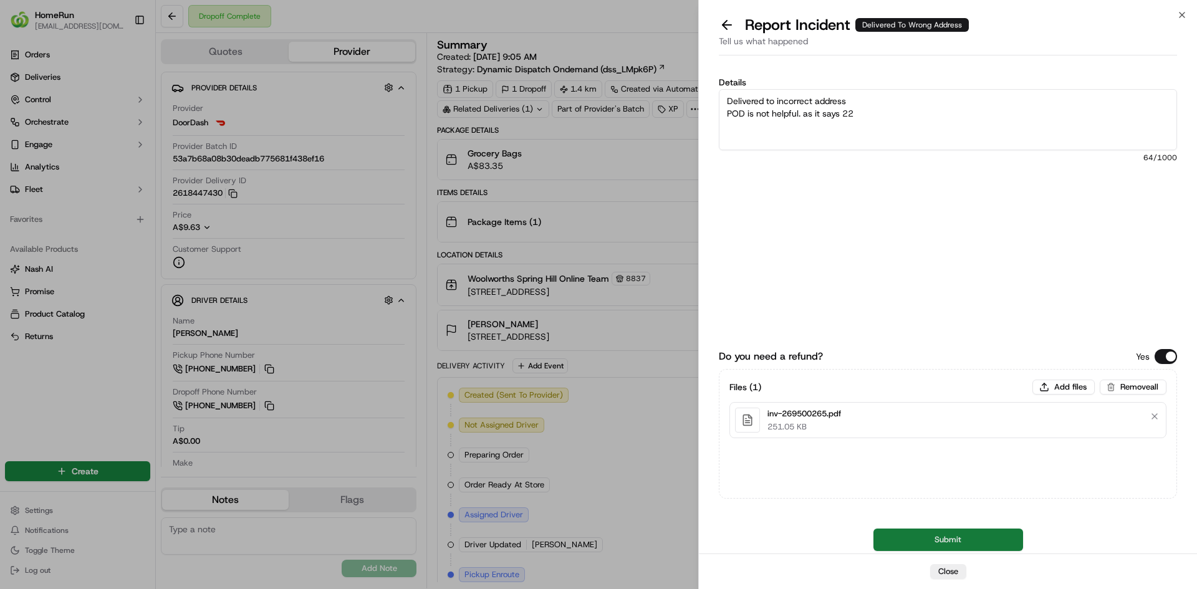
type textarea "Delivered to incorrect address POD is not helpful. as it says 22"
drag, startPoint x: 986, startPoint y: 534, endPoint x: 993, endPoint y: 527, distance: 10.2
click at [991, 529] on button "Submit" at bounding box center [949, 540] width 150 height 22
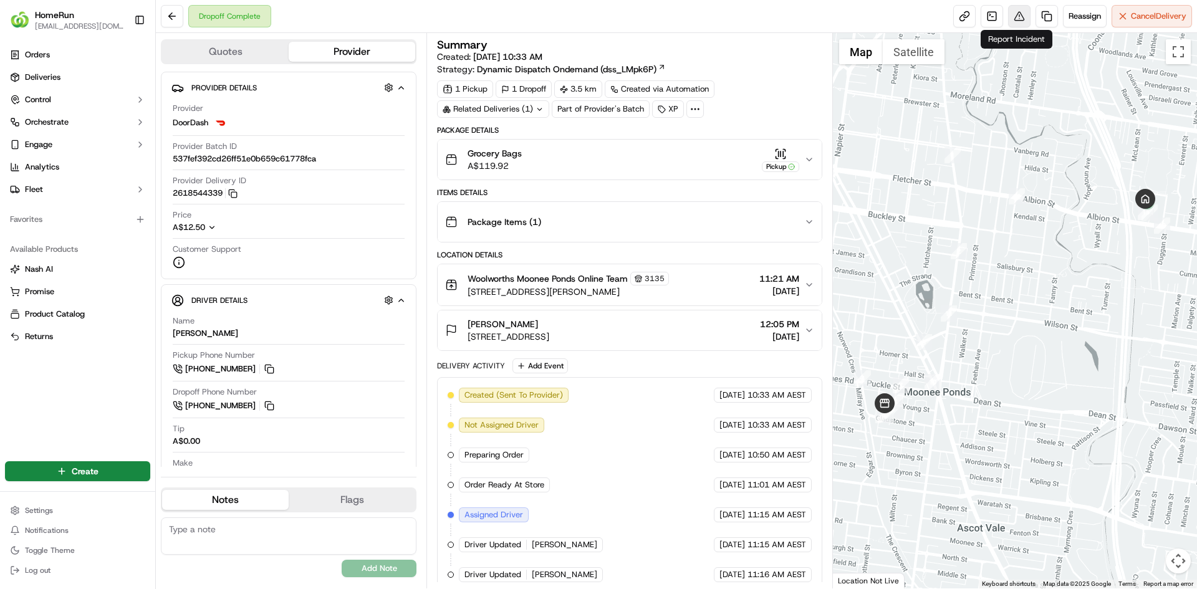
click at [1015, 18] on button at bounding box center [1019, 16] width 22 height 22
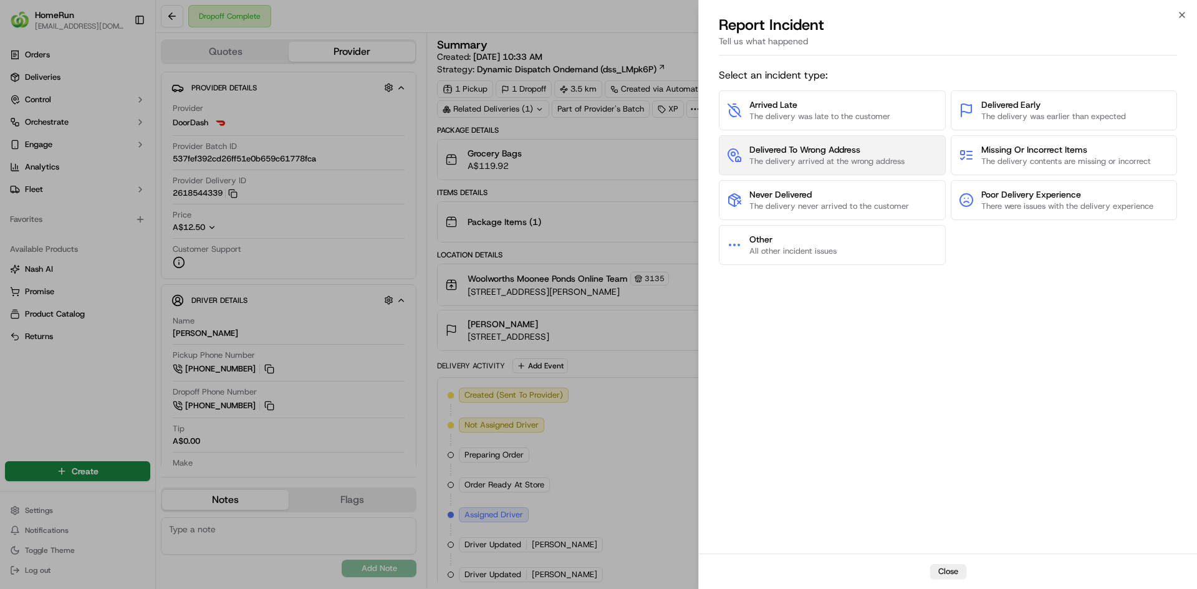
click at [756, 155] on span "Delivered To Wrong Address" at bounding box center [827, 149] width 155 height 12
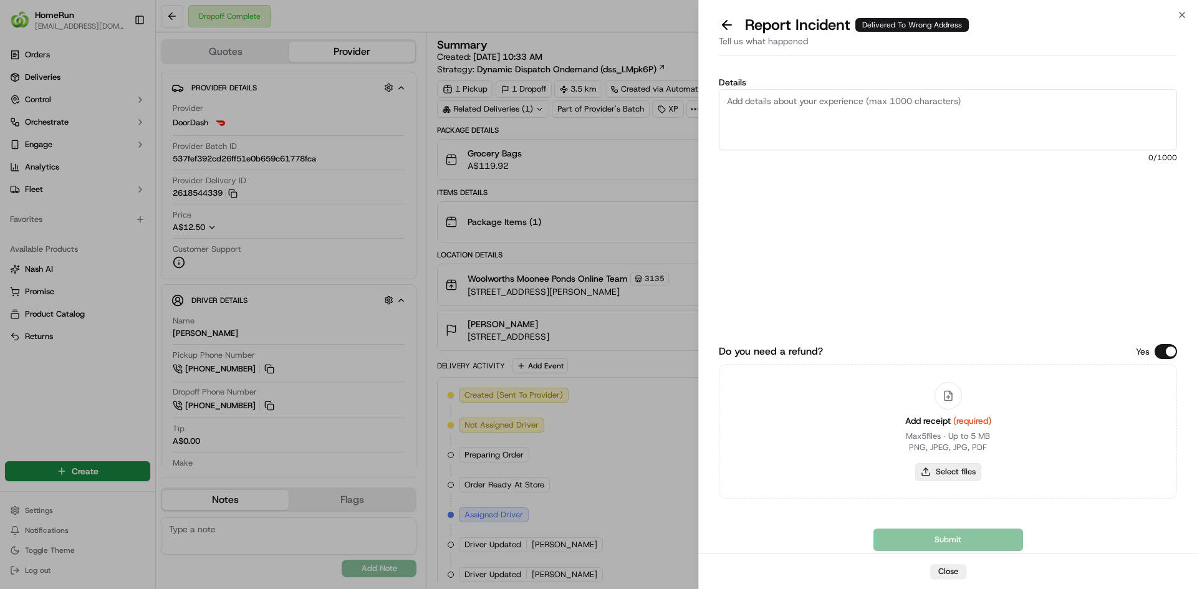
click at [957, 475] on button "Select files" at bounding box center [948, 471] width 66 height 17
type input "C:\fakepath\inv-269945798.pdf"
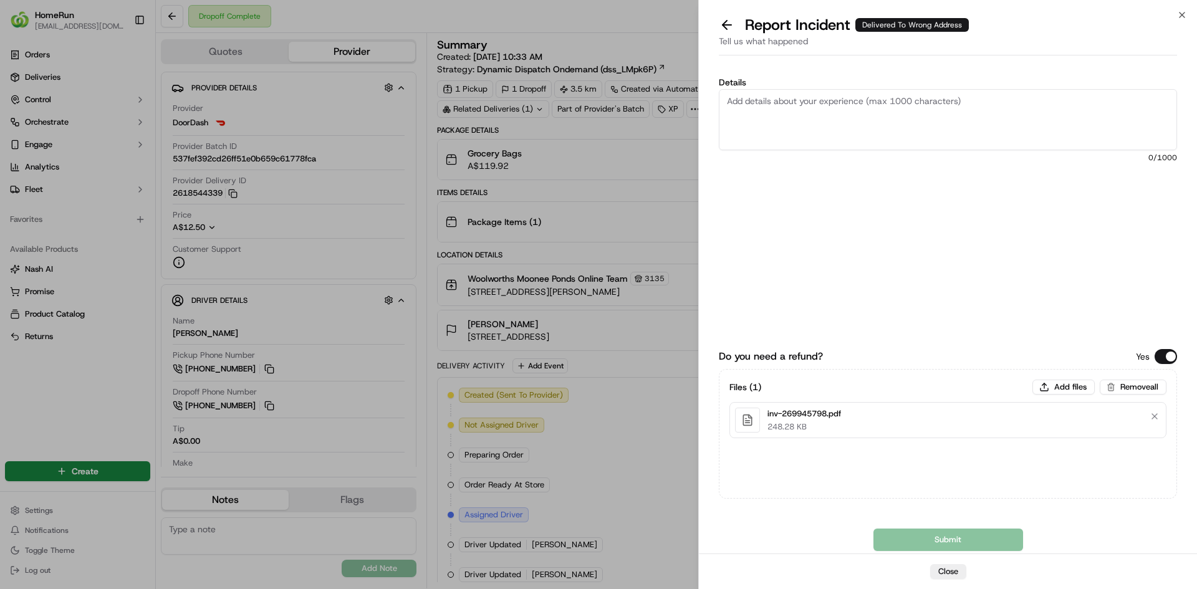
drag, startPoint x: 781, startPoint y: 112, endPoint x: 788, endPoint y: 114, distance: 7.7
click at [781, 112] on textarea "Details" at bounding box center [948, 119] width 458 height 61
paste textarea "Delivered to incorrect address No POD provided"
type textarea "Delivered to incorrect address No POD provided"
click at [924, 542] on button "Submit" at bounding box center [949, 540] width 150 height 22
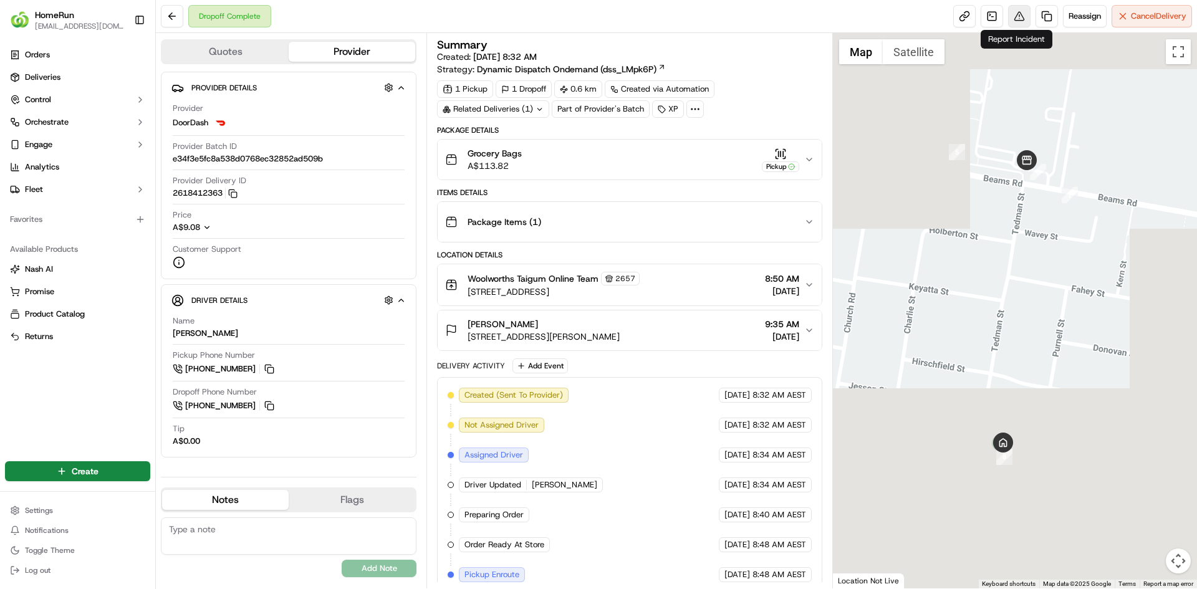
click at [1015, 16] on button at bounding box center [1019, 16] width 22 height 22
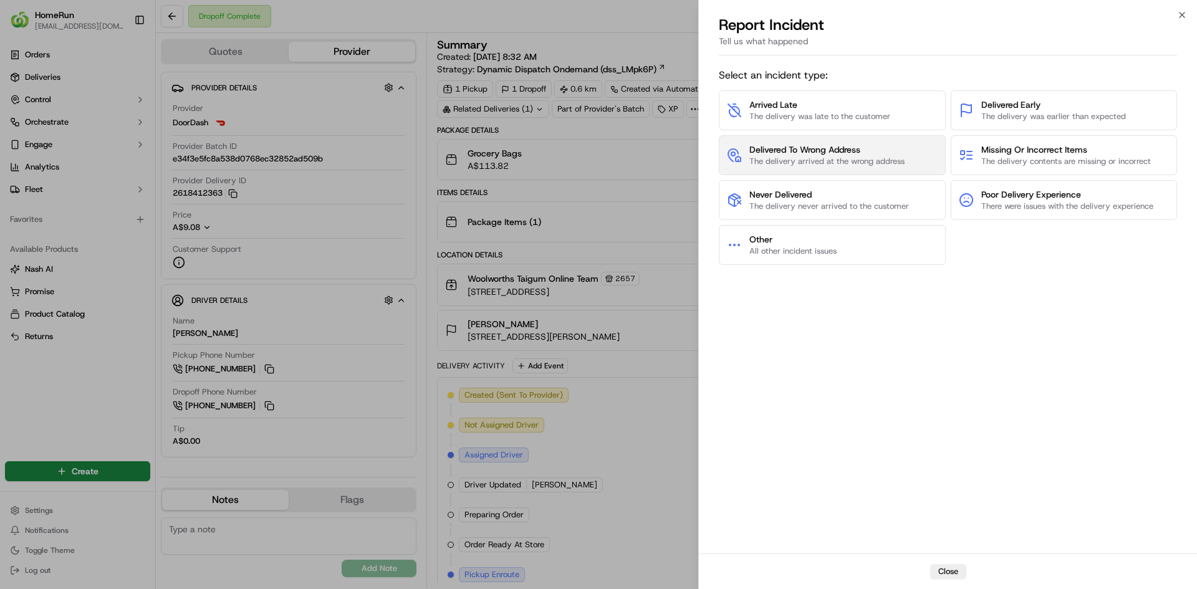
click at [835, 161] on span "The delivery arrived at the wrong address" at bounding box center [827, 161] width 155 height 11
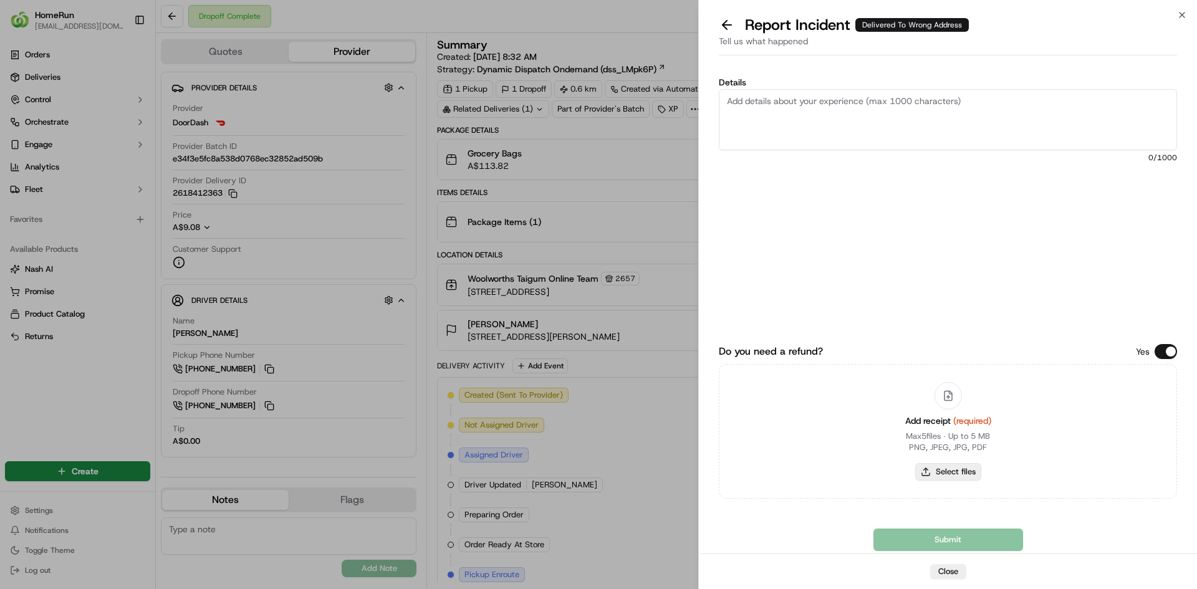
click at [951, 473] on button "Select files" at bounding box center [948, 471] width 66 height 17
type input "C:\fakepath\inv-267773849.pdf"
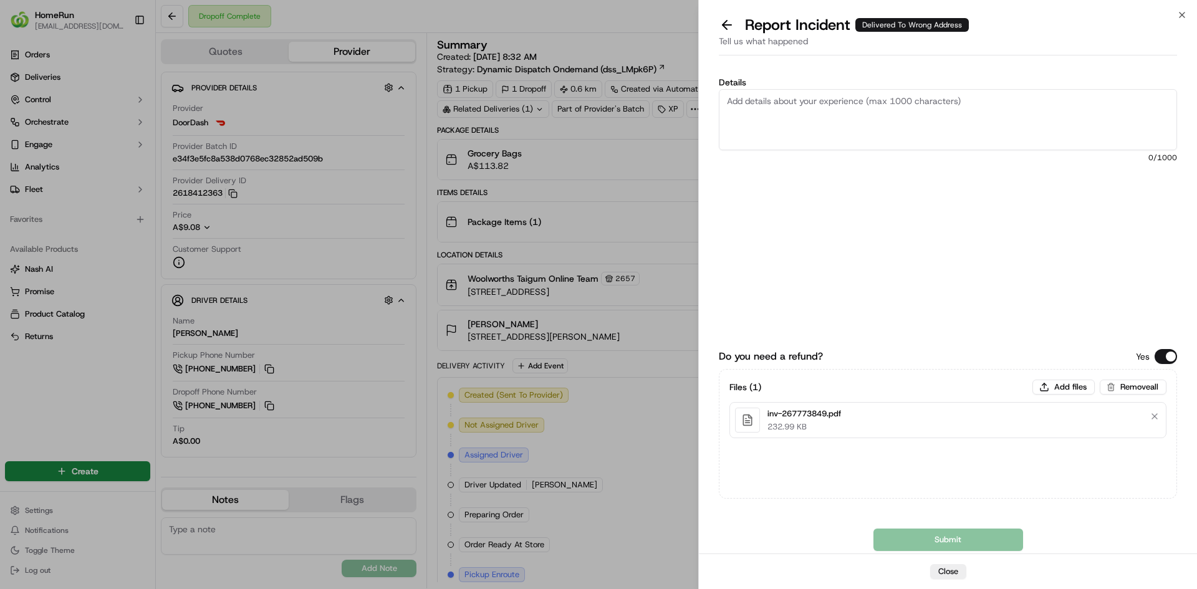
click at [872, 107] on textarea "Details" at bounding box center [948, 119] width 458 height 61
paste textarea "Delivered to incorrect address No POD provided"
type textarea "Delivered to incorrect address No POD provided"
click at [969, 531] on button "Submit" at bounding box center [949, 540] width 150 height 22
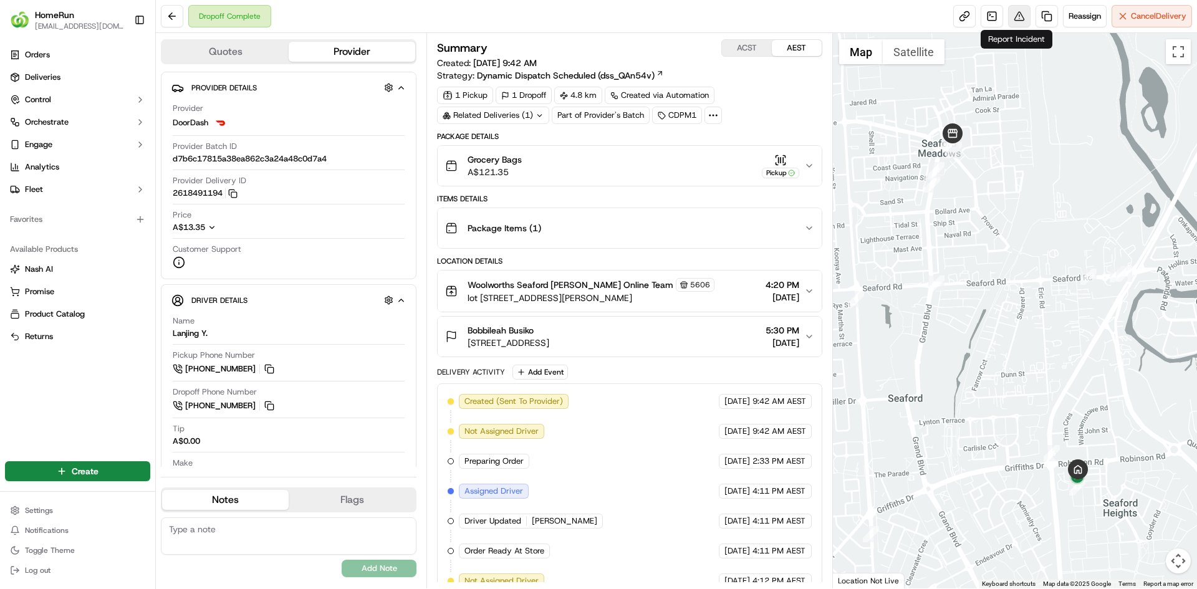
click at [1017, 20] on button at bounding box center [1019, 16] width 22 height 22
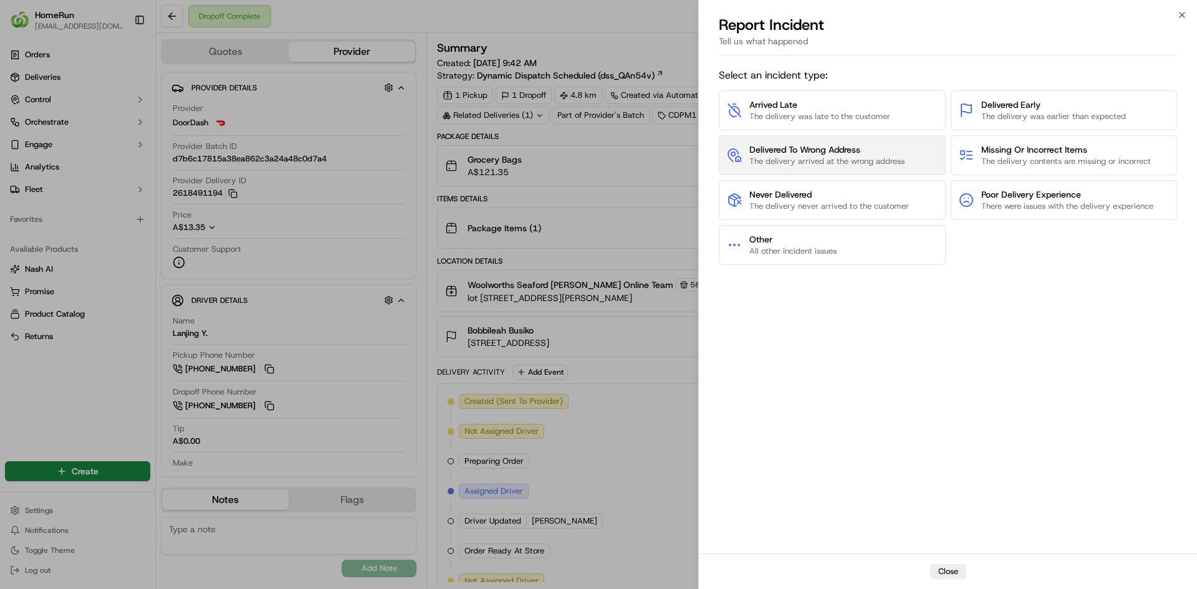
click at [840, 152] on span "Delivered To Wrong Address" at bounding box center [827, 149] width 155 height 12
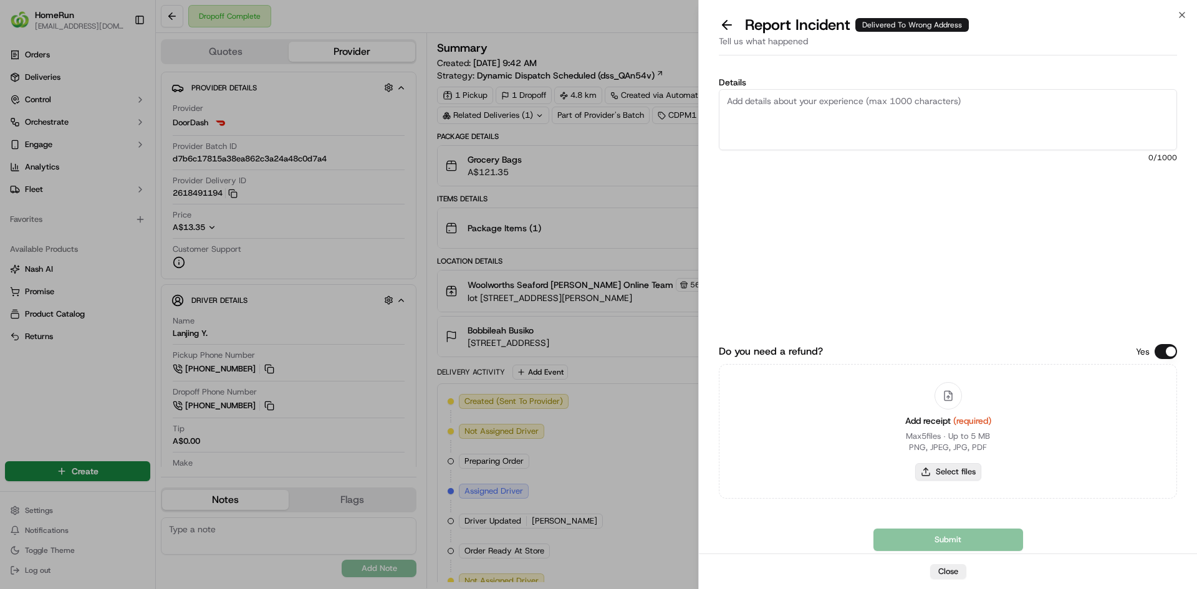
click at [935, 475] on button "Select files" at bounding box center [948, 471] width 66 height 17
type input "C:\fakepath\inv-269946030.pdf"
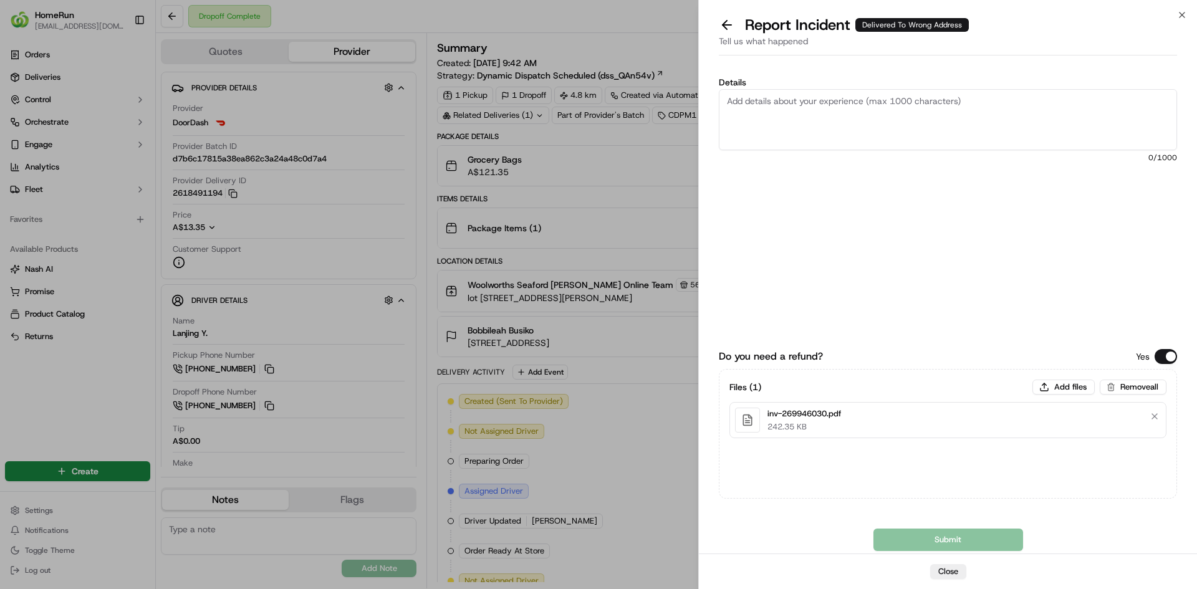
click at [895, 127] on textarea "Details" at bounding box center [948, 119] width 458 height 61
paste textarea "Delivered to incorrect address No POD provided"
type textarea "Delivered to incorrect address No POD provided"
click at [889, 539] on button "Submit" at bounding box center [949, 540] width 150 height 22
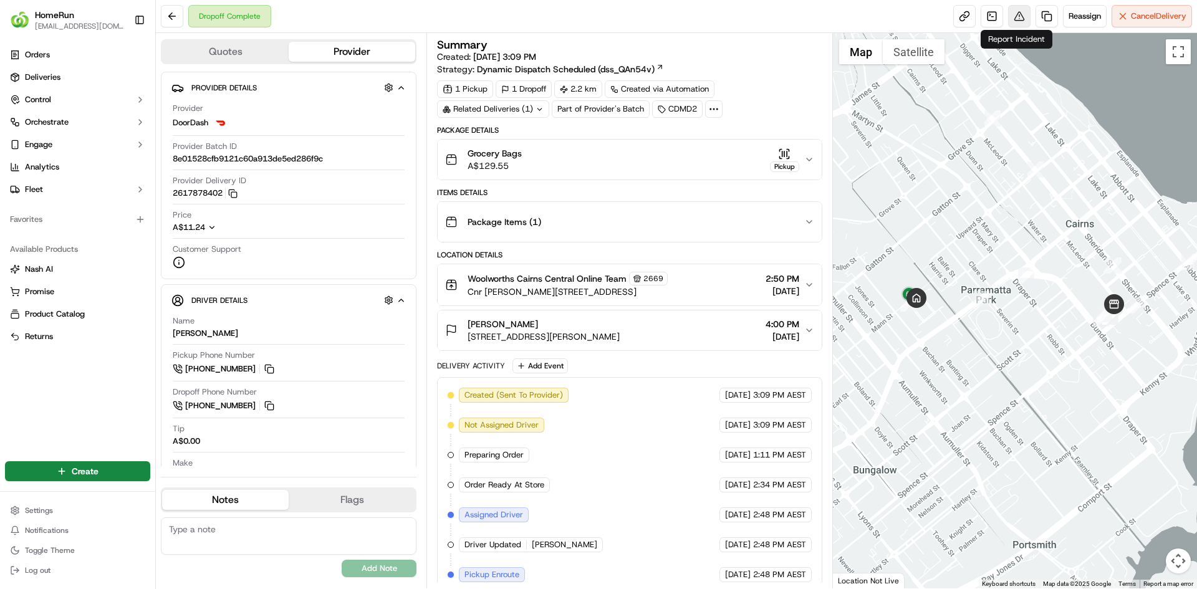
click at [1023, 21] on button at bounding box center [1019, 16] width 22 height 22
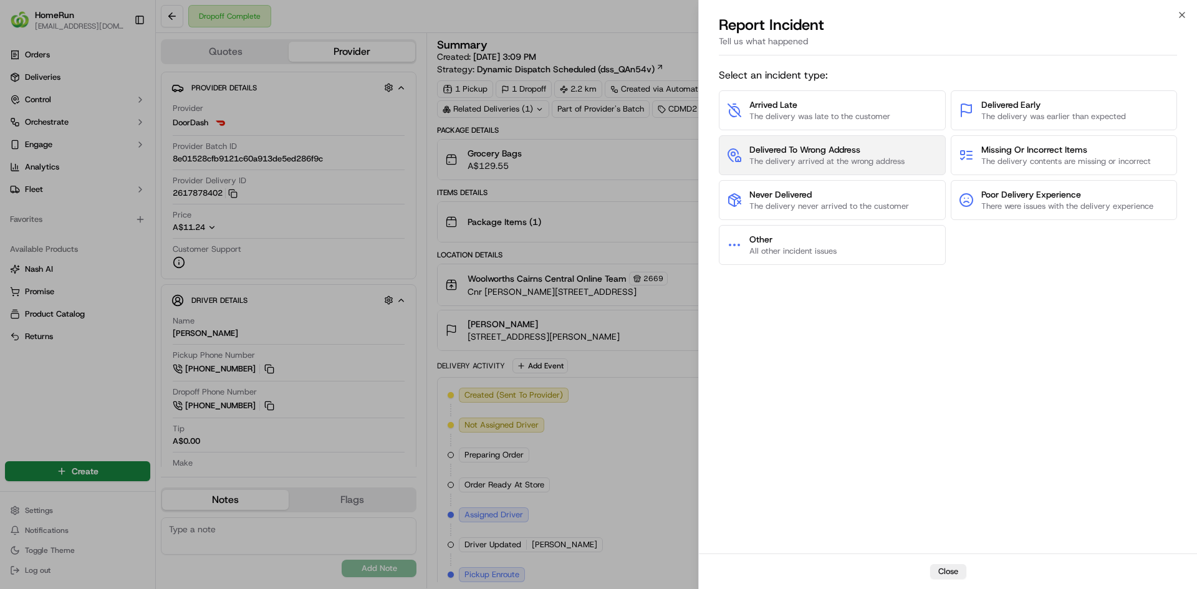
click at [841, 162] on span "The delivery arrived at the wrong address" at bounding box center [827, 161] width 155 height 11
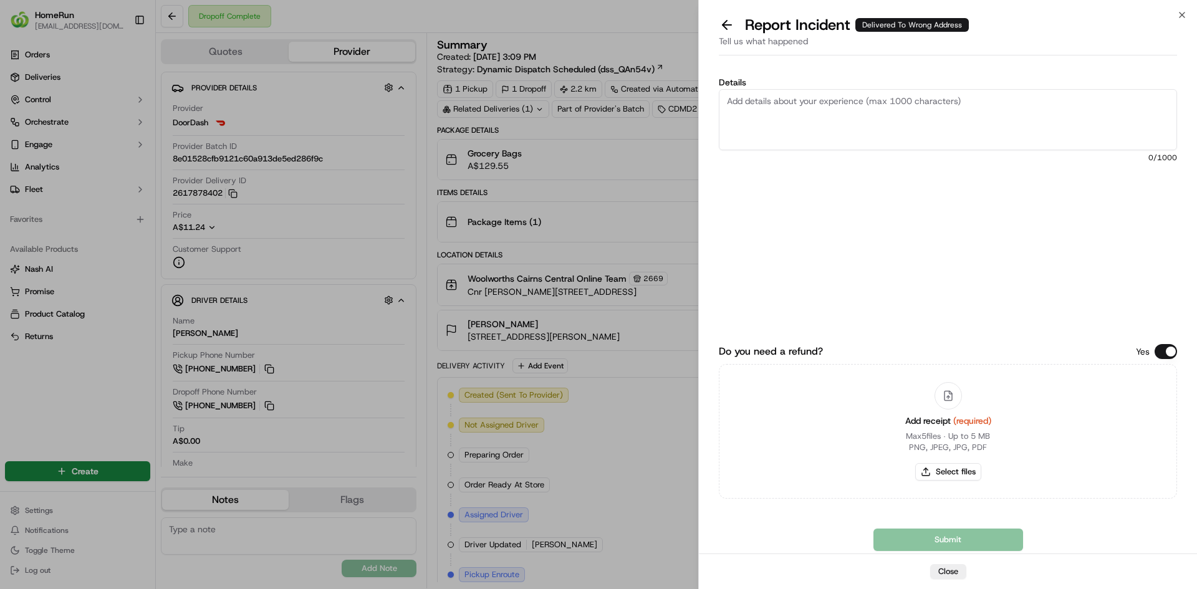
click at [946, 460] on div "Add receipt (required) Max 5 files ∙ Up to 5 MB PNG, JPEG, JPG, PDF Select files" at bounding box center [948, 431] width 106 height 113
click at [952, 470] on button "Select files" at bounding box center [948, 471] width 66 height 17
type input "C:\fakepath\inv-269563170.pdf"
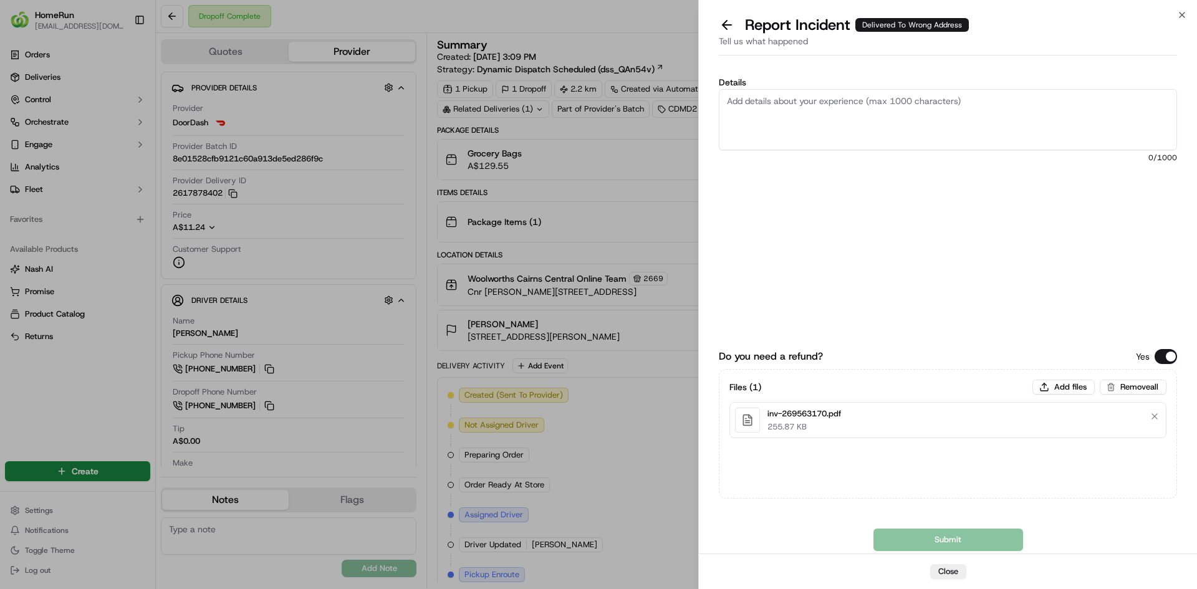
click at [821, 139] on textarea "Details" at bounding box center [948, 119] width 458 height 61
paste textarea "Delivered to incorrect address No POD provided"
type textarea "Delivered to incorrect address No POD provided"
click at [956, 534] on button "Submit" at bounding box center [949, 540] width 150 height 22
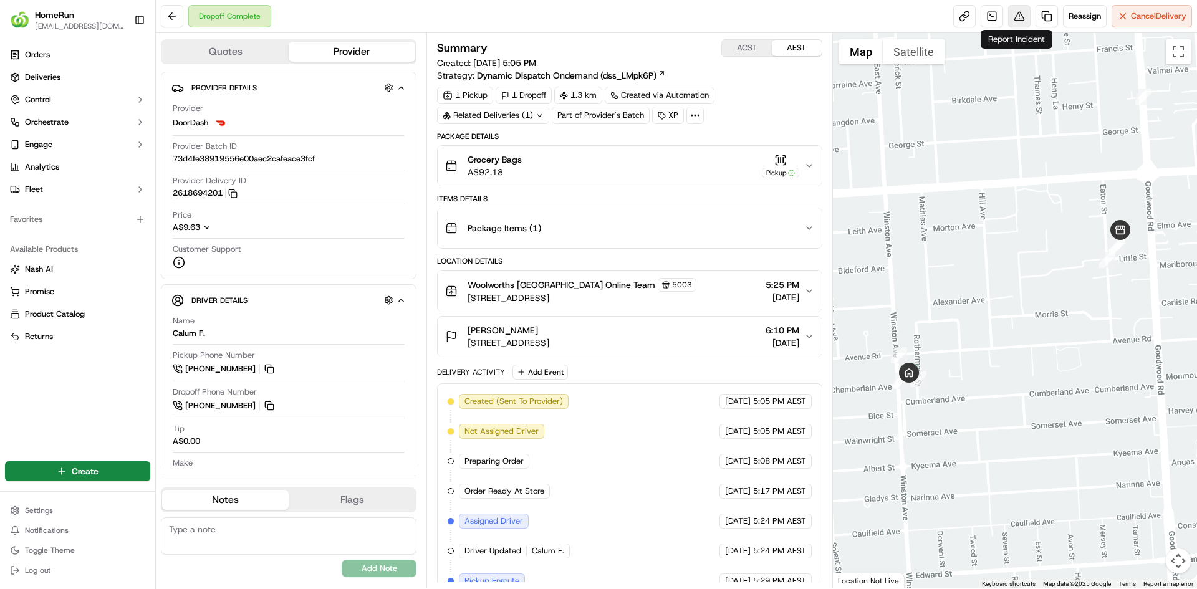
click at [1015, 16] on button at bounding box center [1019, 16] width 22 height 22
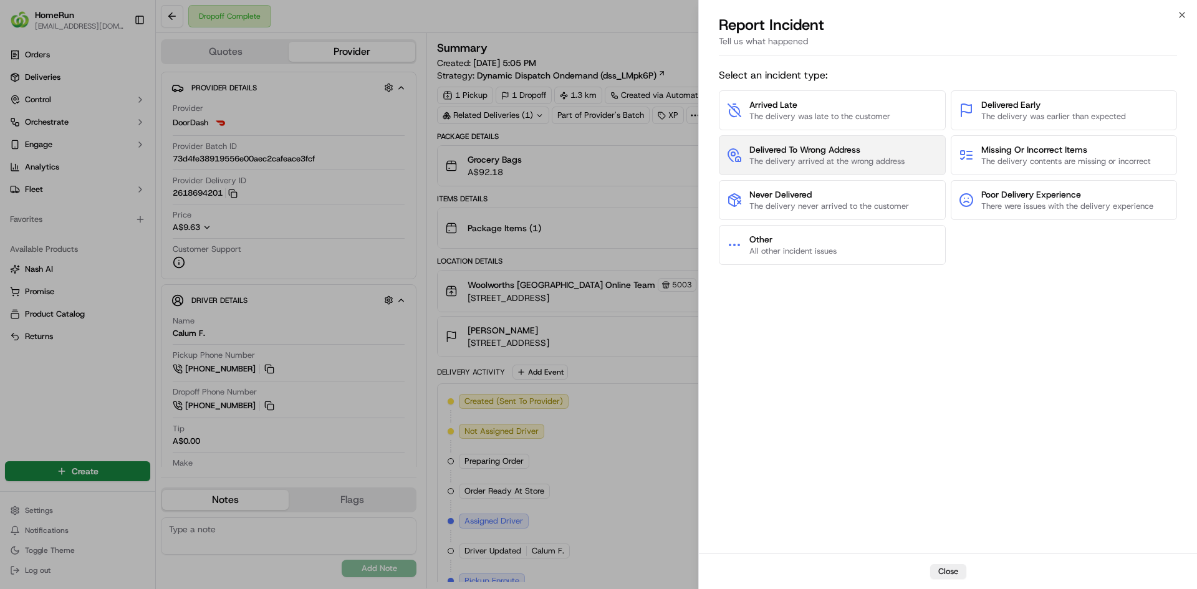
click at [795, 158] on span "The delivery arrived at the wrong address" at bounding box center [827, 161] width 155 height 11
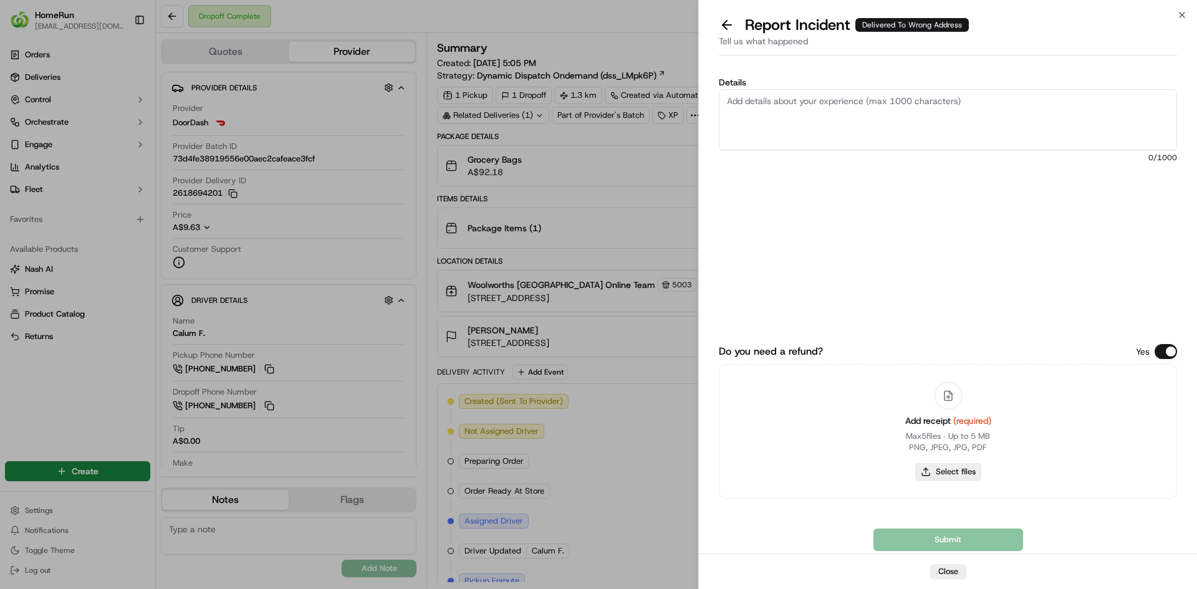
click at [962, 476] on button "Select files" at bounding box center [948, 471] width 66 height 17
type input "C:\fakepath\inv-269495800.pdf"
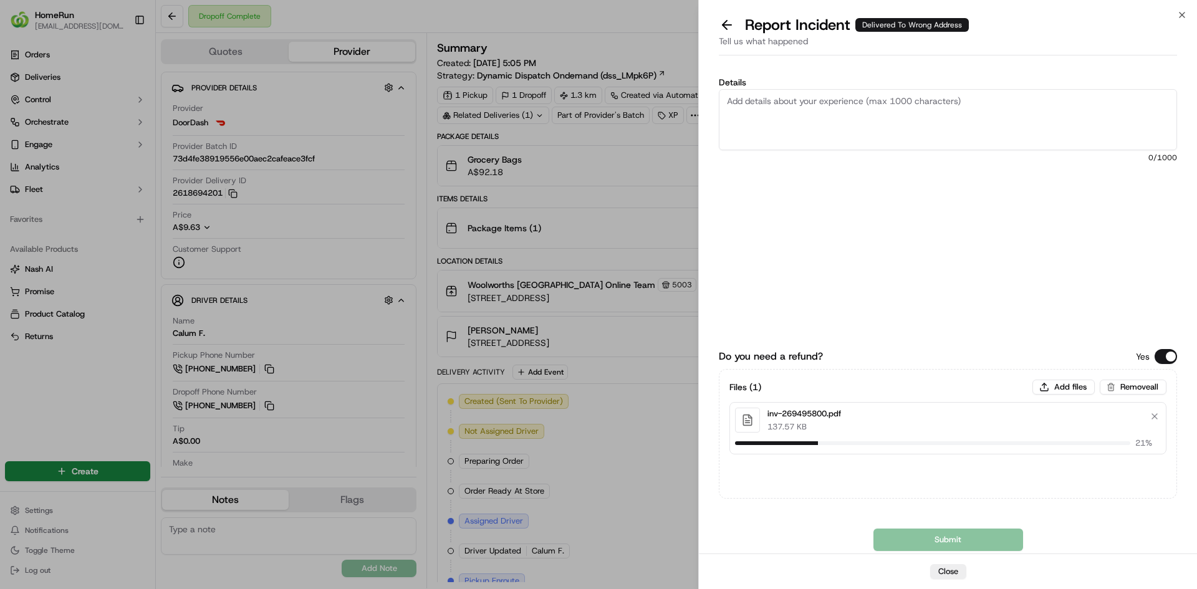
click at [820, 111] on textarea "Details" at bounding box center [948, 119] width 458 height 61
paste textarea "Delivered to incorrect address No POD provided"
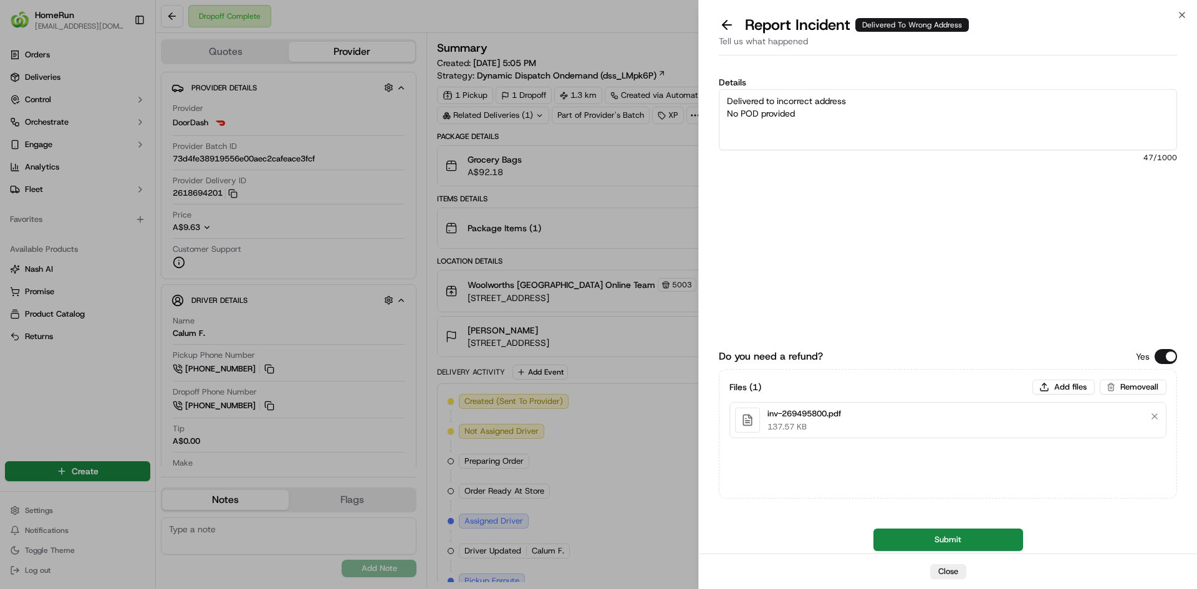
type textarea "Delivered to incorrect address No POD provided"
click at [1039, 480] on div "Files ( 1 ) Add files Remove all inv-269495800.pdf 137.57 KB" at bounding box center [948, 434] width 458 height 130
click at [980, 533] on button "Submit" at bounding box center [949, 540] width 150 height 22
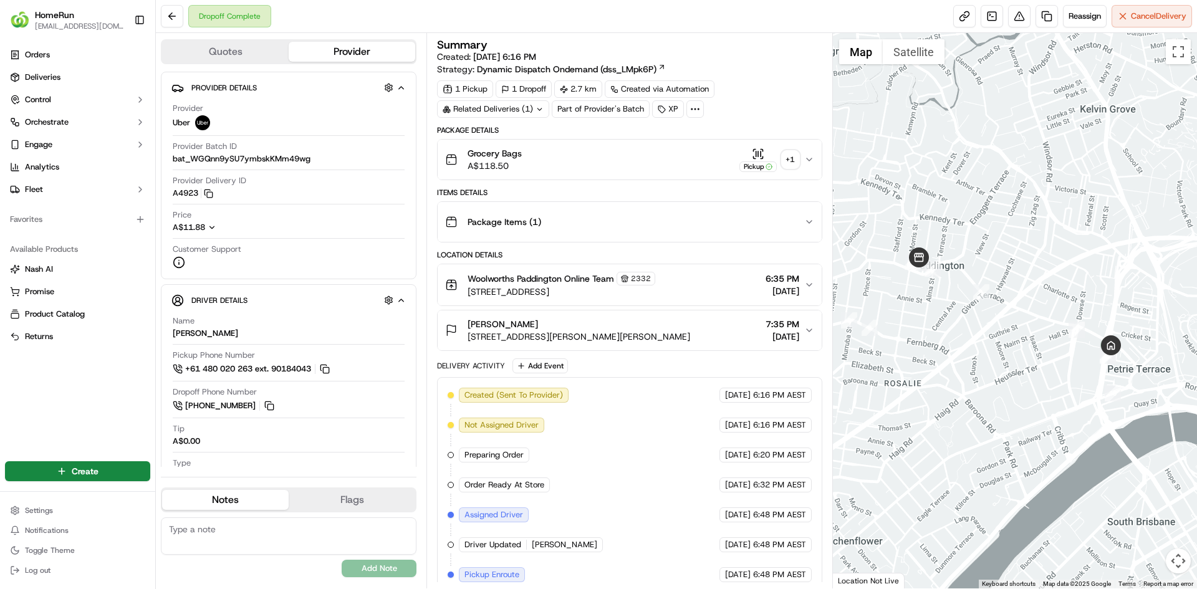
click at [790, 163] on div "+ 1" at bounding box center [790, 159] width 17 height 17
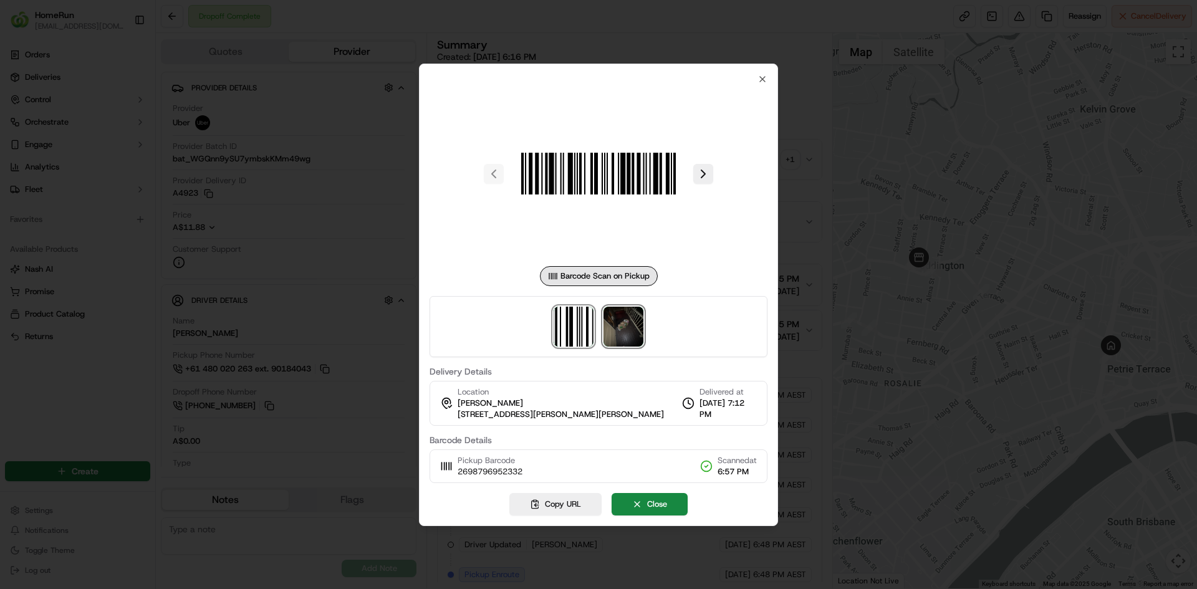
click at [628, 333] on img at bounding box center [624, 327] width 40 height 40
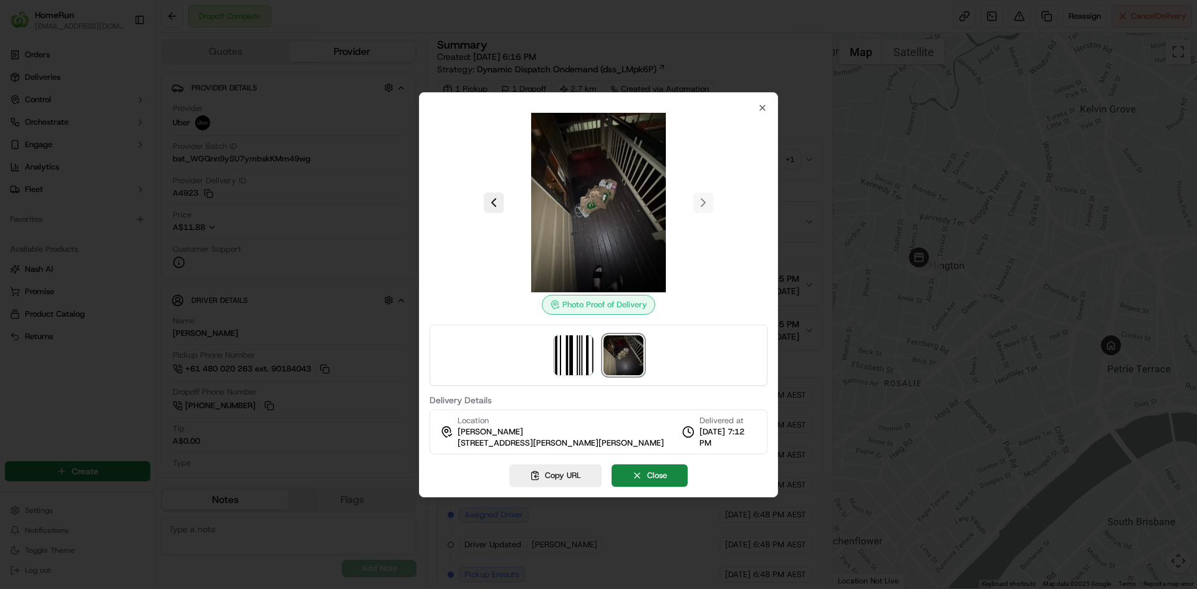
click at [682, 22] on div at bounding box center [598, 294] width 1197 height 589
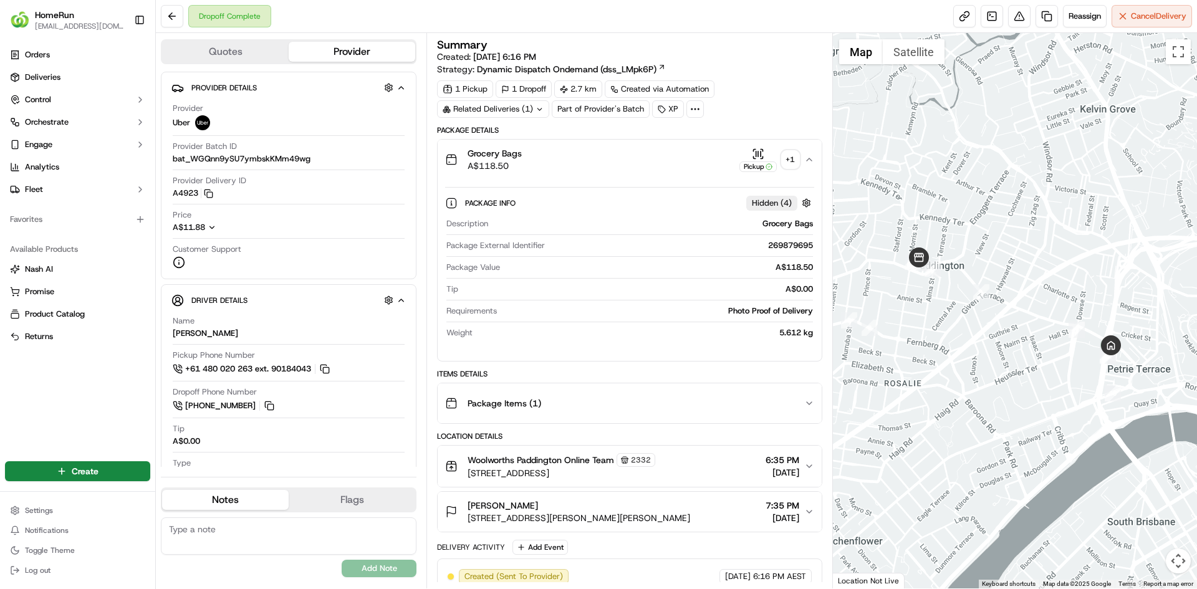
click at [789, 159] on div "+ 1" at bounding box center [790, 159] width 17 height 17
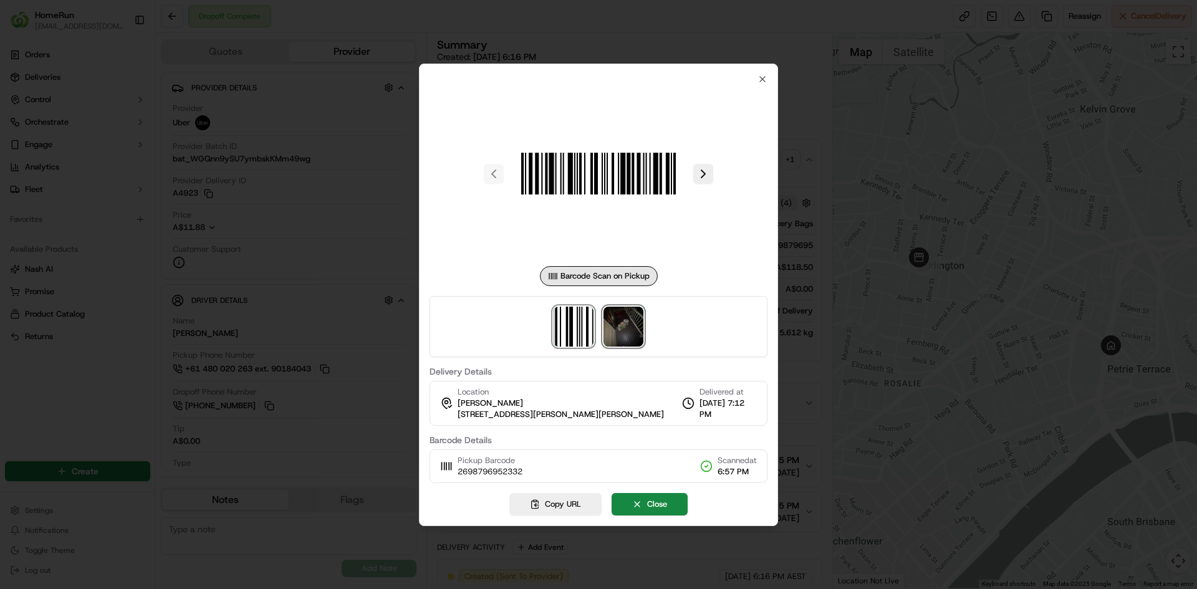
click at [625, 330] on img at bounding box center [624, 327] width 40 height 40
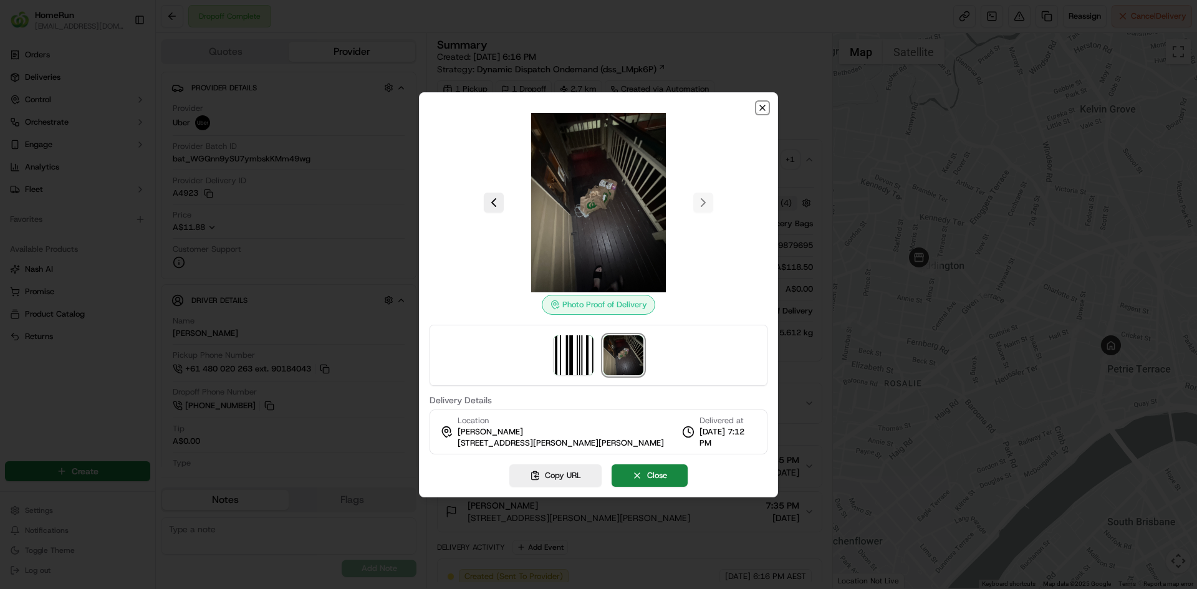
click at [764, 108] on icon "button" at bounding box center [763, 108] width 10 height 10
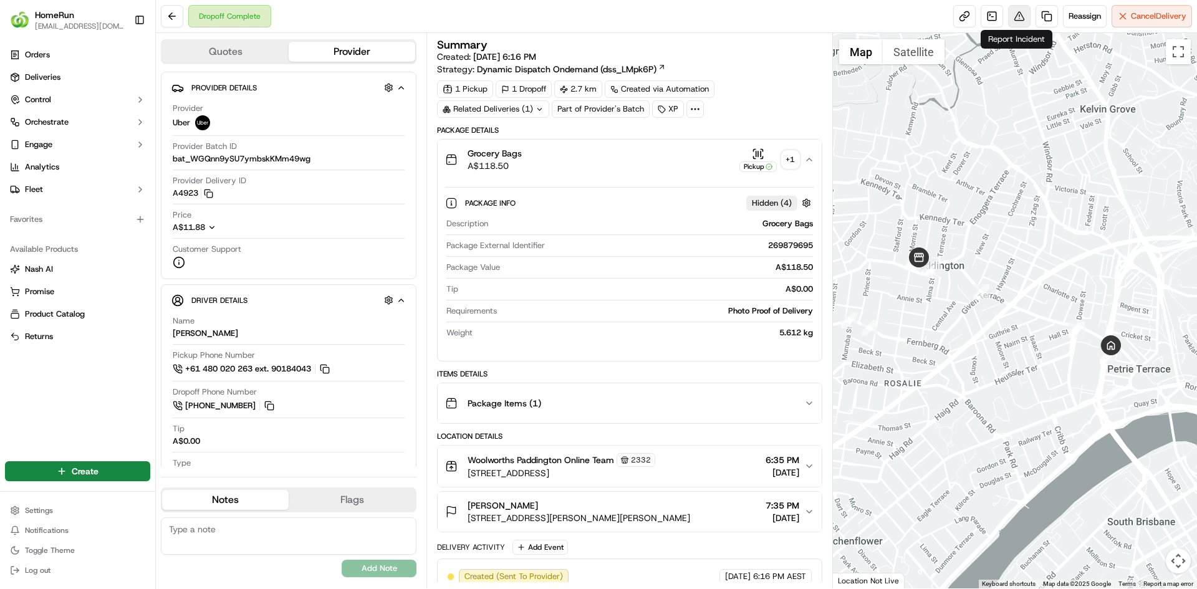
click at [1013, 21] on button at bounding box center [1019, 16] width 22 height 22
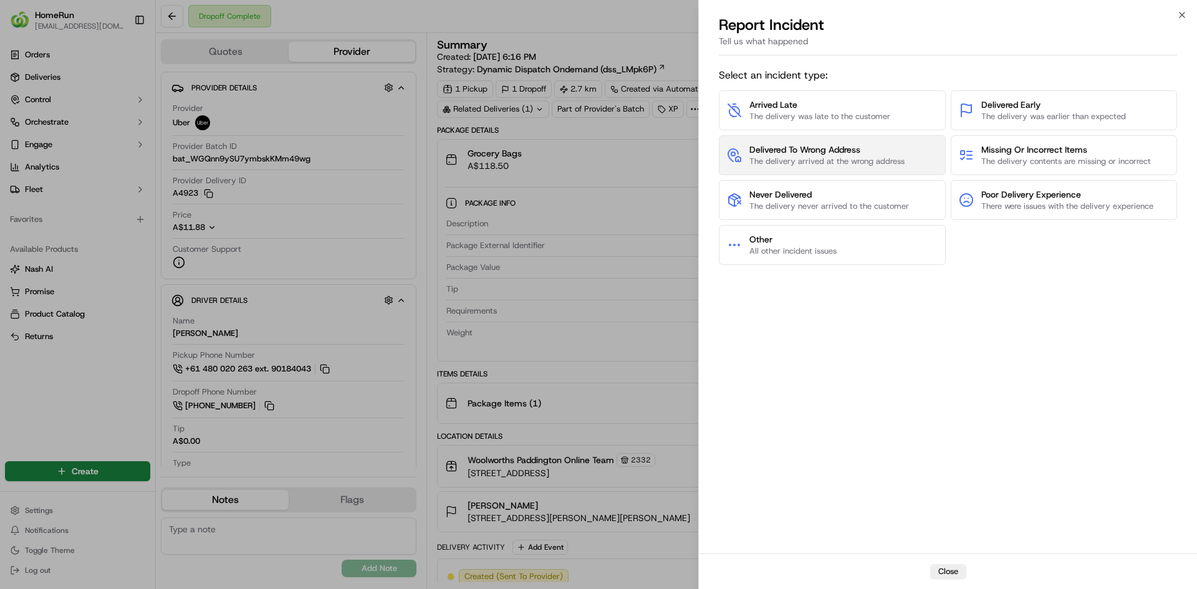
click at [861, 156] on span "The delivery arrived at the wrong address" at bounding box center [827, 161] width 155 height 11
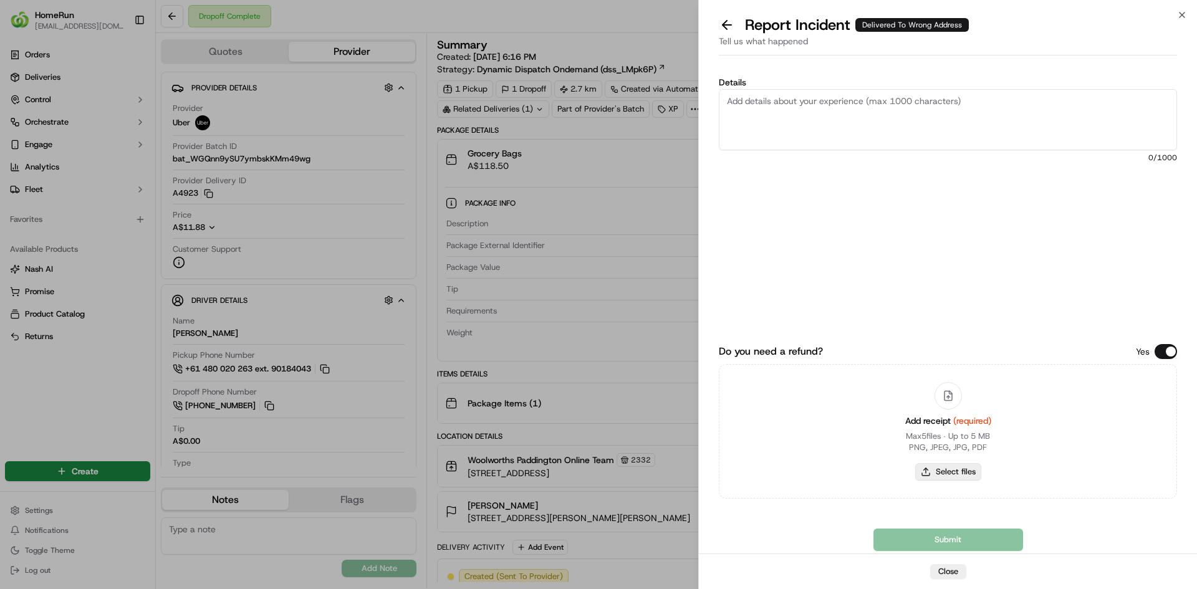
click at [957, 471] on button "Select files" at bounding box center [948, 471] width 66 height 17
type input "C:\fakepath\inv-269879695.pdf"
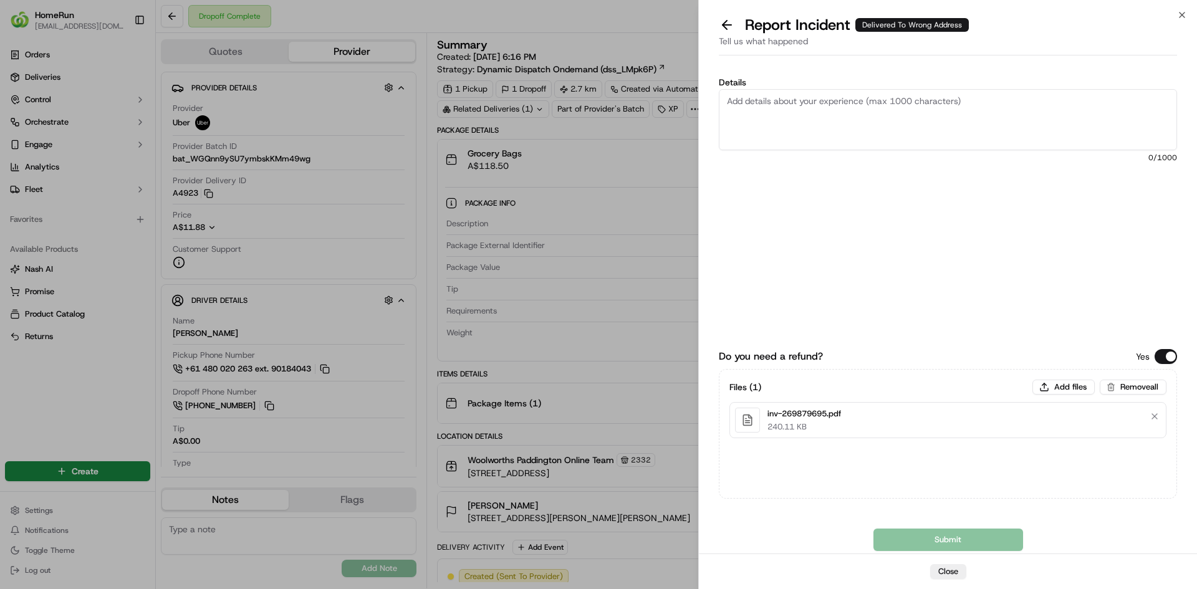
click at [996, 94] on textarea "Details" at bounding box center [948, 119] width 458 height 61
paste textarea "Delivered to incorrect address POD is not helpful."
type textarea "Delivered to incorrect address POD is not helpful."
click at [941, 537] on button "Submit" at bounding box center [949, 540] width 150 height 22
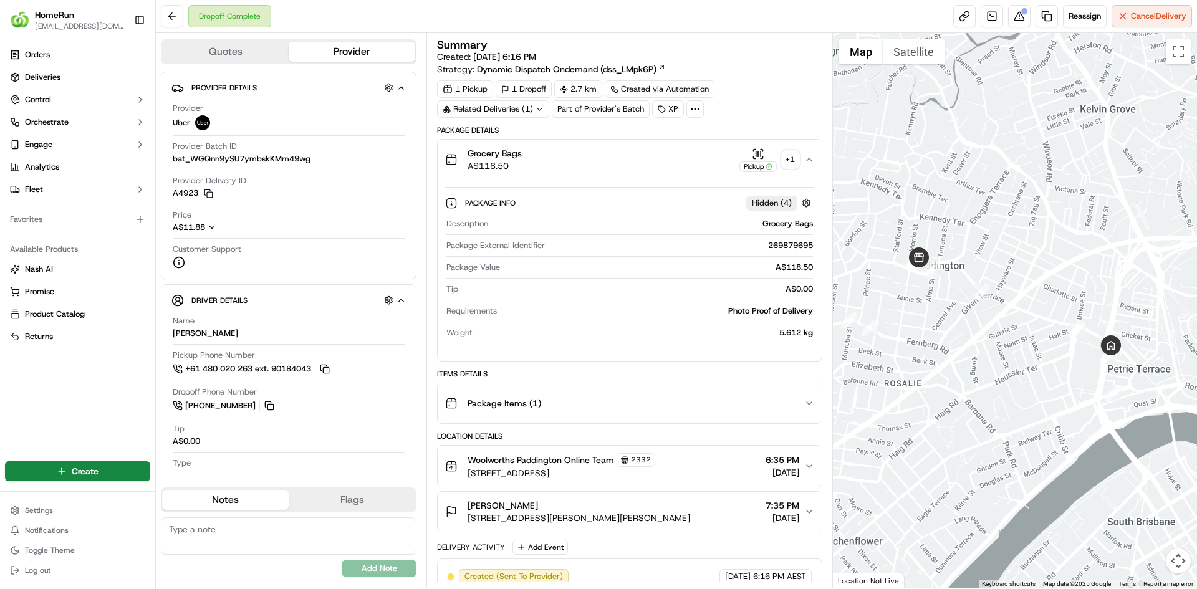
click at [787, 158] on div "+ 1" at bounding box center [790, 159] width 17 height 17
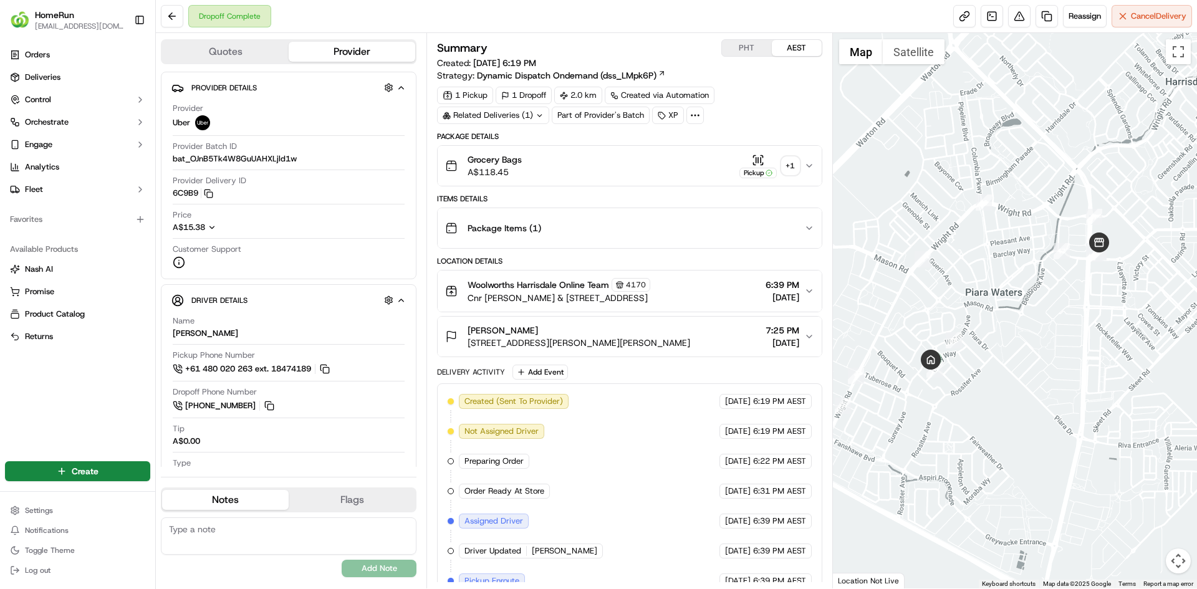
click at [791, 174] on div "+ 1" at bounding box center [790, 165] width 17 height 17
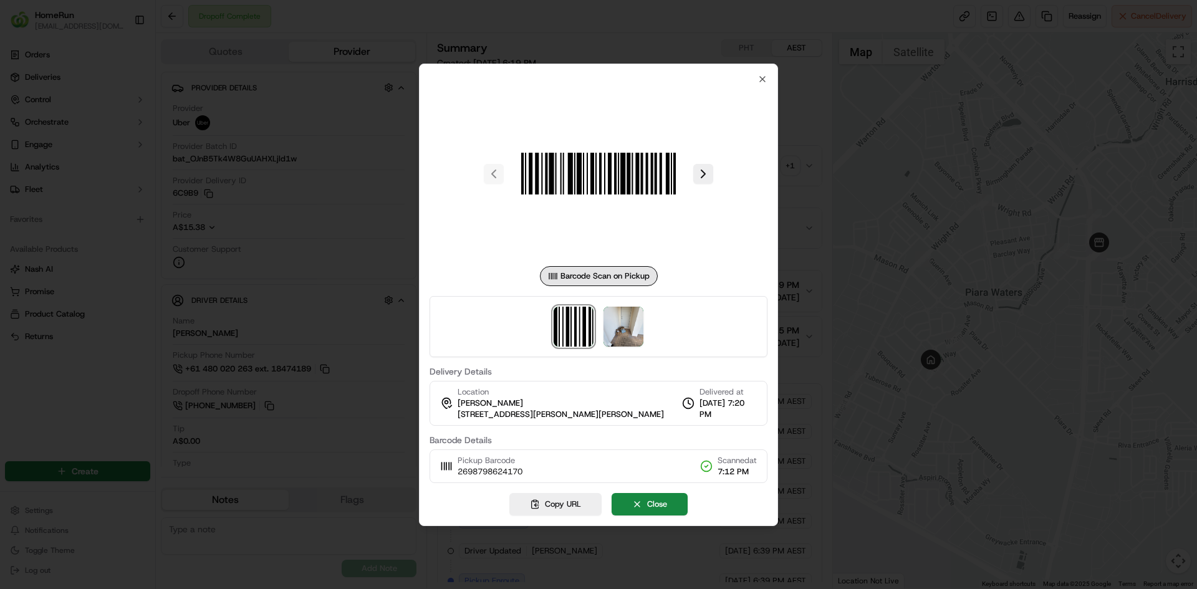
click at [768, 84] on div "Barcode Scan on Pickup Delivery Details Location [PERSON_NAME] [STREET_ADDRESS]…" at bounding box center [598, 295] width 359 height 463
click at [768, 77] on div "Barcode Scan on Pickup Delivery Details Location [PERSON_NAME] [STREET_ADDRESS]…" at bounding box center [598, 295] width 359 height 463
click at [765, 84] on div at bounding box center [599, 174] width 338 height 180
click at [766, 79] on icon "button" at bounding box center [763, 79] width 10 height 10
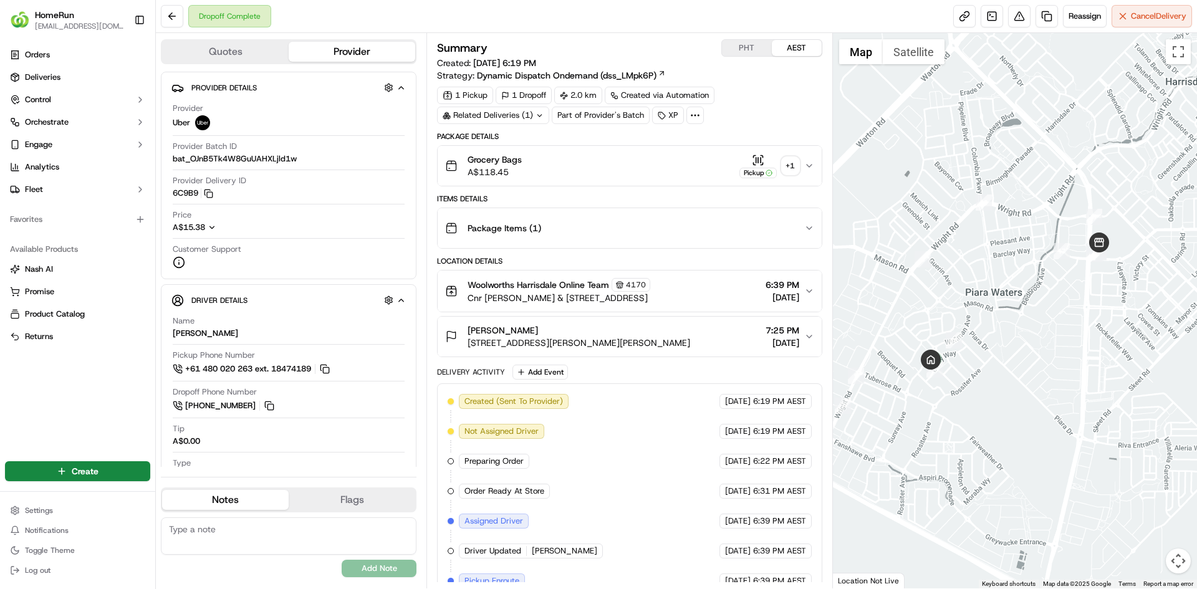
click at [788, 172] on div "+ 1" at bounding box center [790, 165] width 17 height 17
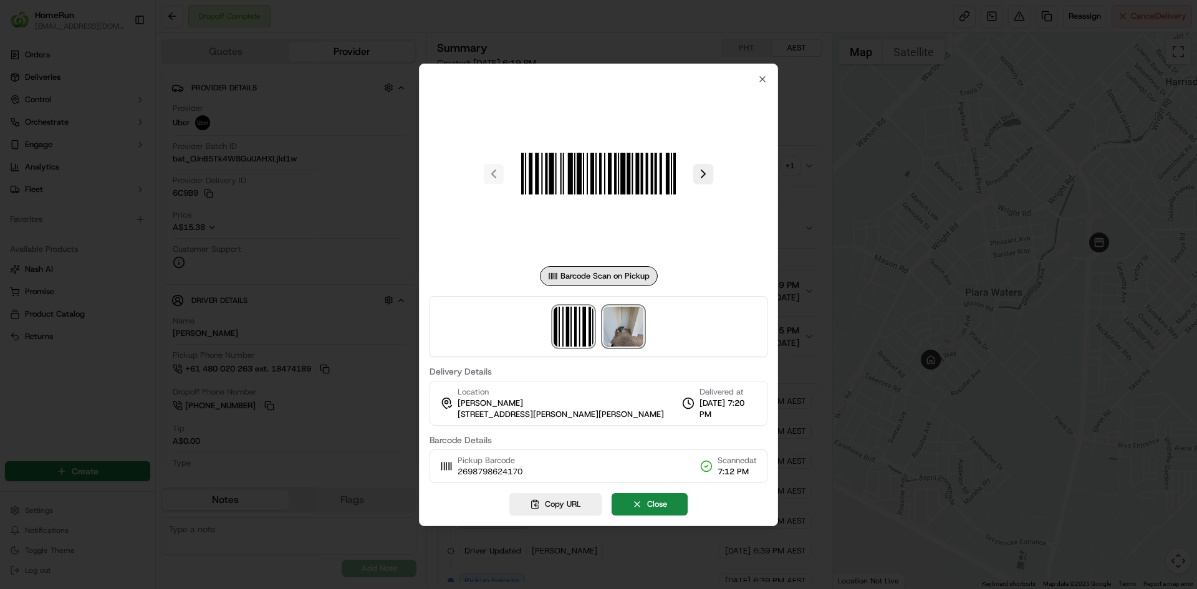
click at [630, 332] on img at bounding box center [624, 327] width 40 height 40
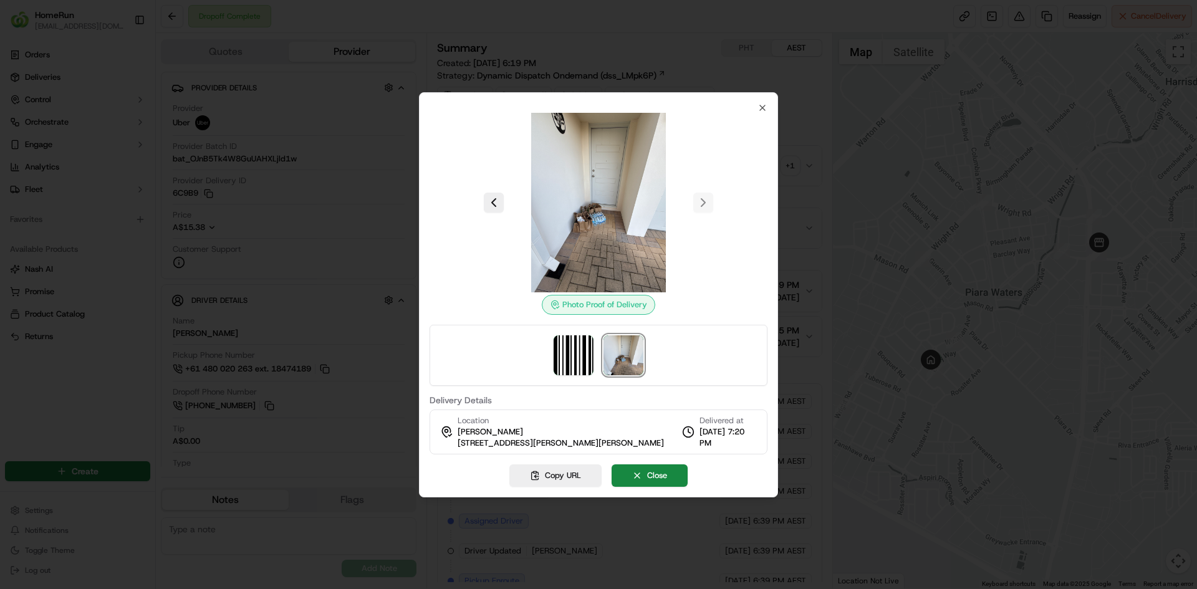
drag, startPoint x: 363, startPoint y: 205, endPoint x: 499, endPoint y: 154, distance: 145.2
click at [363, 203] on div at bounding box center [598, 294] width 1197 height 589
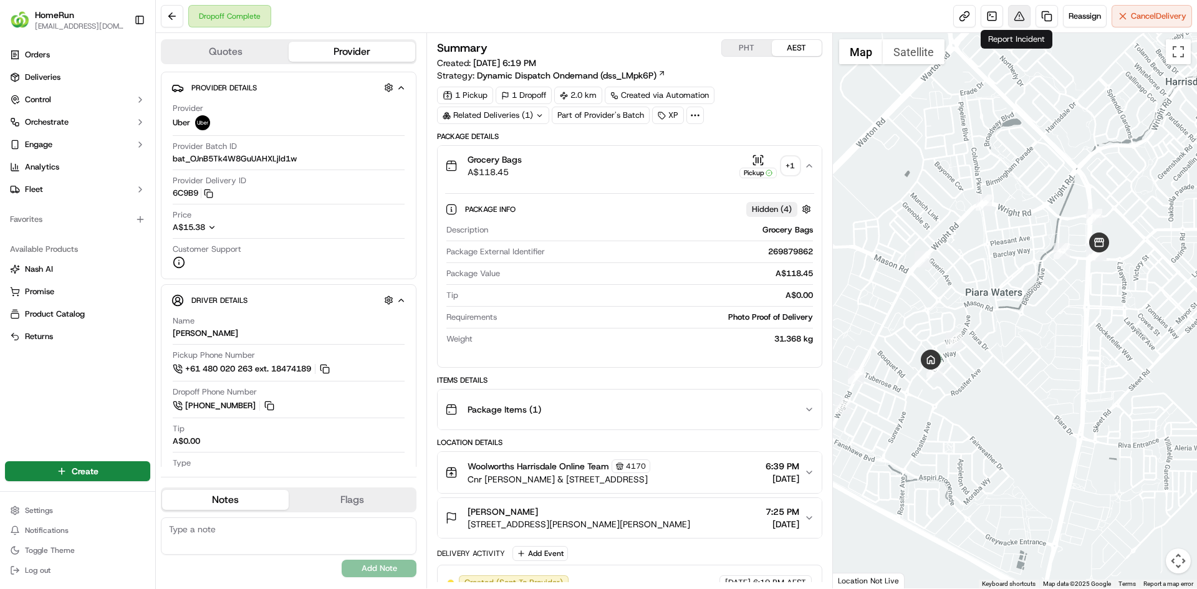
click at [1019, 22] on button at bounding box center [1019, 16] width 22 height 22
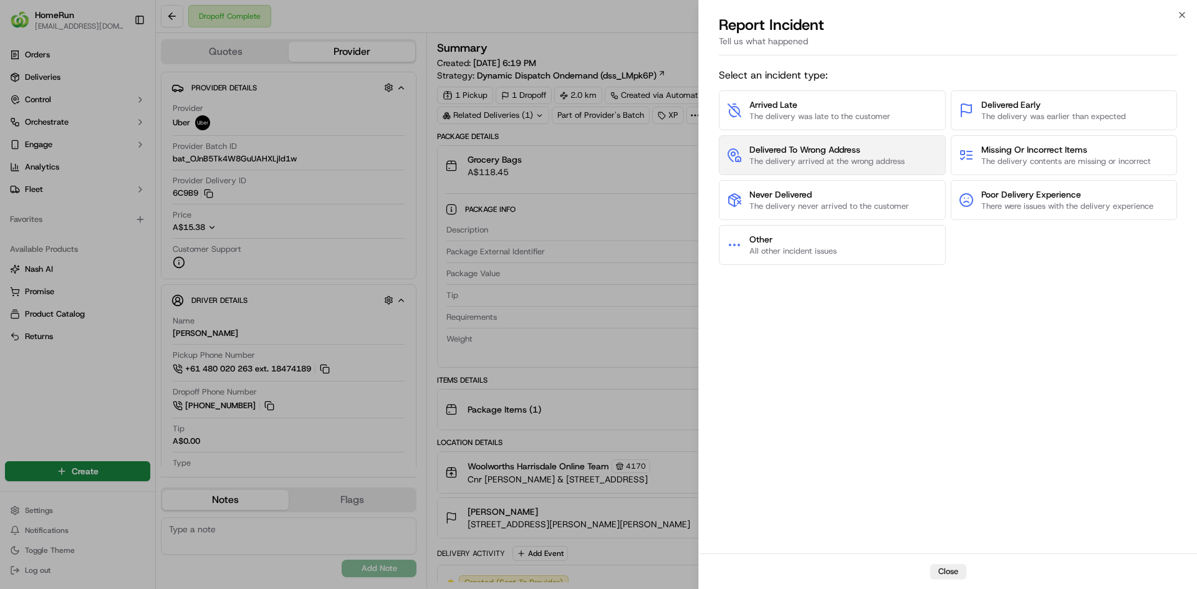
click at [827, 155] on span "Delivered To Wrong Address" at bounding box center [827, 149] width 155 height 12
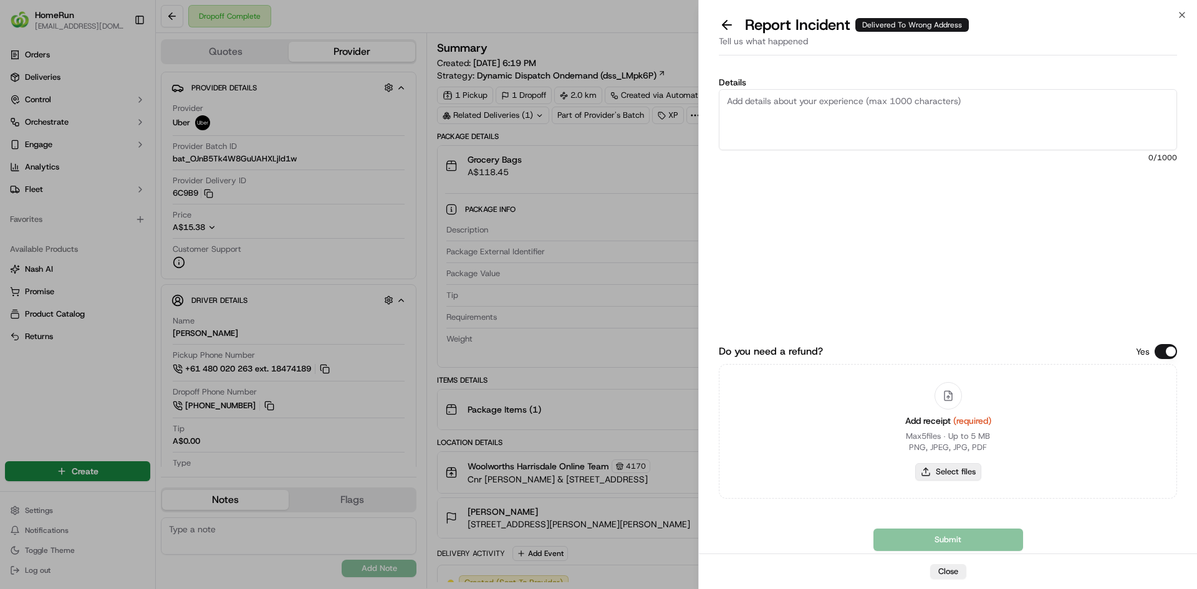
click at [958, 473] on button "Select files" at bounding box center [948, 471] width 66 height 17
type input "C:\fakepath\inv-269879862.pdf"
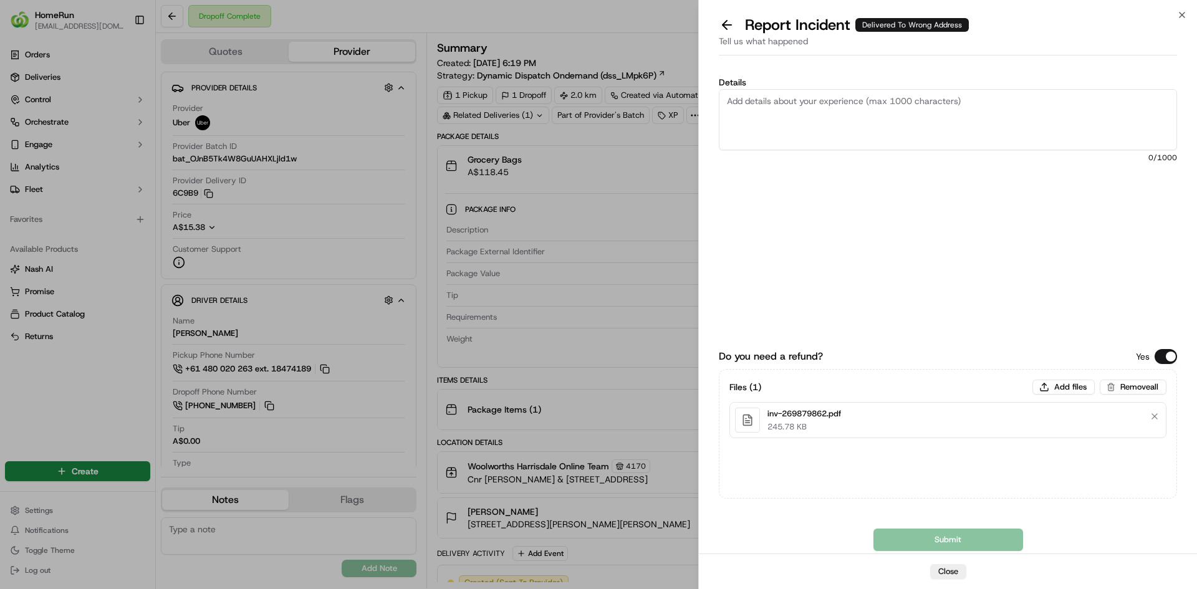
click at [900, 128] on textarea "Details" at bounding box center [948, 119] width 458 height 61
paste textarea "Delivered to incorrect address POD does not match previous ones."
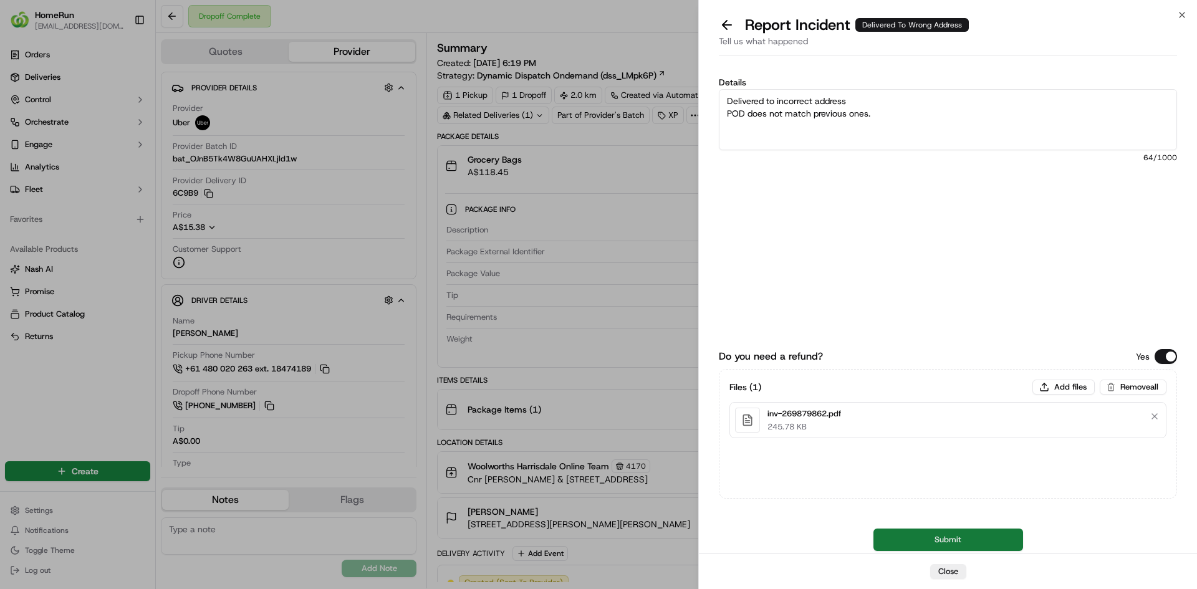
type textarea "Delivered to incorrect address POD does not match previous ones."
click at [901, 535] on button "Submit" at bounding box center [949, 540] width 150 height 22
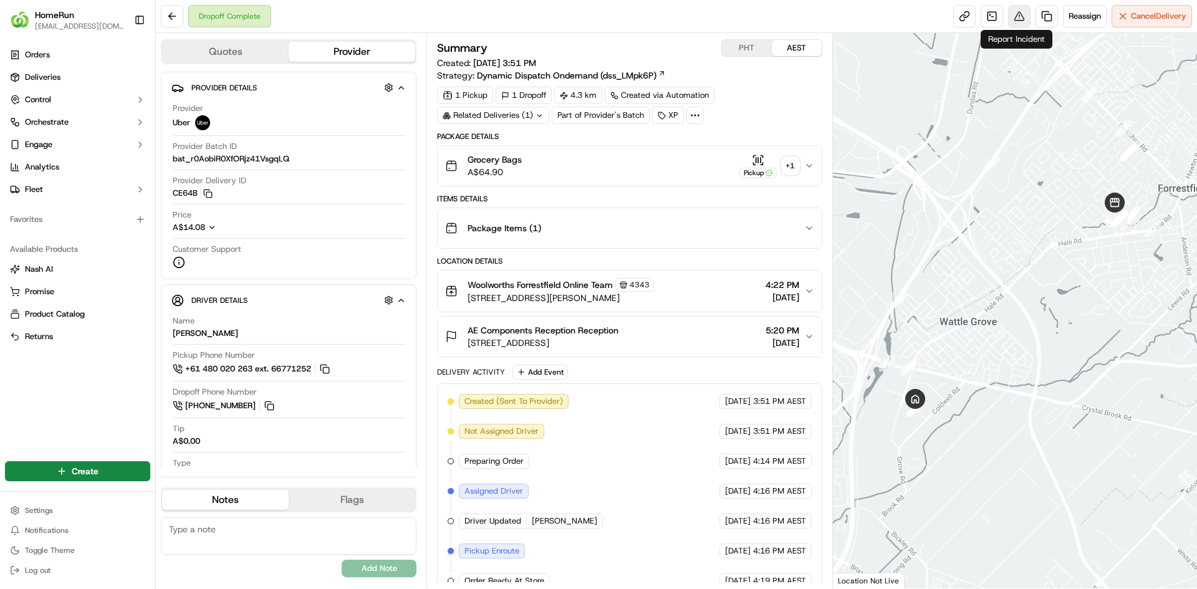
click at [1016, 16] on button at bounding box center [1019, 16] width 22 height 22
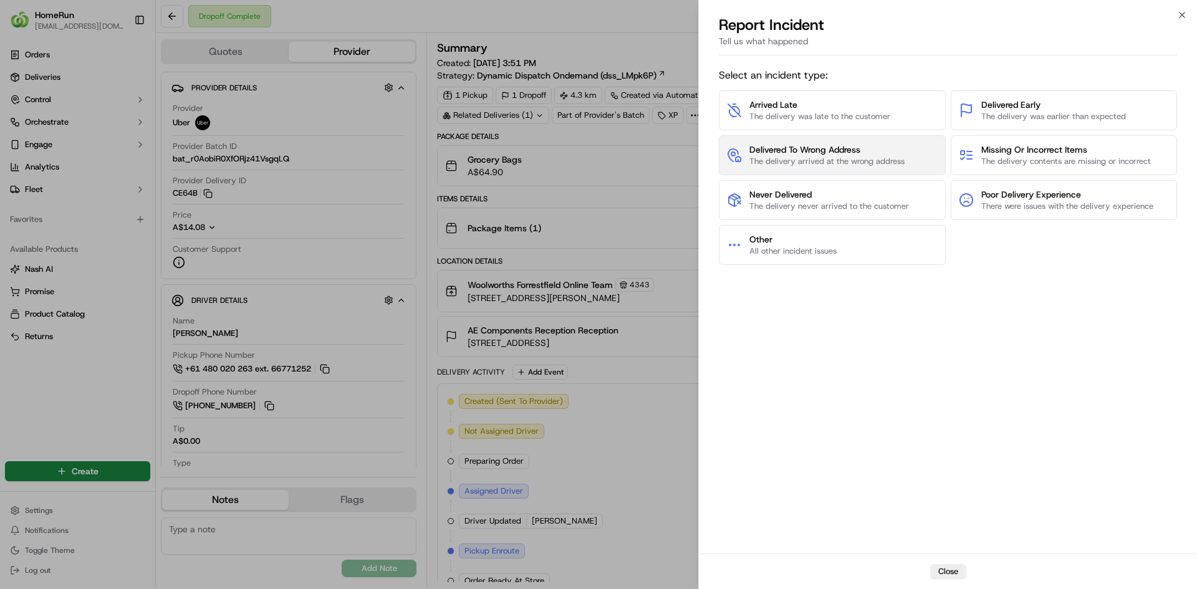
click at [824, 162] on span "The delivery arrived at the wrong address" at bounding box center [827, 161] width 155 height 11
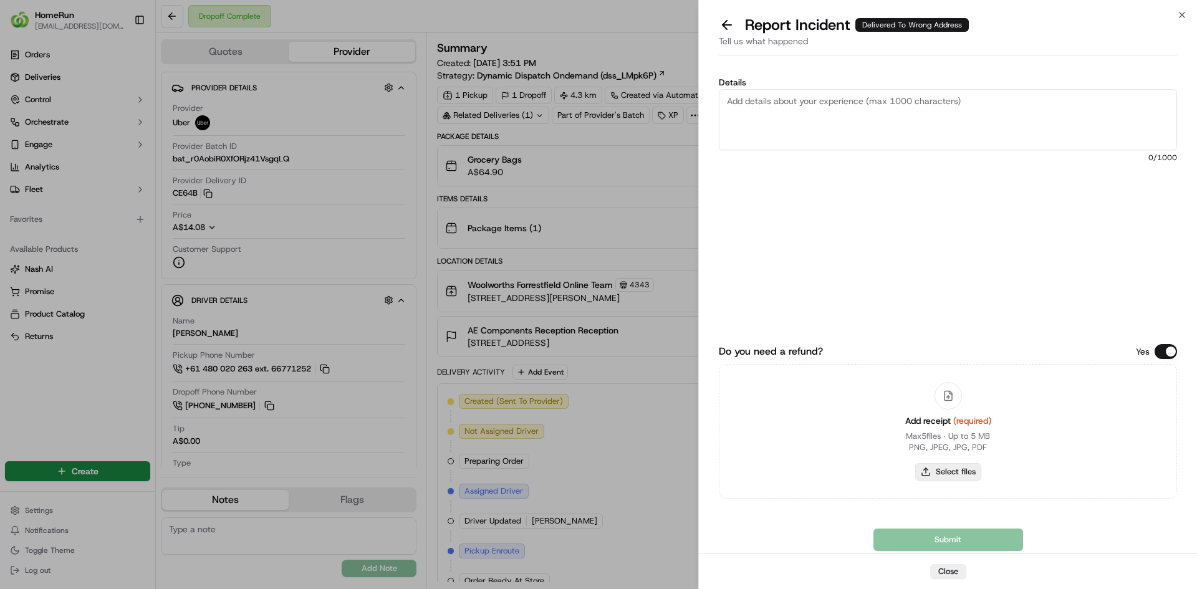
click at [948, 469] on button "Select files" at bounding box center [948, 471] width 66 height 17
type input "C:\fakepath\inv-269857111.pdf"
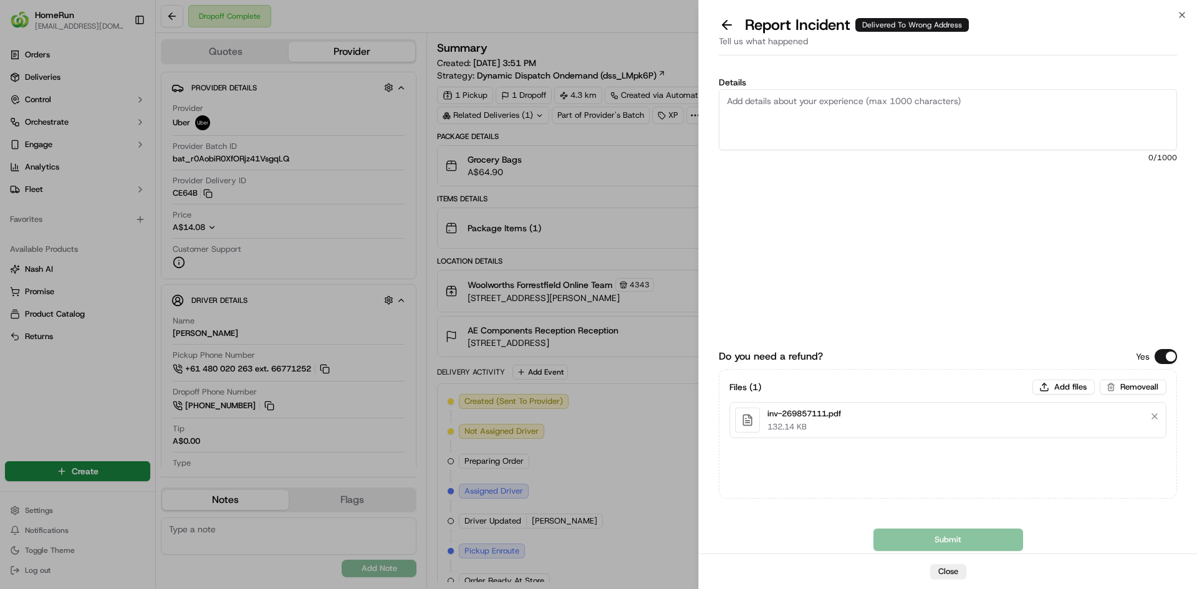
click at [880, 105] on textarea "Details" at bounding box center [948, 119] width 458 height 61
paste textarea "Delivered to incorrect address POD is not helpful."
type textarea "Delivered to incorrect address POD is not helpful."
click at [908, 536] on button "Submit" at bounding box center [949, 540] width 150 height 22
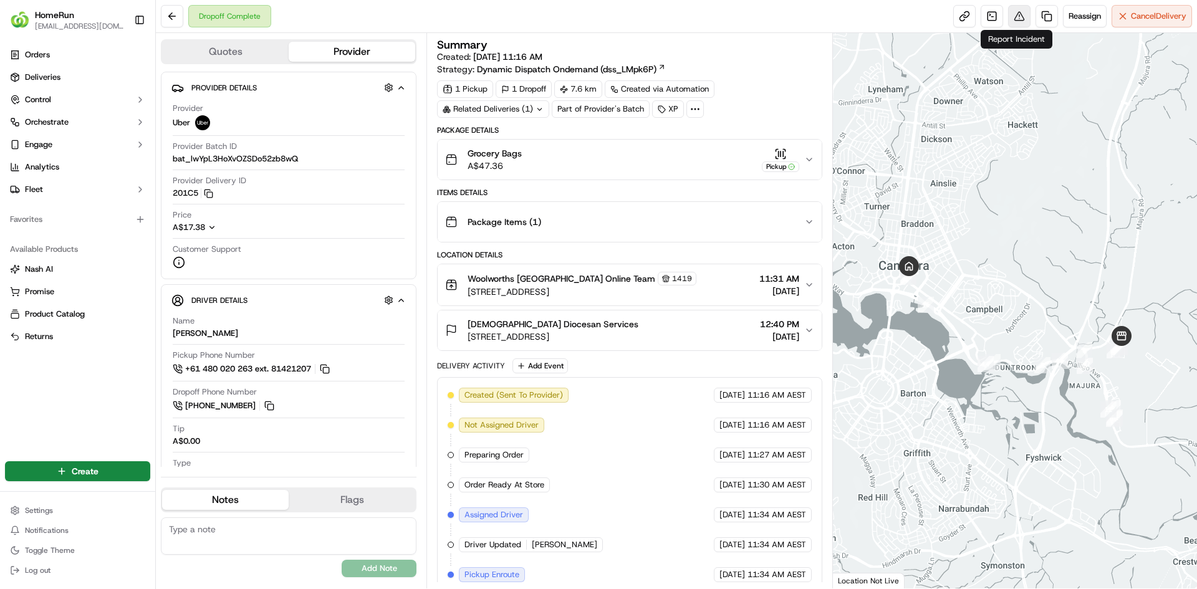
click at [1016, 17] on button at bounding box center [1019, 16] width 22 height 22
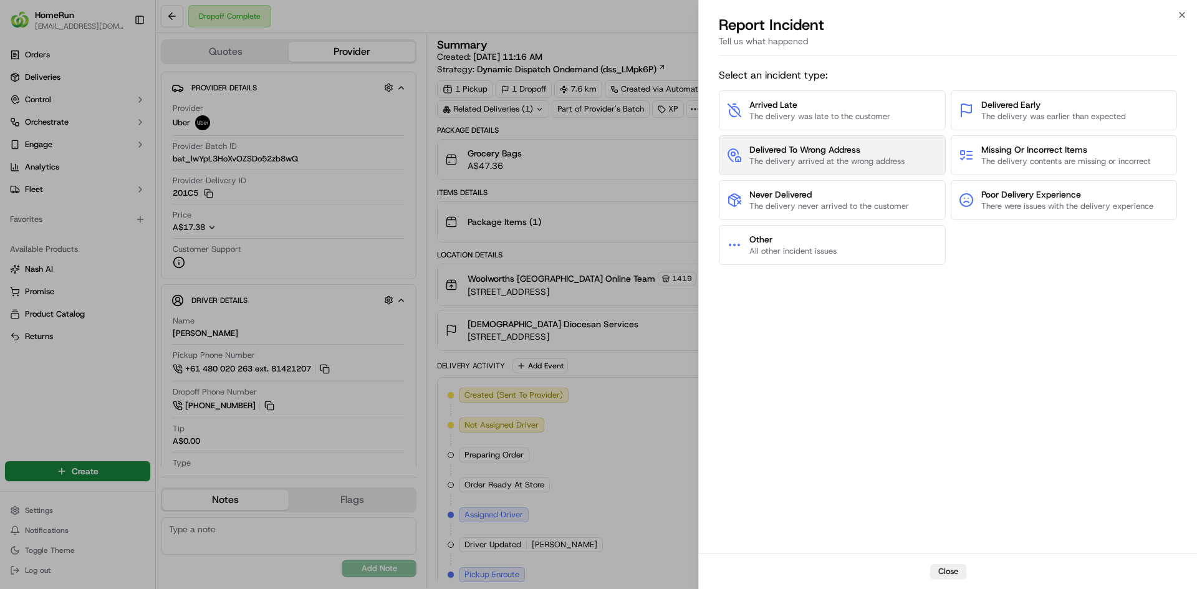
click at [861, 153] on span "Delivered To Wrong Address" at bounding box center [827, 149] width 155 height 12
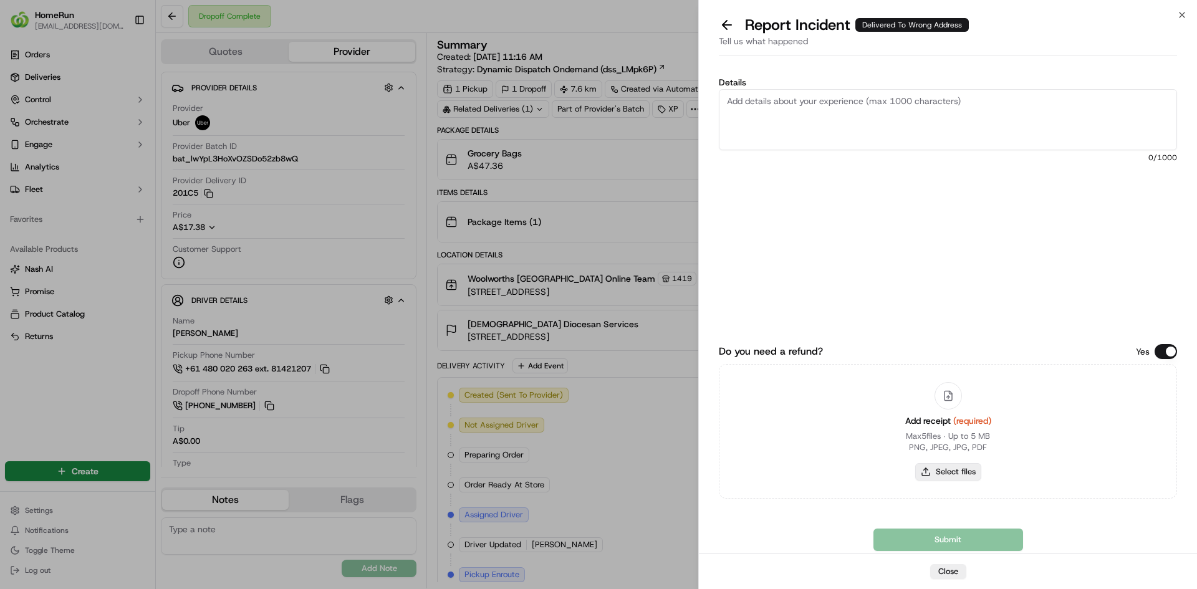
click at [945, 470] on button "Select files" at bounding box center [948, 471] width 66 height 17
type input "C:\fakepath\inv-269812141.pdf"
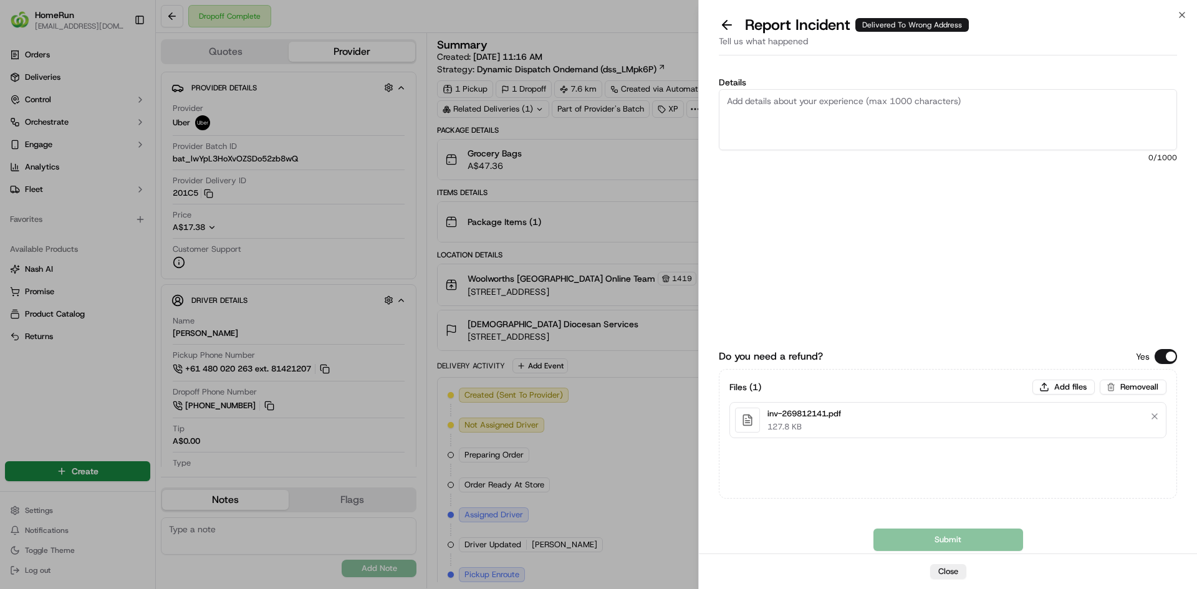
click at [840, 118] on textarea "Details" at bounding box center [948, 119] width 458 height 61
paste textarea "Delivered to incorrect address No POD provided"
type textarea "Delivered to incorrect address No POD provided"
click at [884, 536] on button "Submit" at bounding box center [949, 540] width 150 height 22
